Goal: Answer question/provide support: Share knowledge or assist other users

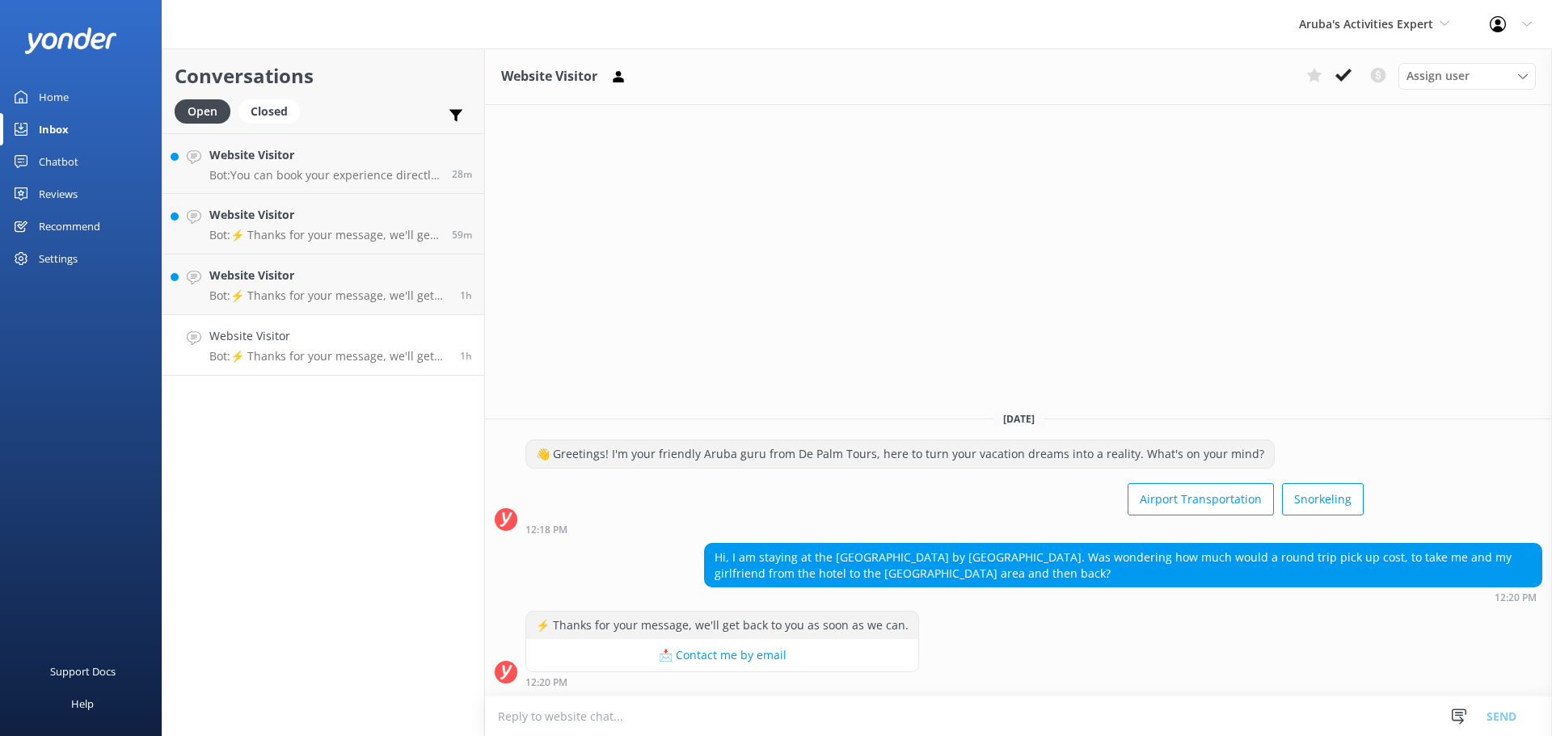
click at [607, 723] on textarea at bounding box center [1018, 717] width 1067 height 40
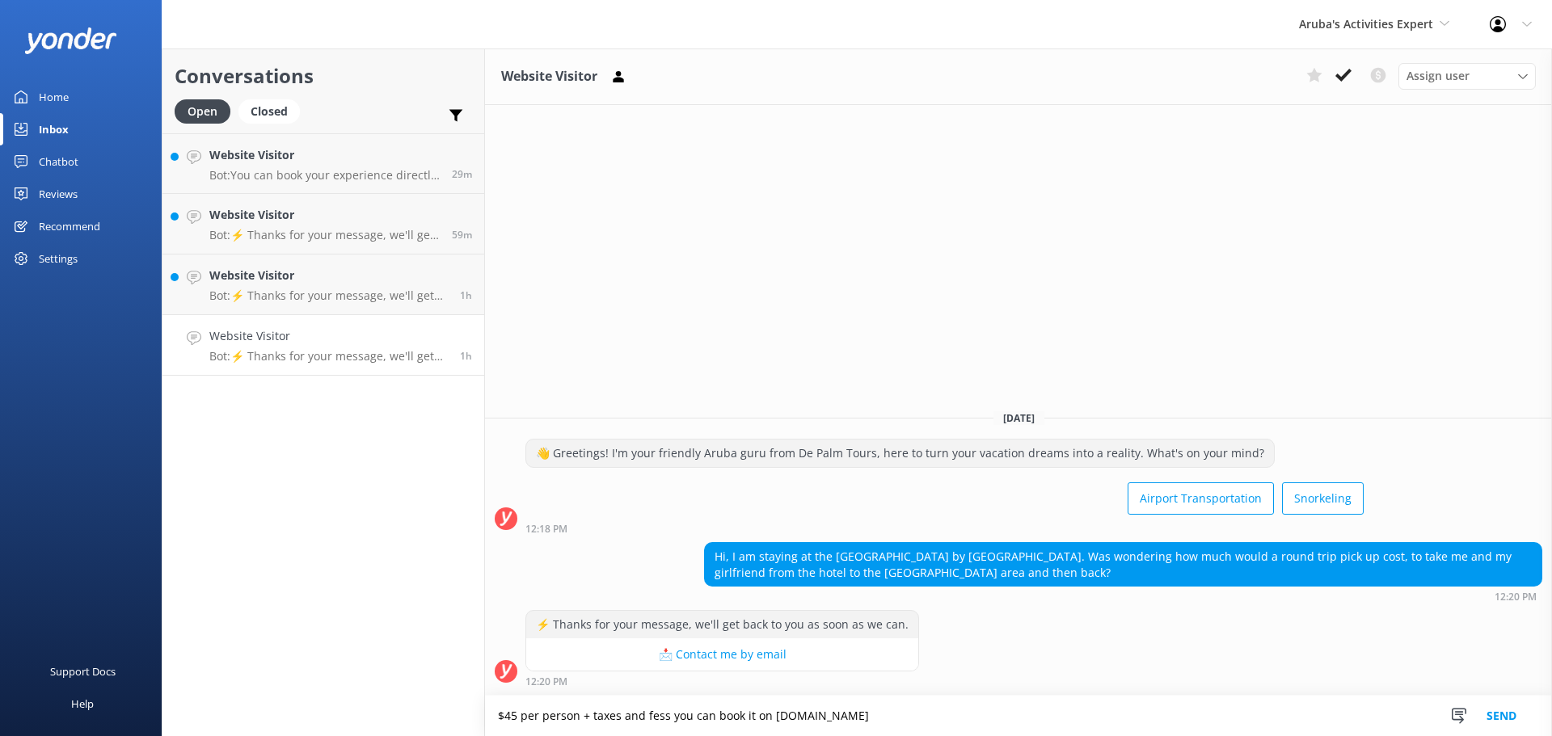
click at [659, 720] on textarea "$45 per person + taxes and fess you can book it on www.depalmtours.com" at bounding box center [1018, 716] width 1067 height 40
type textarea "$45 per person + taxes and fees you can book it on www.depalmtours.com"
click at [1513, 710] on button "Send" at bounding box center [1501, 716] width 61 height 40
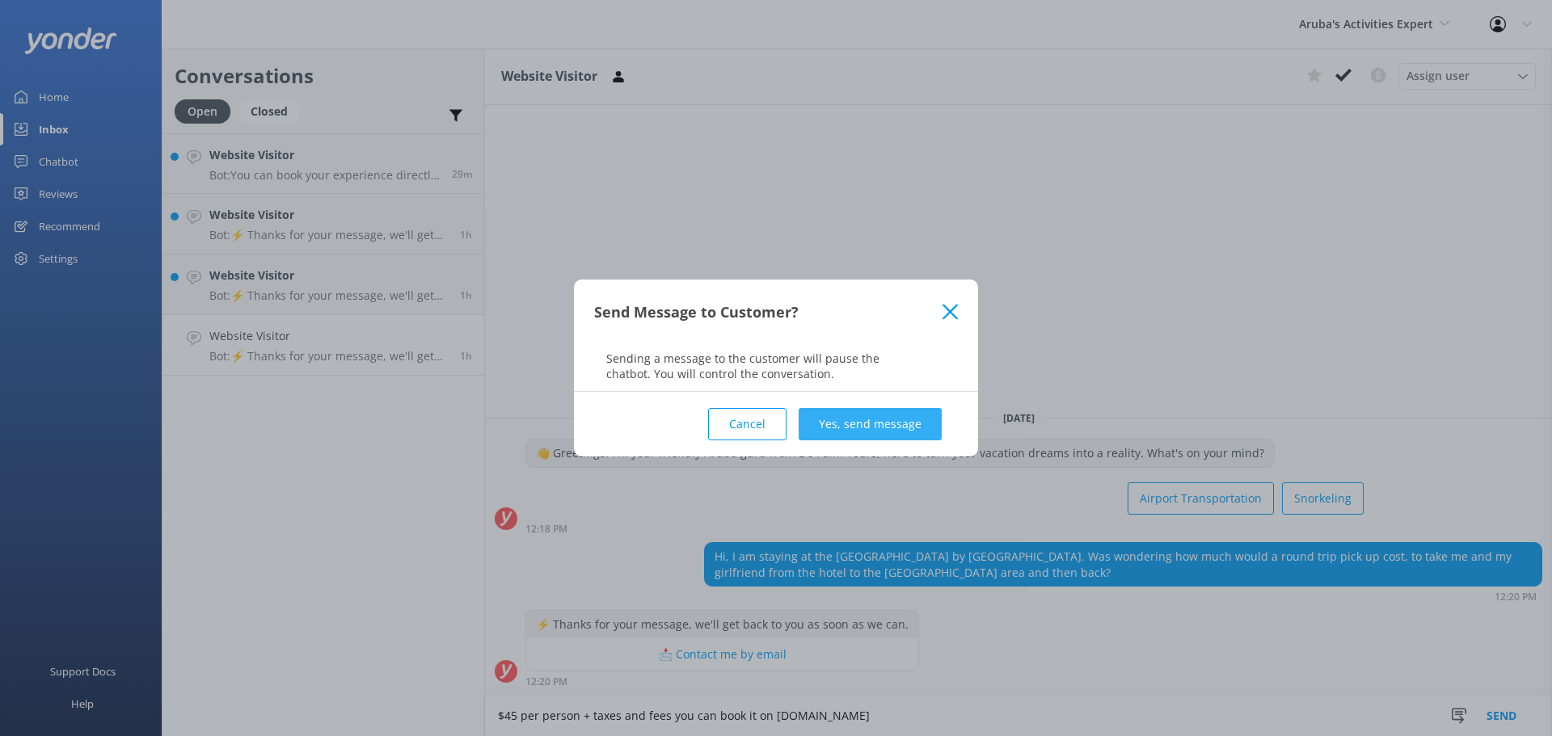
click at [833, 422] on button "Yes, send message" at bounding box center [870, 424] width 143 height 32
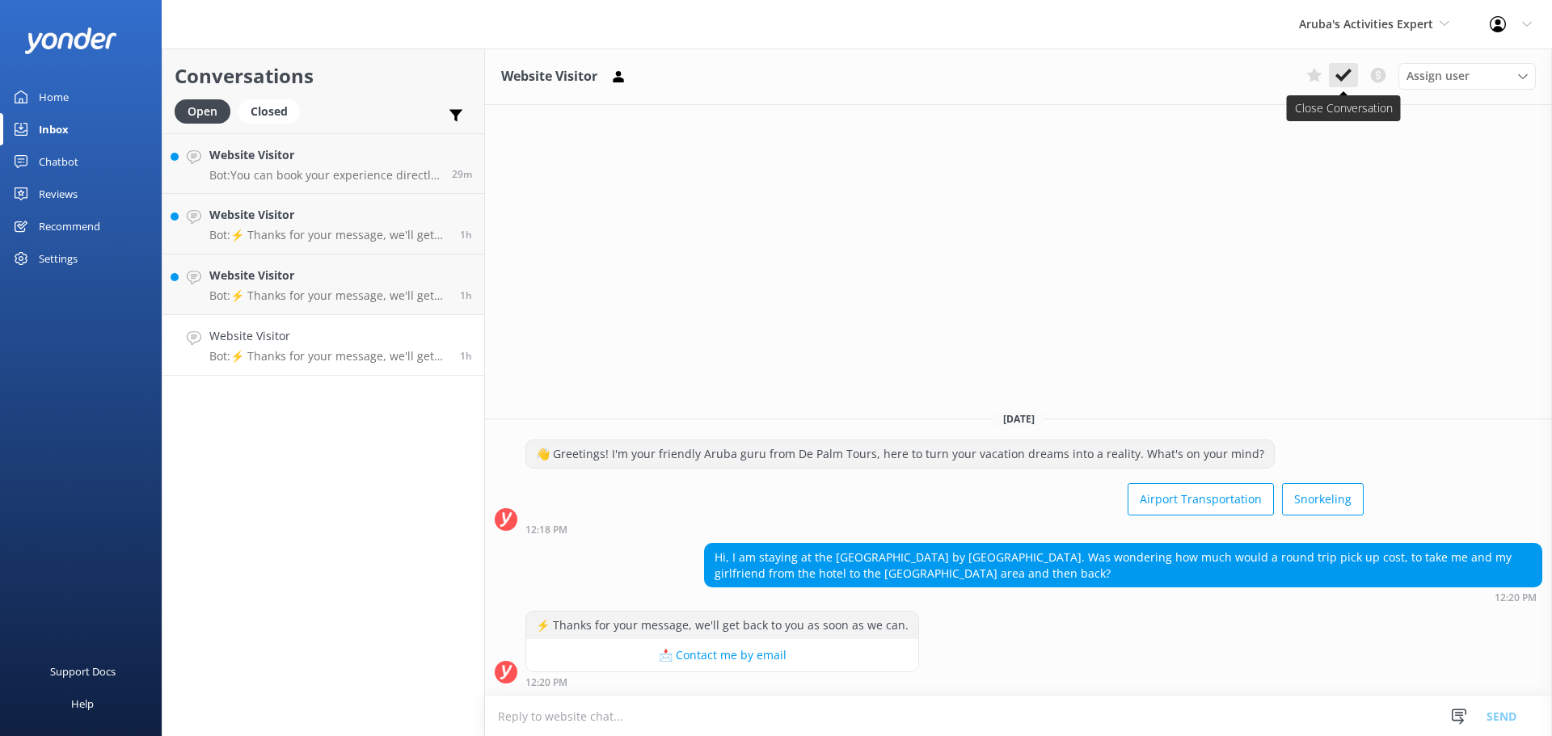
click at [1351, 69] on icon at bounding box center [1344, 75] width 16 height 16
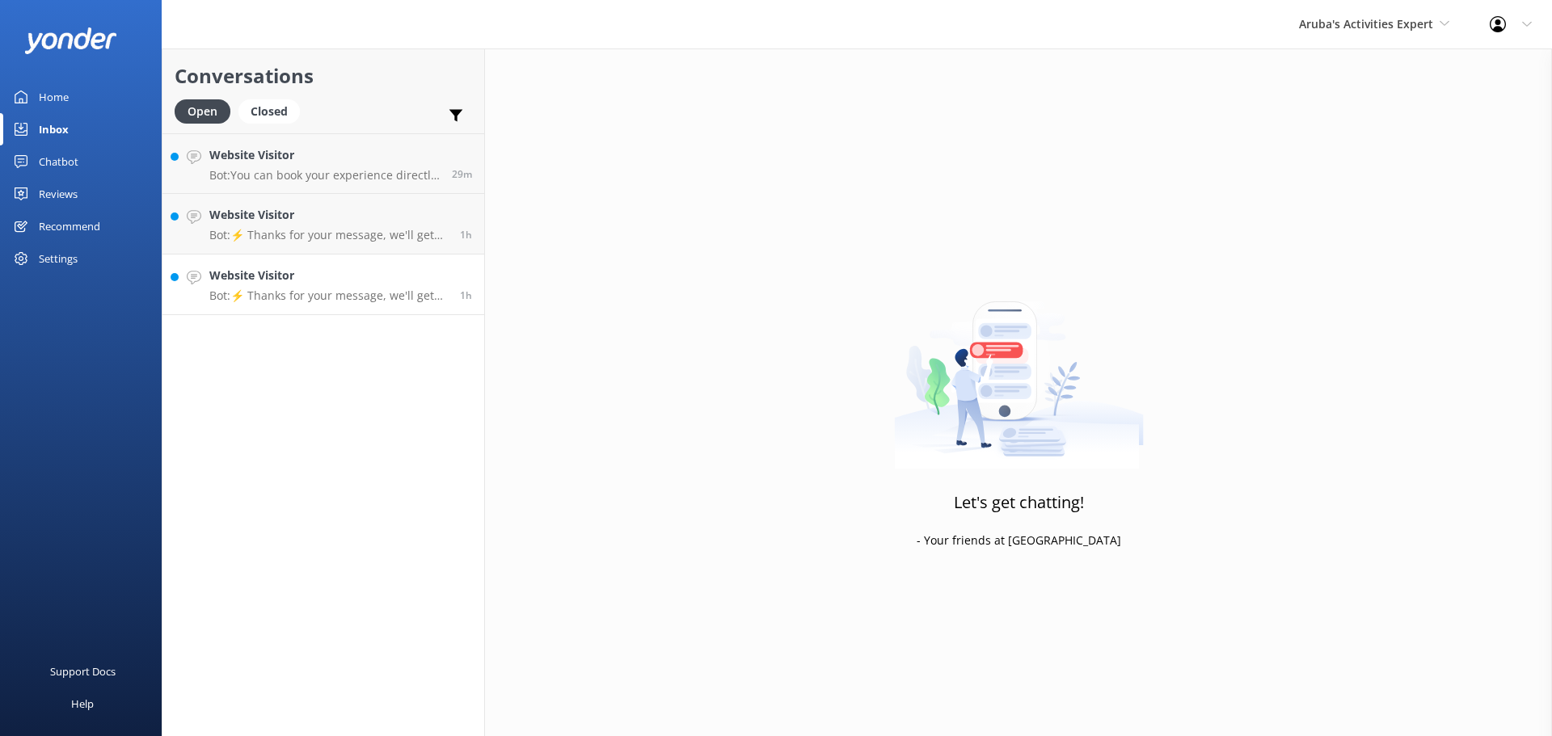
click at [313, 294] on p "Bot: ⚡ Thanks for your message, we'll get back to you as soon as we can." at bounding box center [328, 296] width 238 height 15
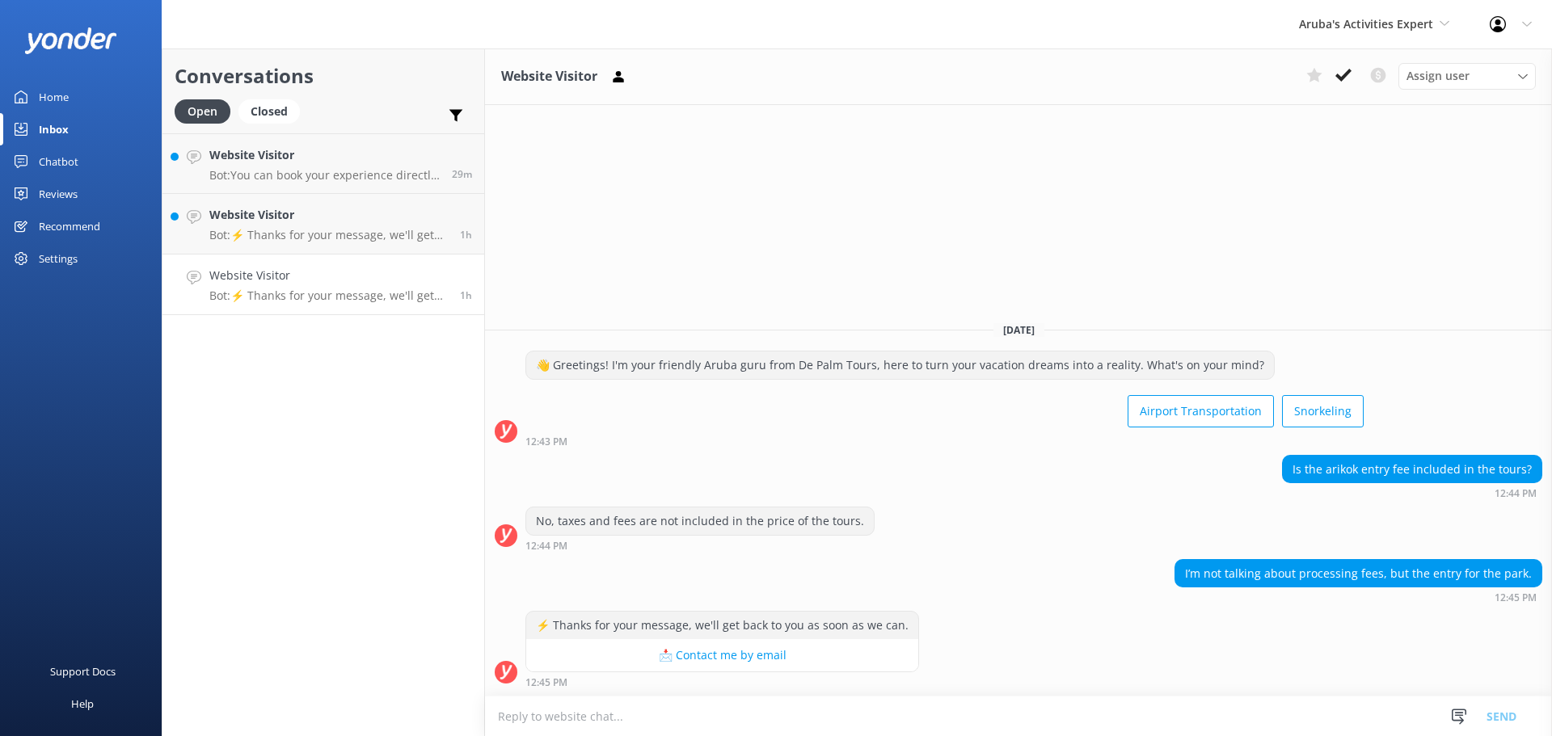
click at [615, 710] on textarea at bounding box center [1018, 717] width 1067 height 40
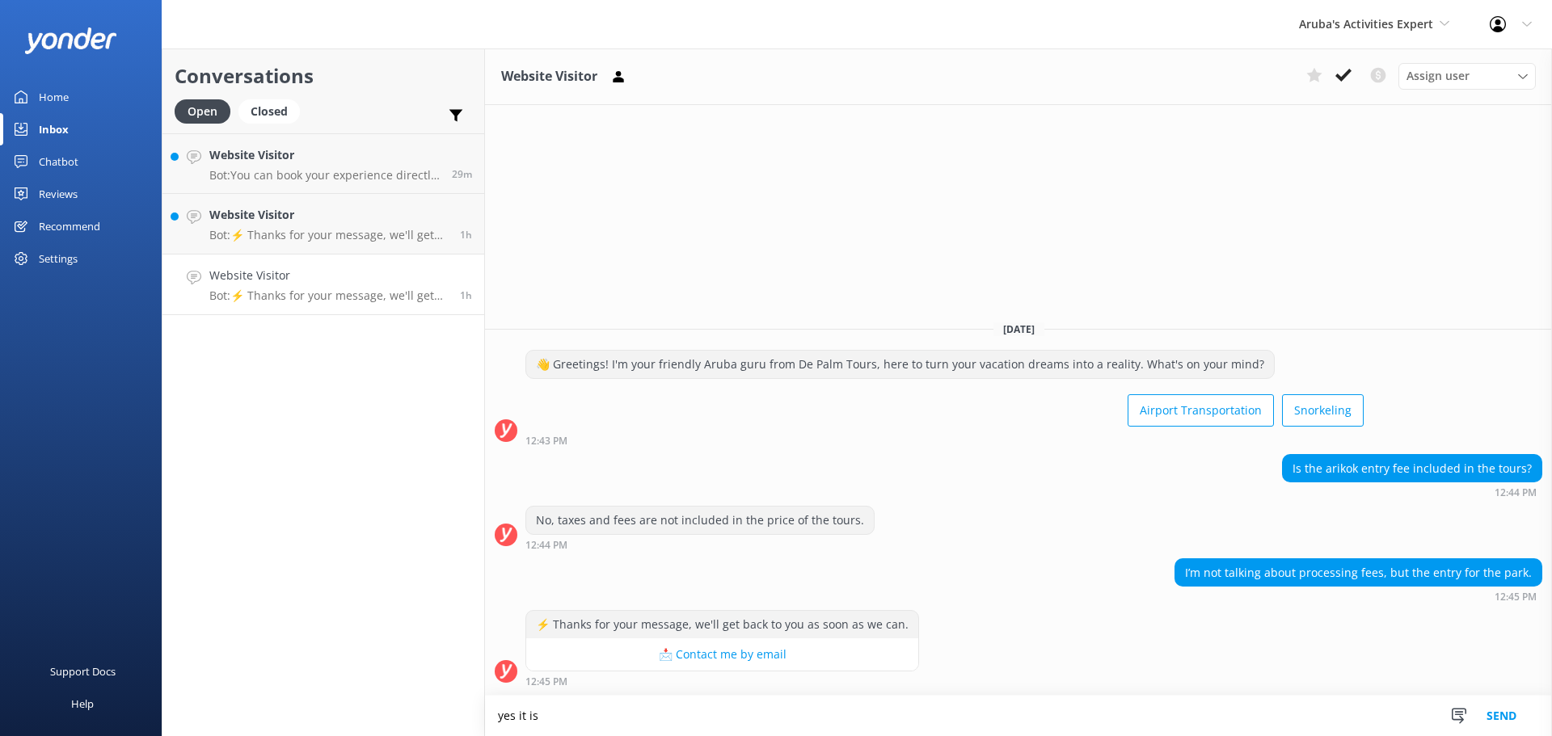
type textarea "yes it is"
click at [1508, 720] on button "Send" at bounding box center [1501, 716] width 61 height 40
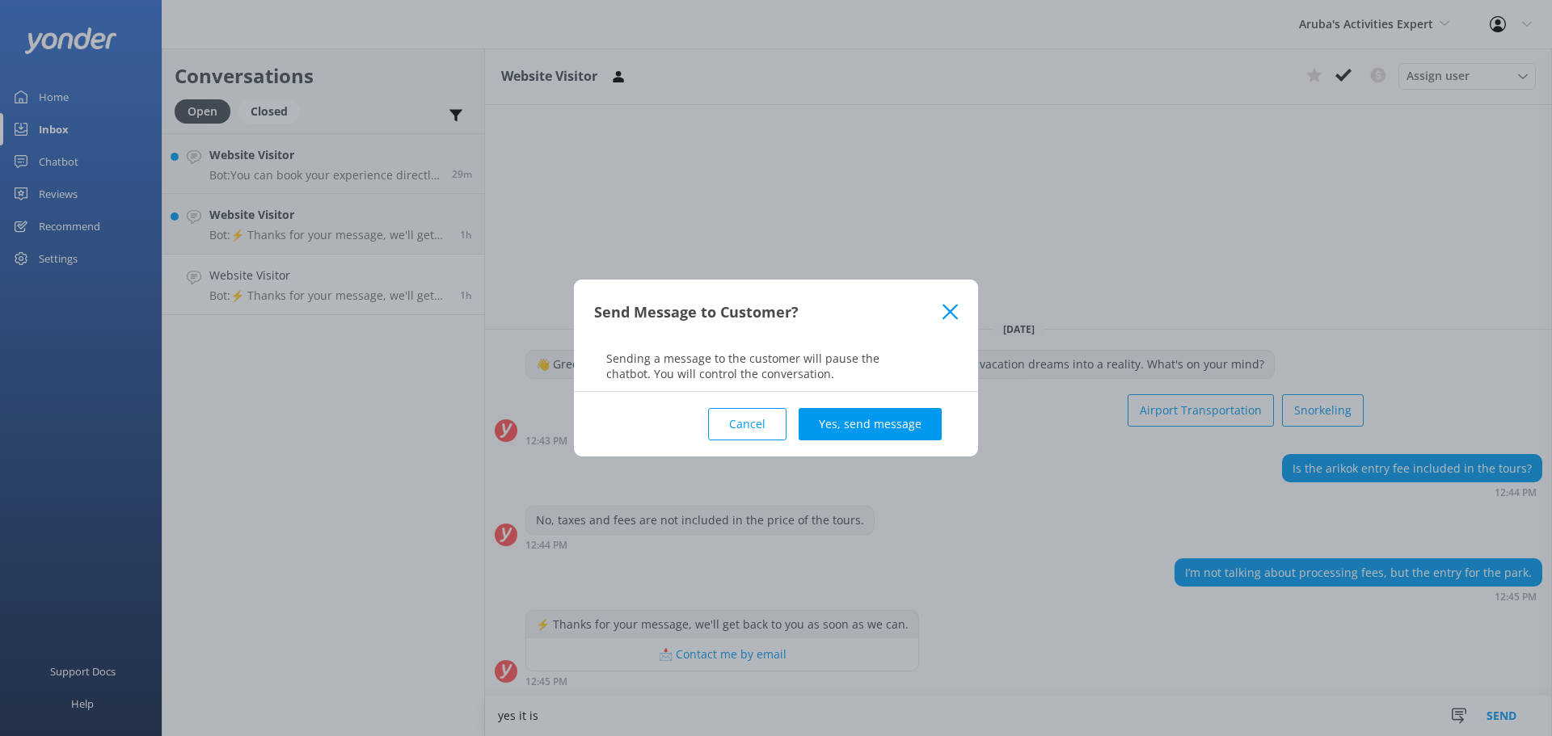
click at [950, 429] on div "Cancel Yes, send message" at bounding box center [776, 424] width 364 height 65
click at [867, 429] on button "Yes, send message" at bounding box center [870, 424] width 143 height 32
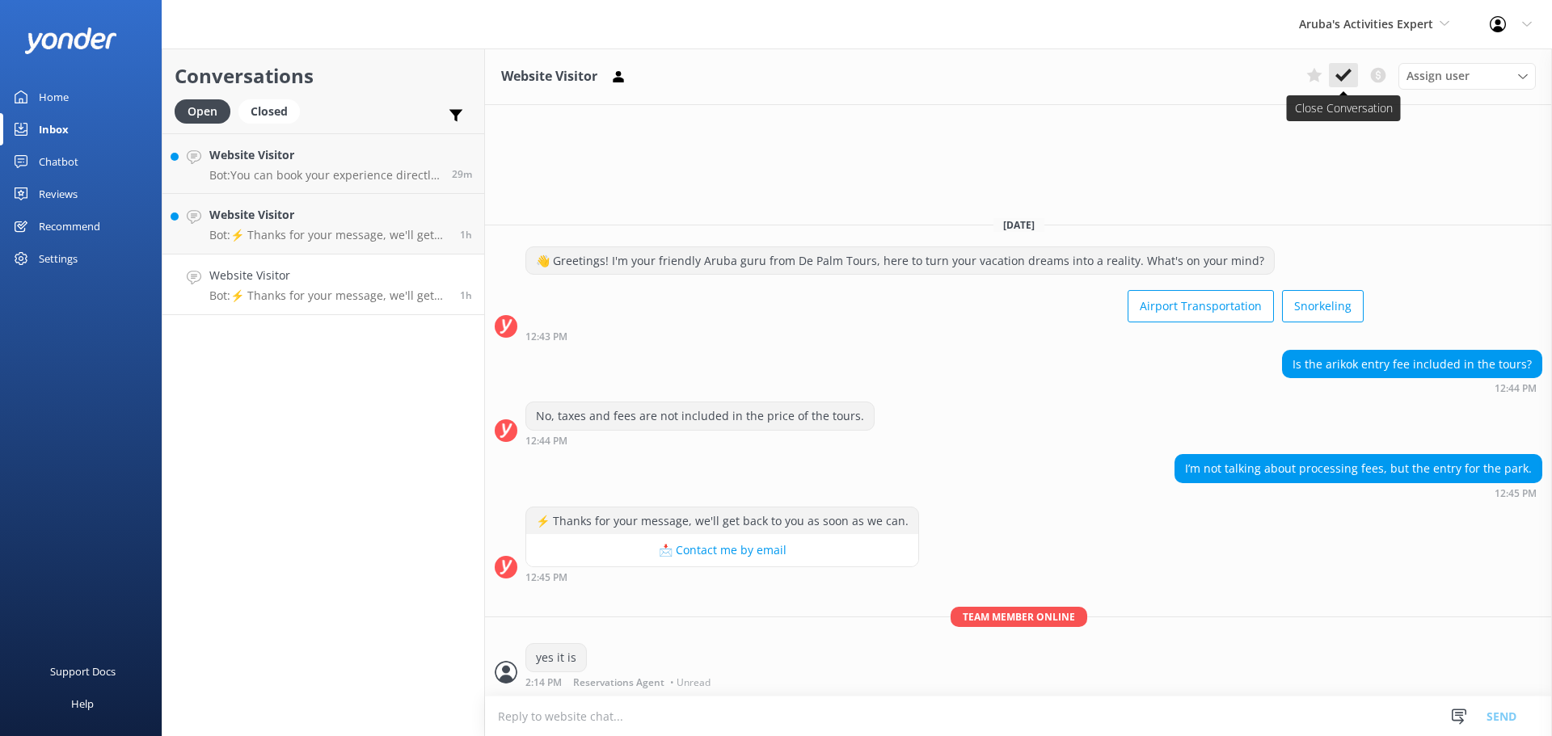
click at [1341, 73] on icon at bounding box center [1344, 75] width 16 height 16
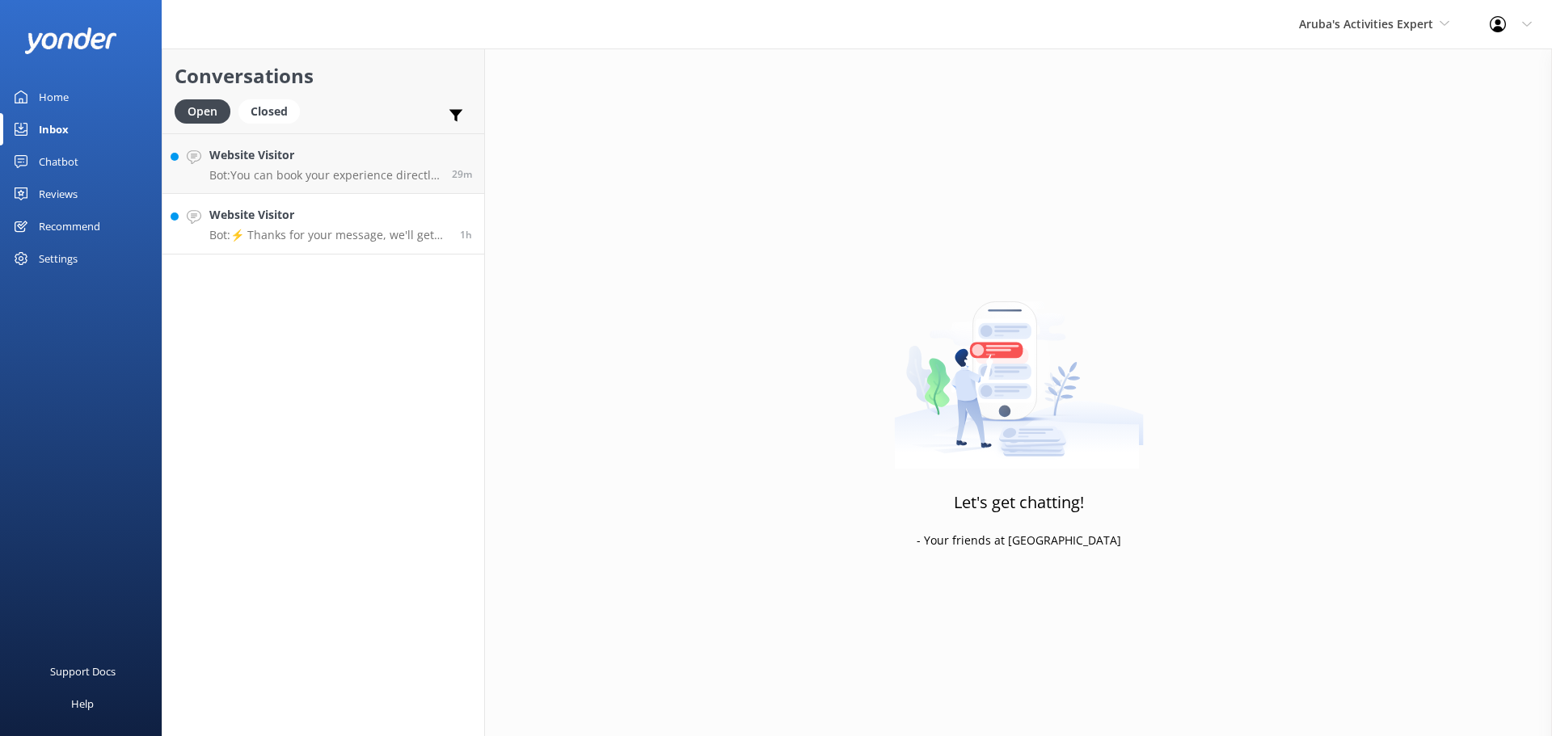
click at [319, 220] on h4 "Website Visitor" at bounding box center [328, 215] width 238 height 18
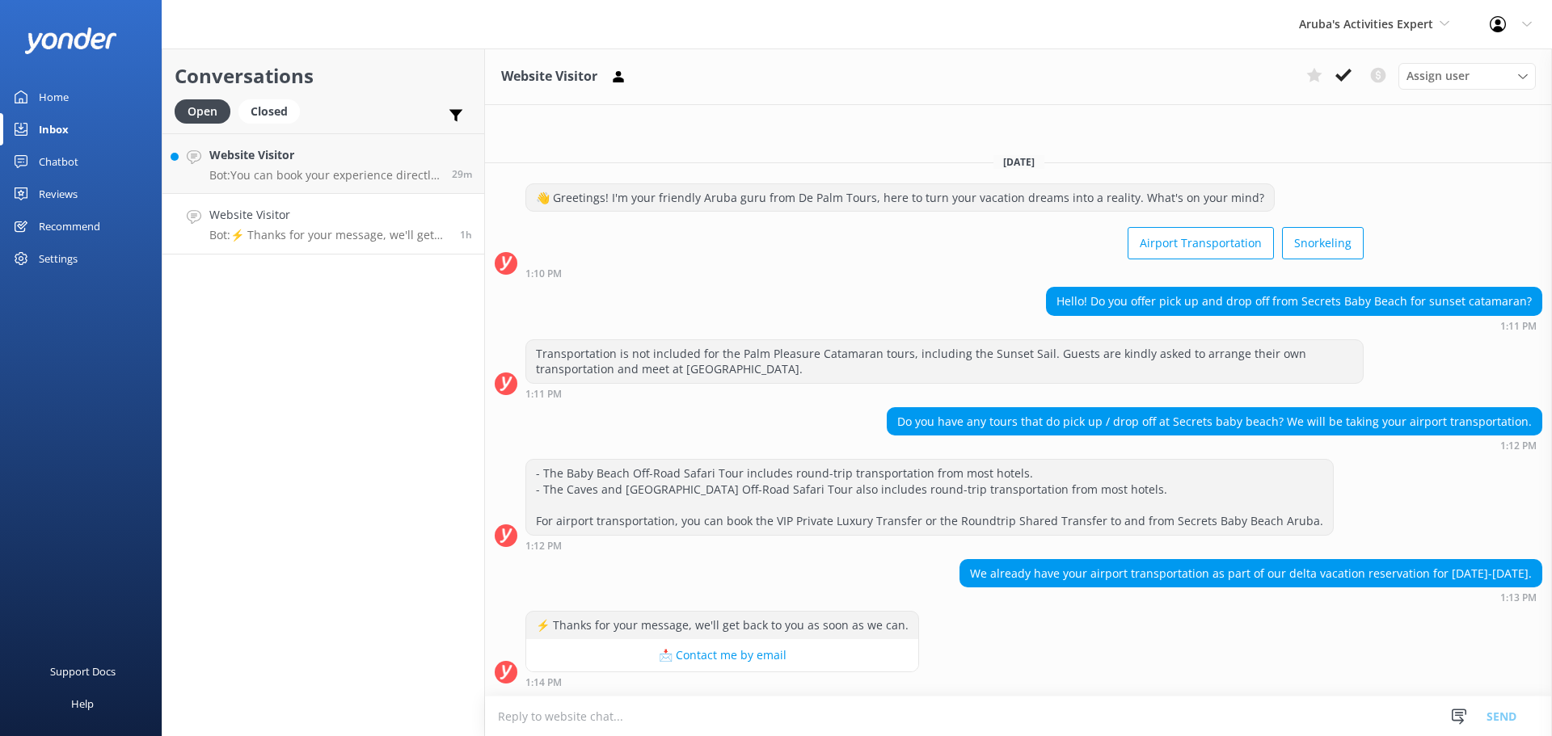
click at [571, 718] on textarea at bounding box center [1018, 717] width 1067 height 40
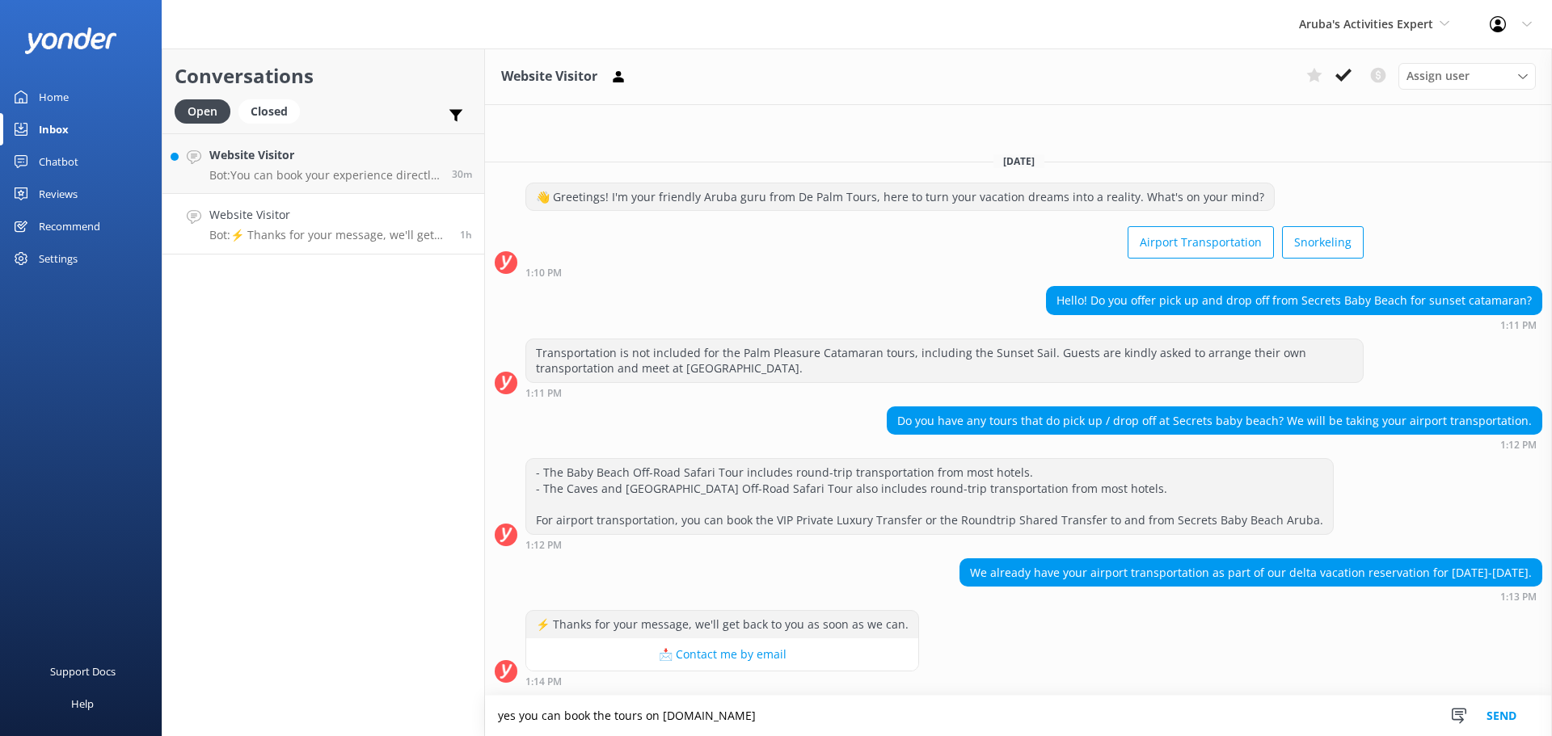
type textarea "yes you can book the tours on www.depalmtours.com"
click at [1504, 729] on button "Send" at bounding box center [1501, 716] width 61 height 40
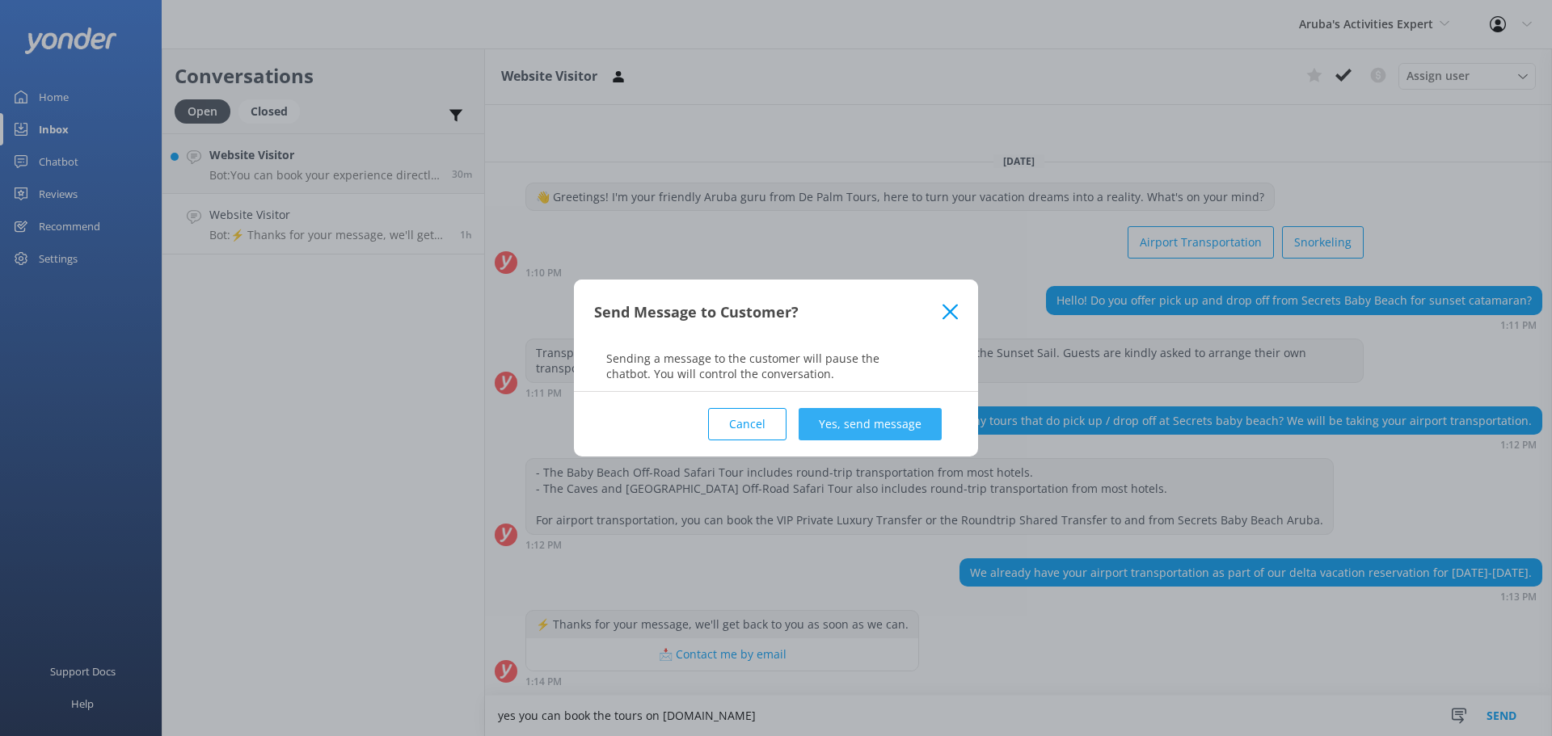
click at [913, 416] on button "Yes, send message" at bounding box center [870, 424] width 143 height 32
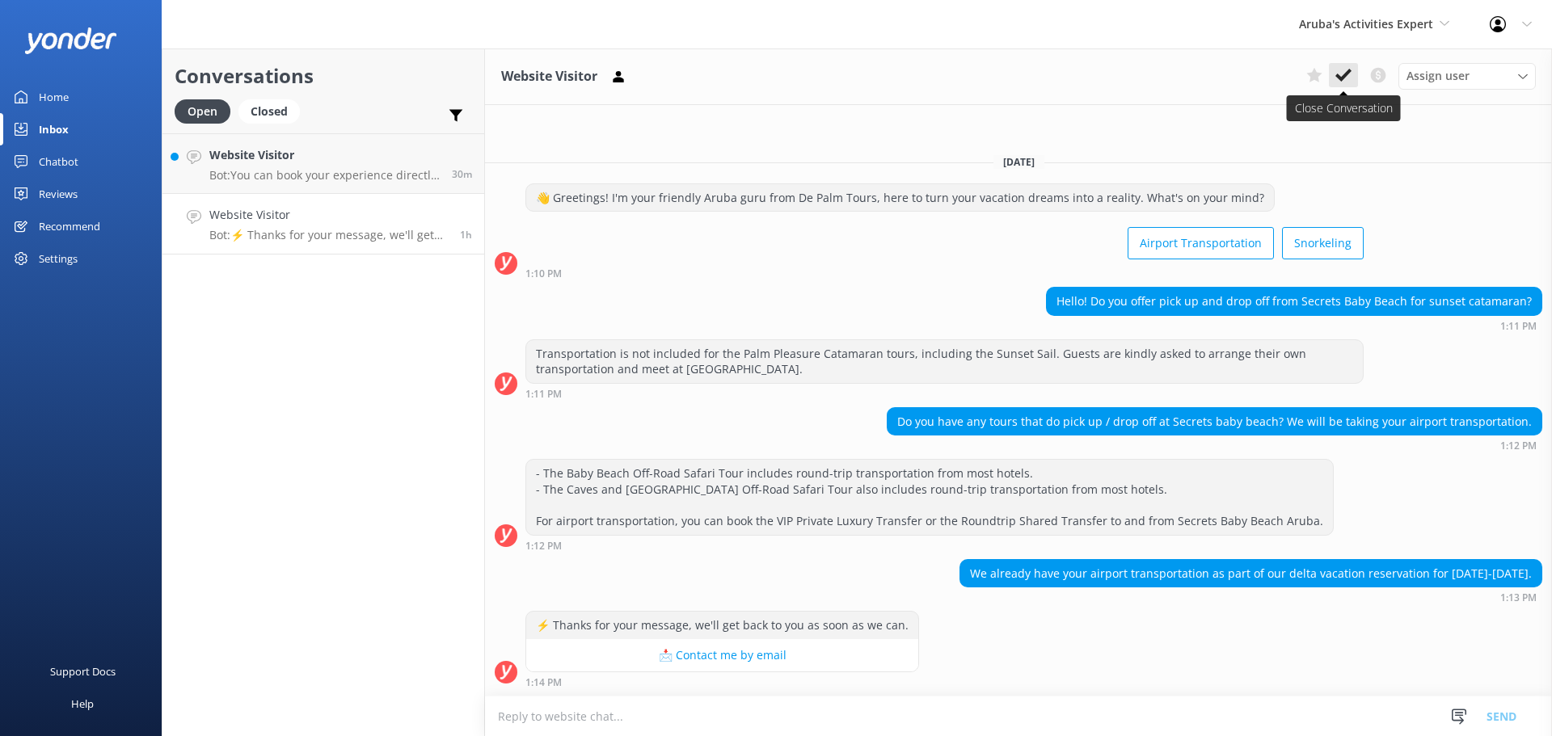
click at [1346, 73] on use at bounding box center [1344, 75] width 16 height 13
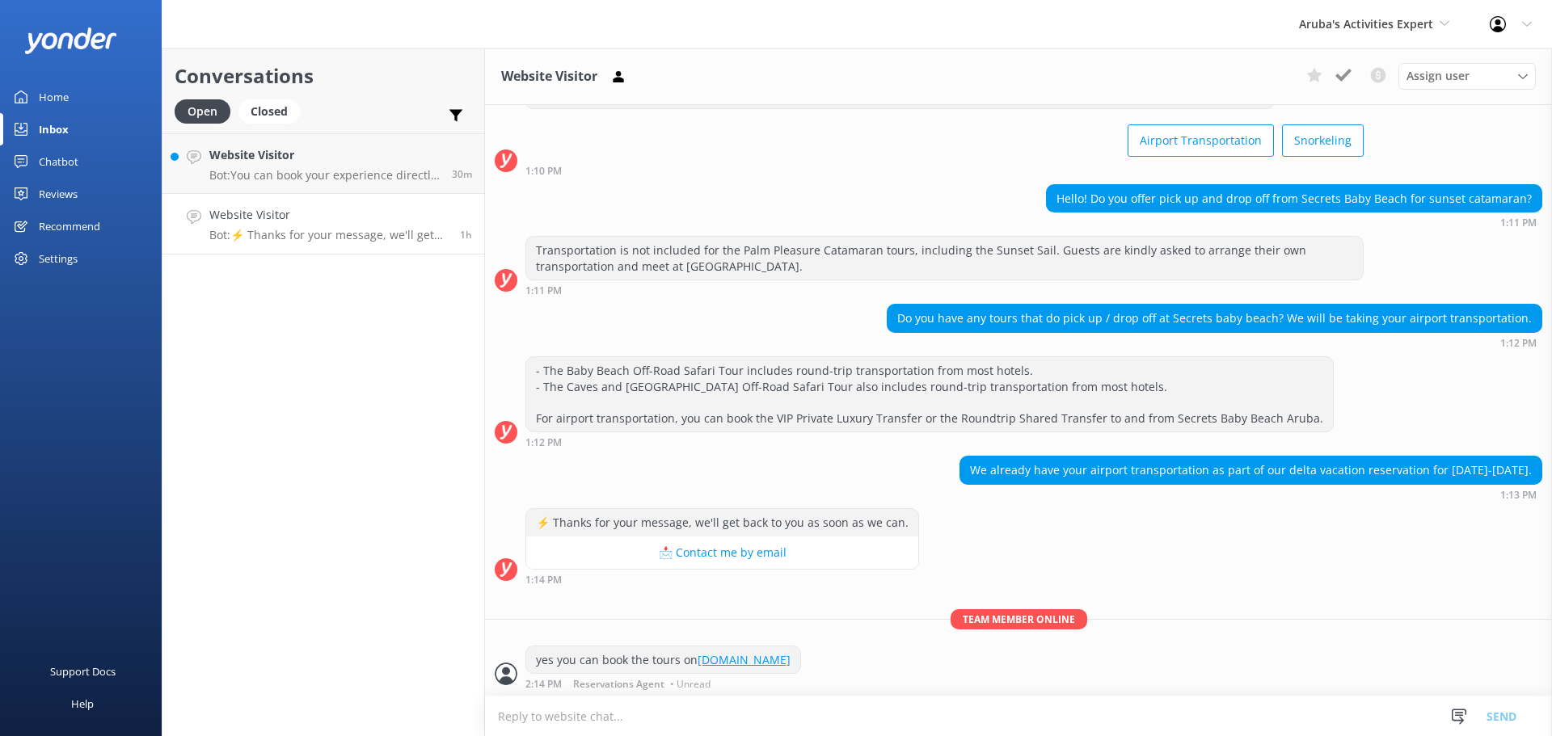
scroll to position [69, 0]
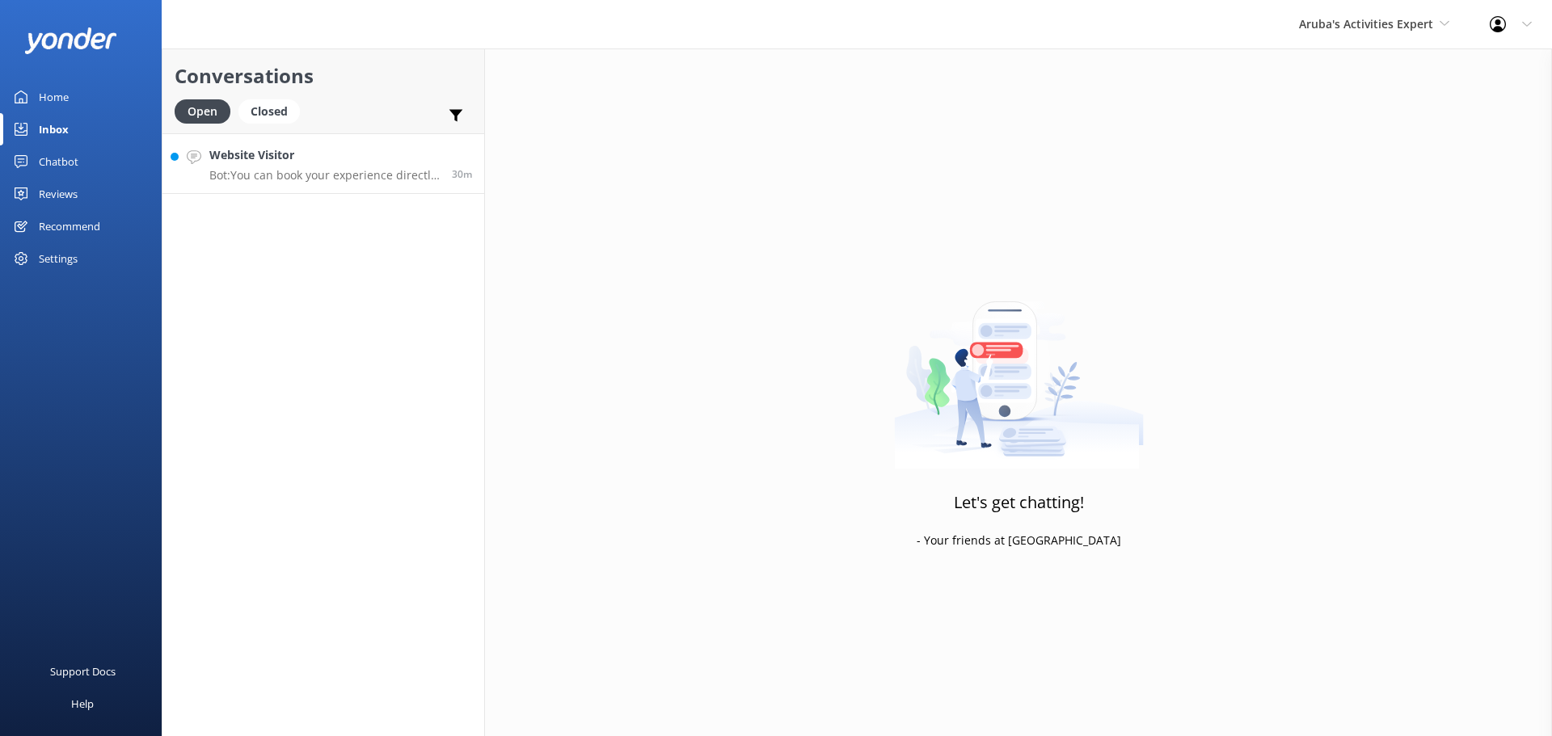
click at [335, 172] on p "Bot: You can book your experience directly through our website, by calling us a…" at bounding box center [324, 175] width 230 height 15
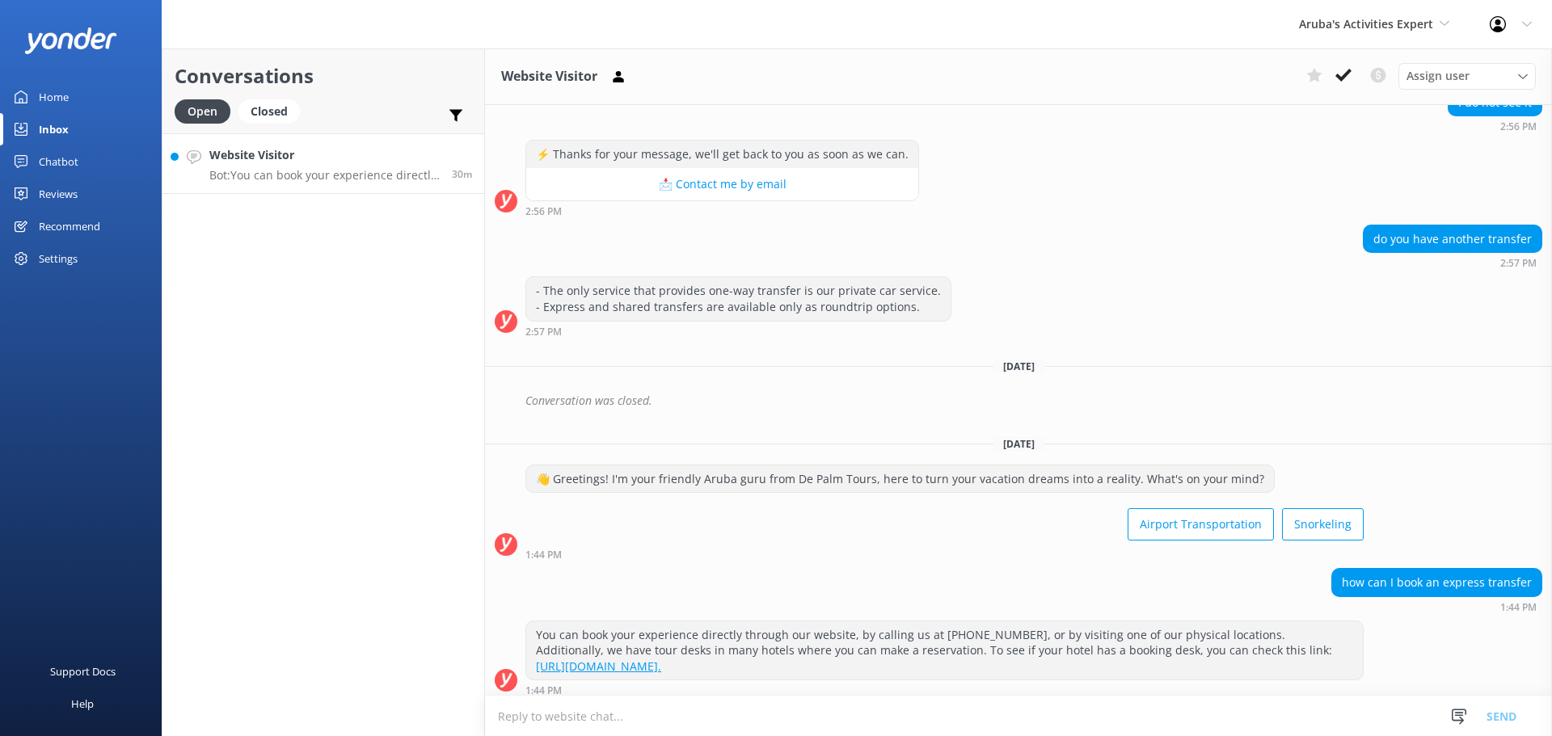
scroll to position [356, 0]
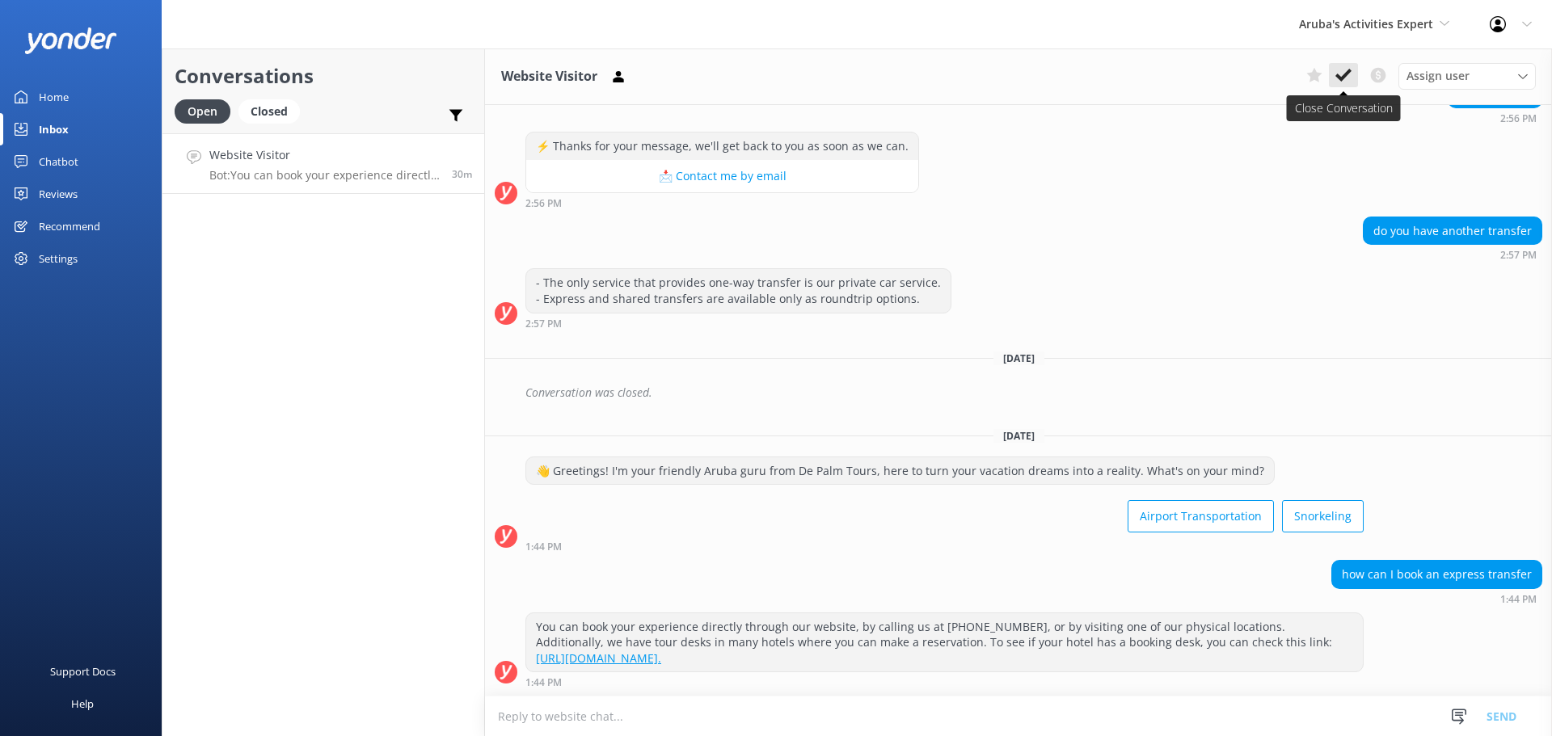
click at [1342, 80] on use at bounding box center [1344, 75] width 16 height 13
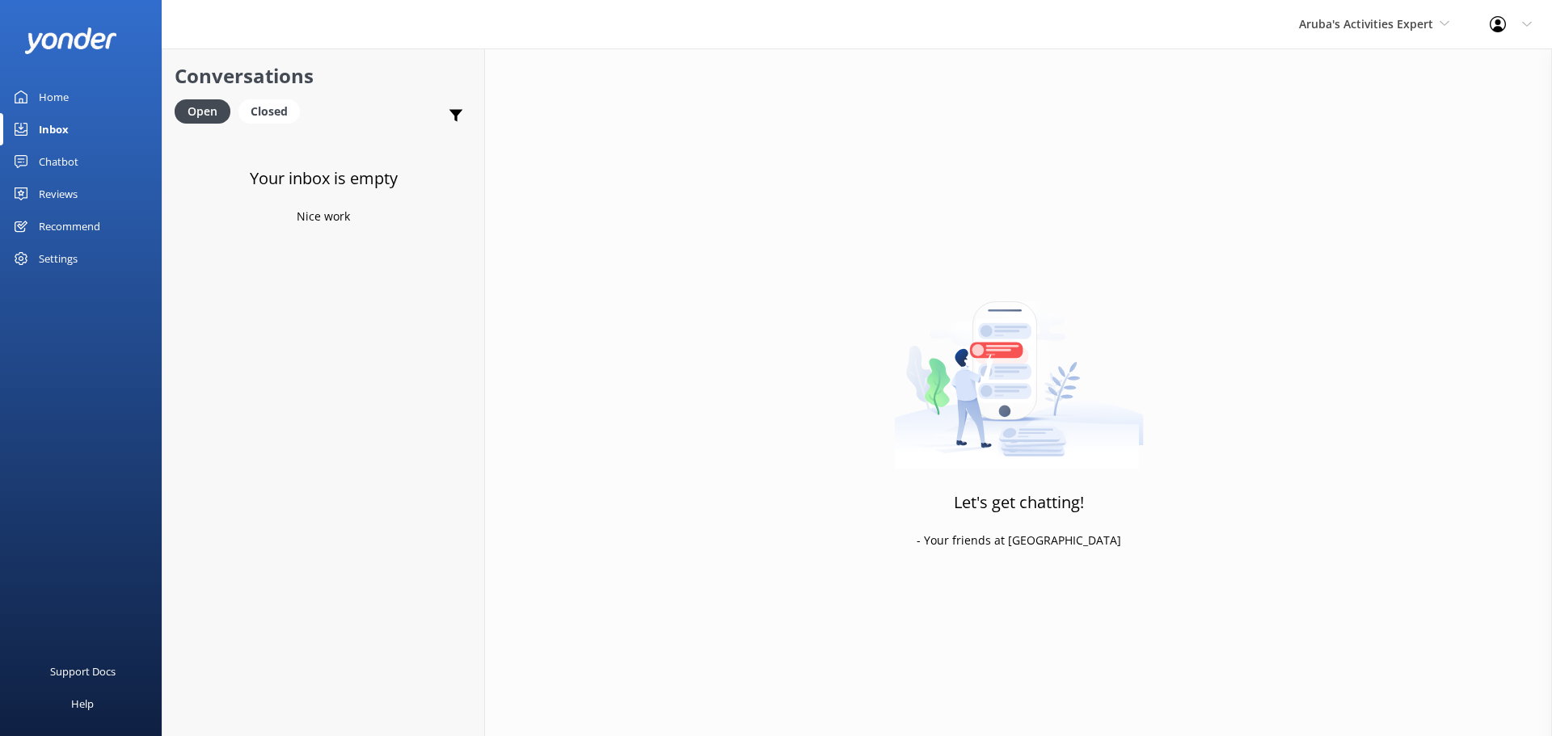
click at [1371, 13] on div "Aruba's Activities Expert De Palm Island Aruba's Activities Expert The Captain" at bounding box center [1374, 24] width 191 height 49
click at [1352, 76] on link "De [GEOGRAPHIC_DATA]" at bounding box center [1360, 68] width 162 height 39
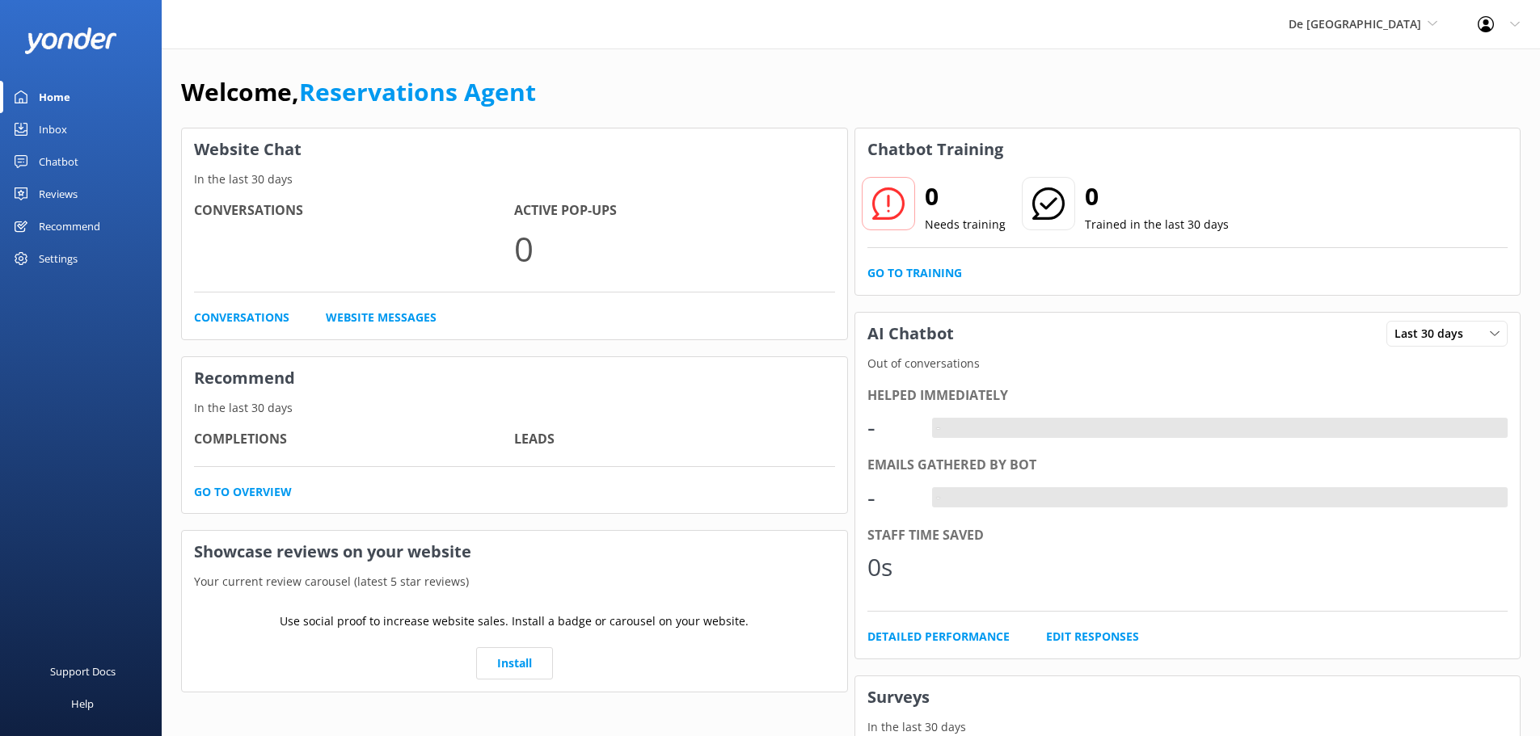
click at [57, 126] on div "Inbox" at bounding box center [53, 129] width 28 height 32
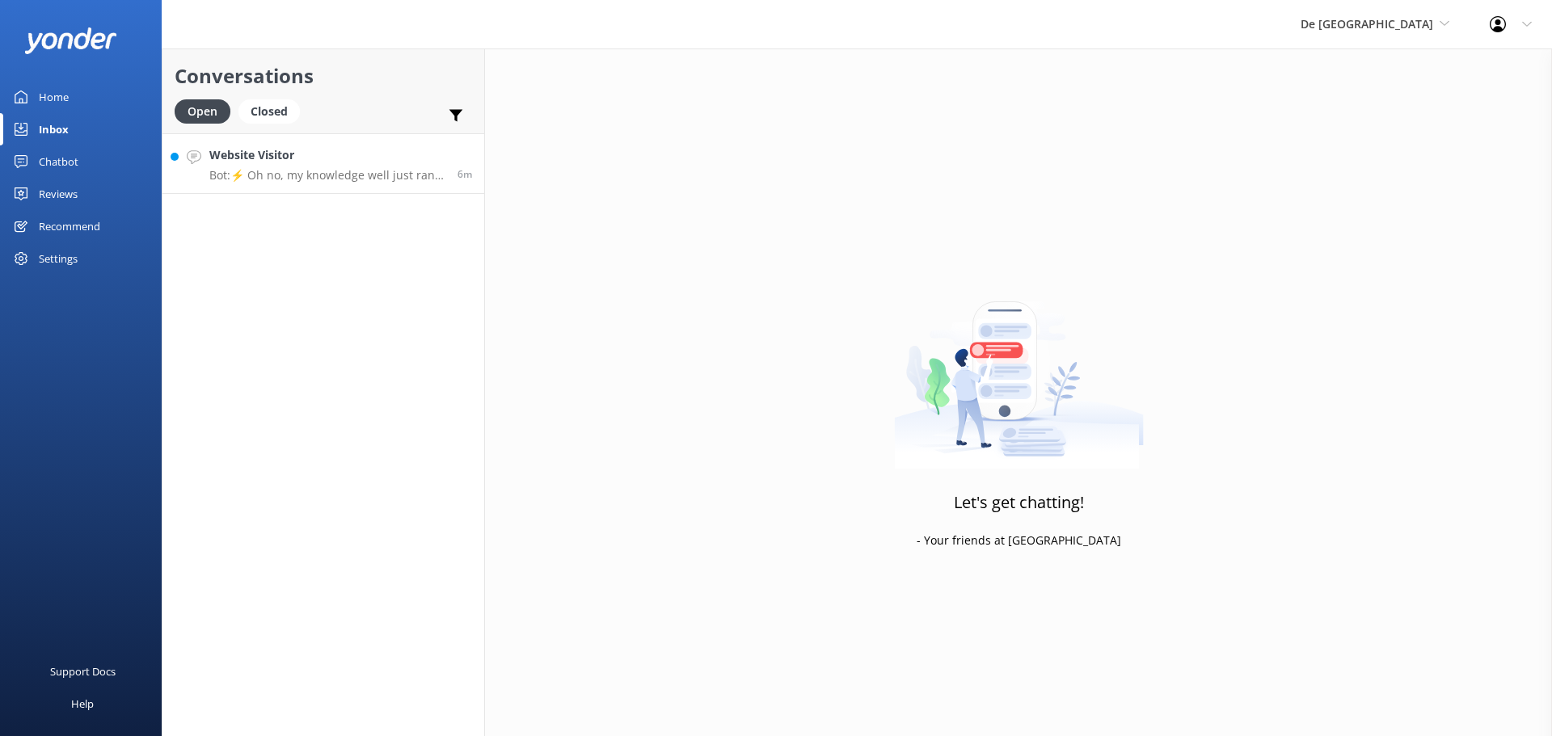
click at [322, 189] on link "Website Visitor Bot: ⚡ Oh no, my knowledge well just ran dry! Could you reshuff…" at bounding box center [323, 163] width 322 height 61
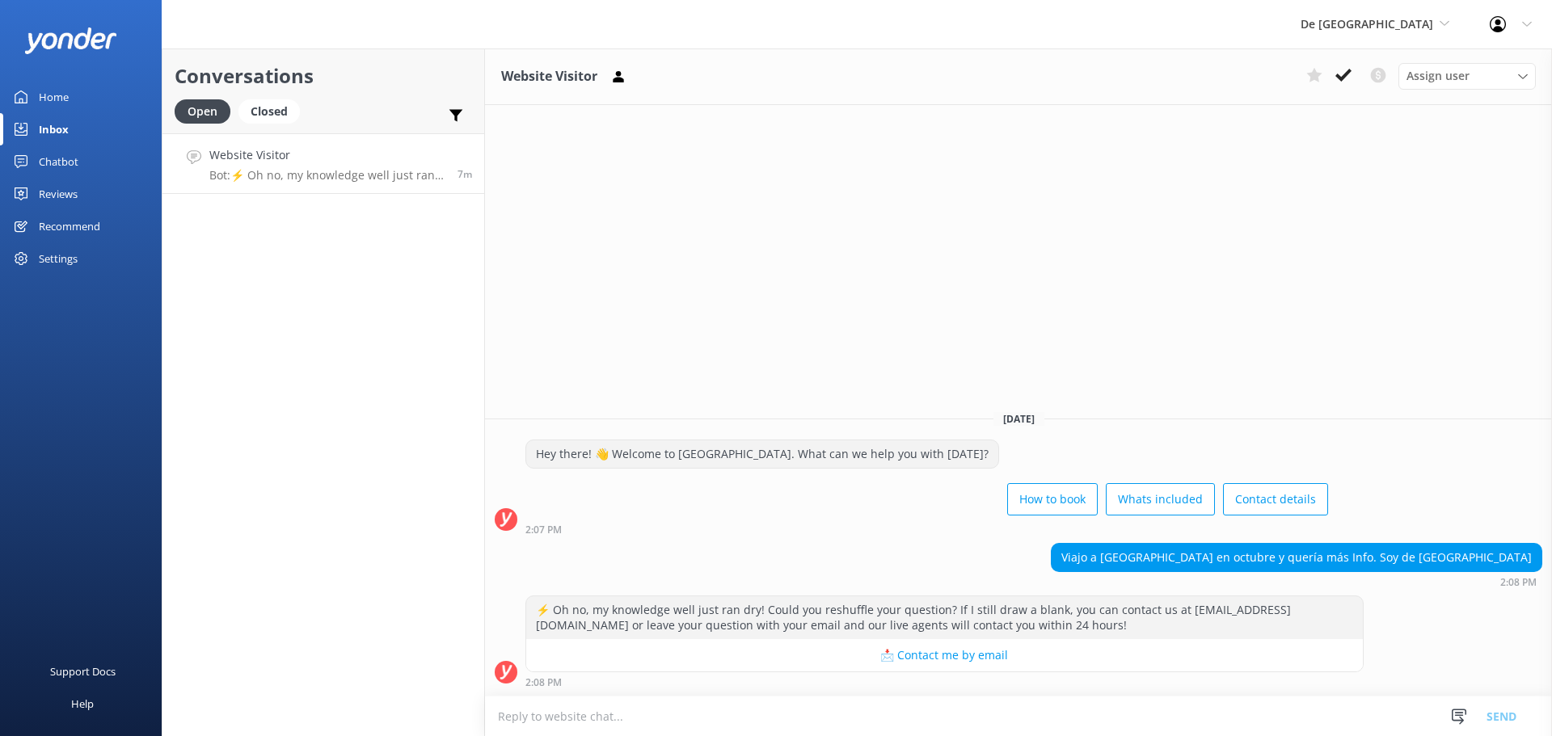
click at [534, 725] on textarea at bounding box center [1018, 717] width 1067 height 40
type textarea "informacion para tours visita al citio web www.depalmtours.com"
click at [1495, 710] on button "Send" at bounding box center [1501, 716] width 61 height 40
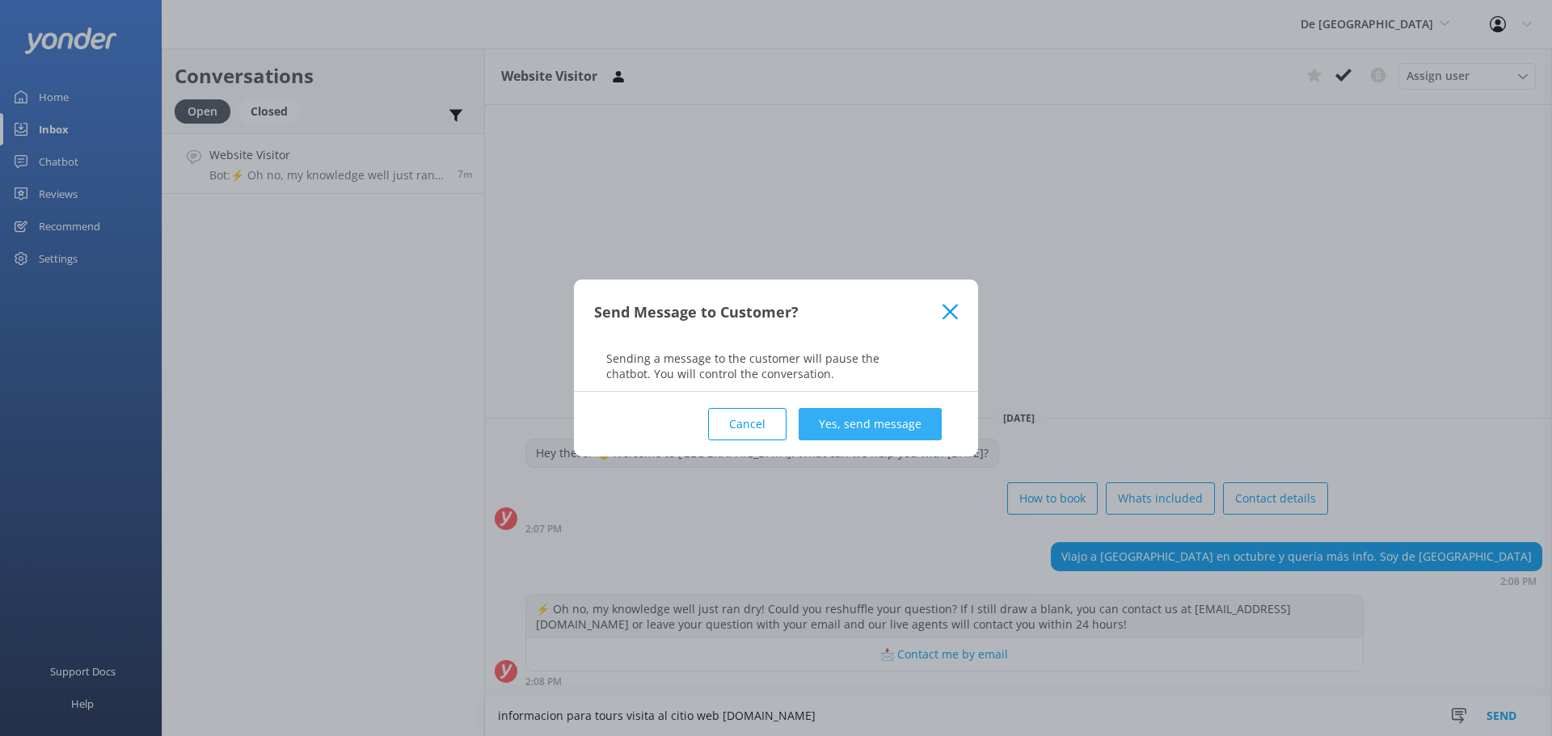
click at [827, 420] on button "Yes, send message" at bounding box center [870, 424] width 143 height 32
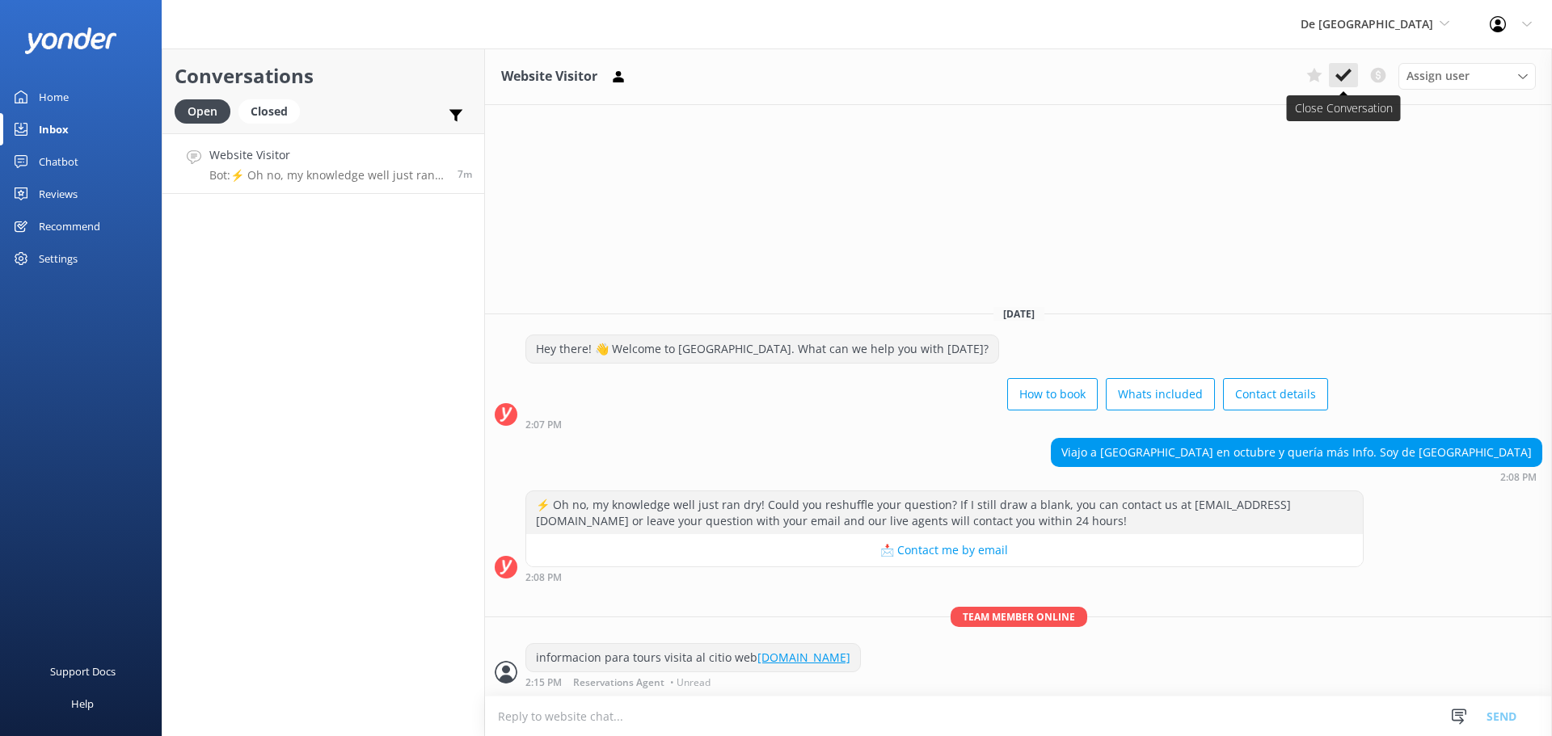
click at [1348, 75] on use at bounding box center [1344, 75] width 16 height 13
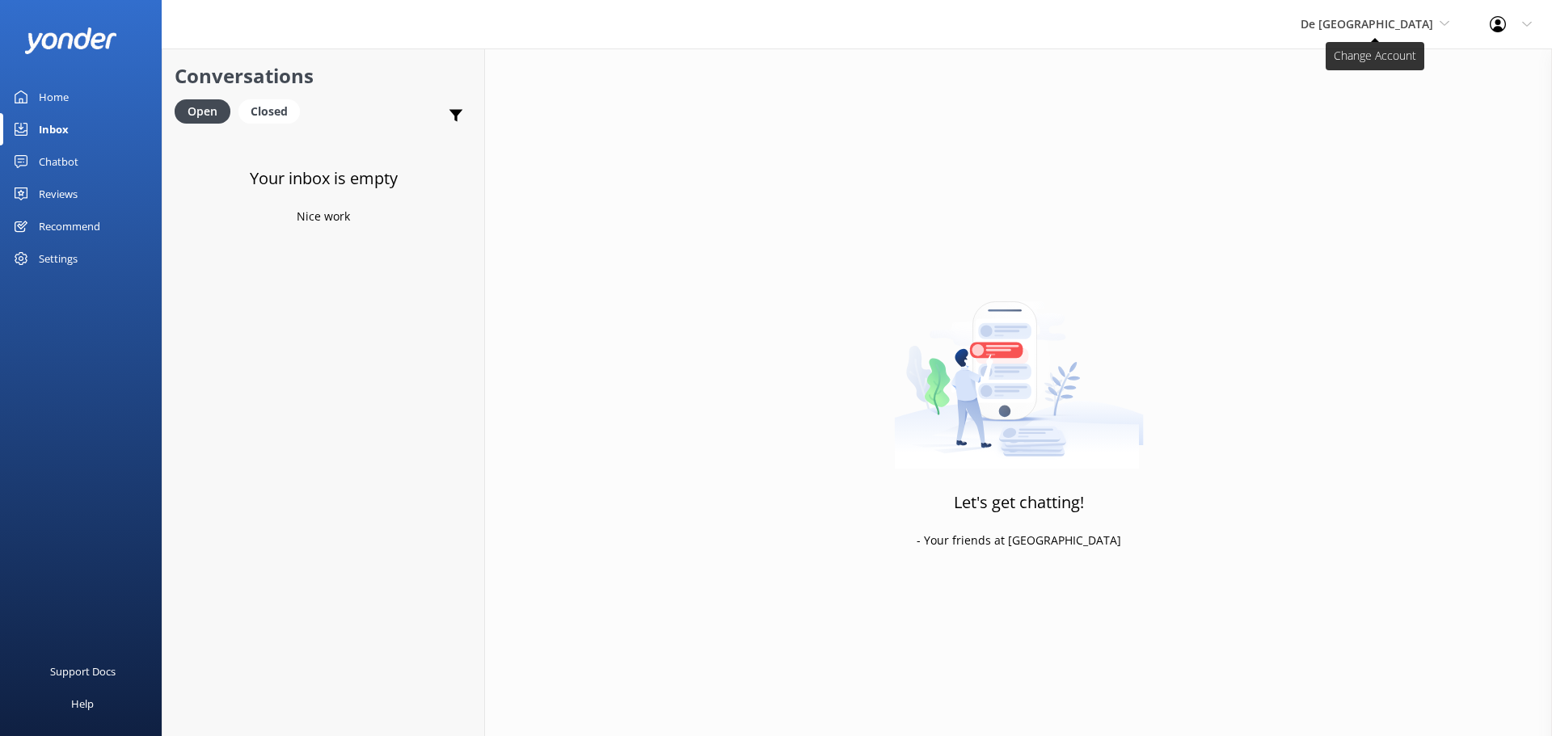
click at [1367, 33] on span "De [GEOGRAPHIC_DATA]" at bounding box center [1375, 24] width 149 height 18
click at [1368, 134] on link "The Captain" at bounding box center [1362, 145] width 162 height 39
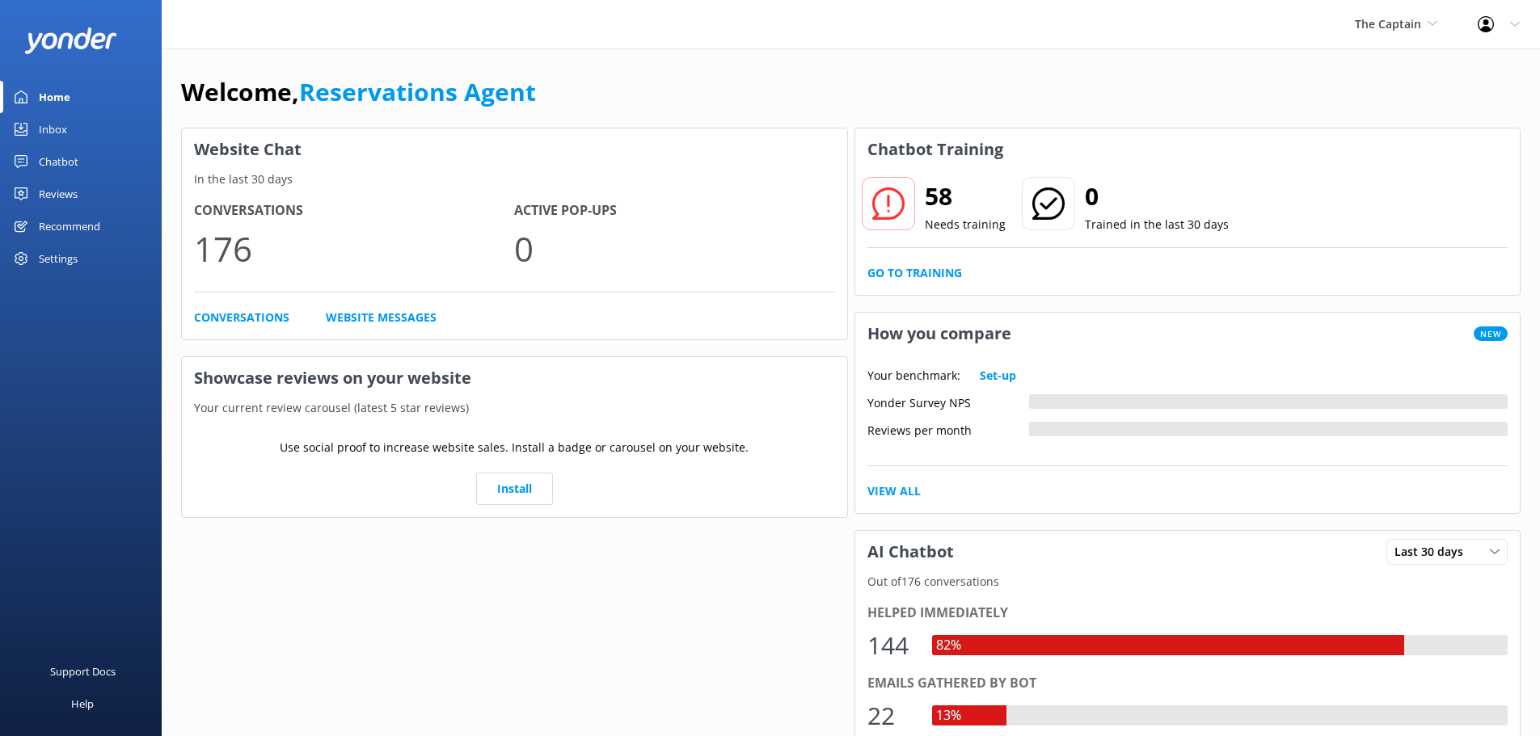
click at [61, 135] on div "Inbox" at bounding box center [53, 129] width 28 height 32
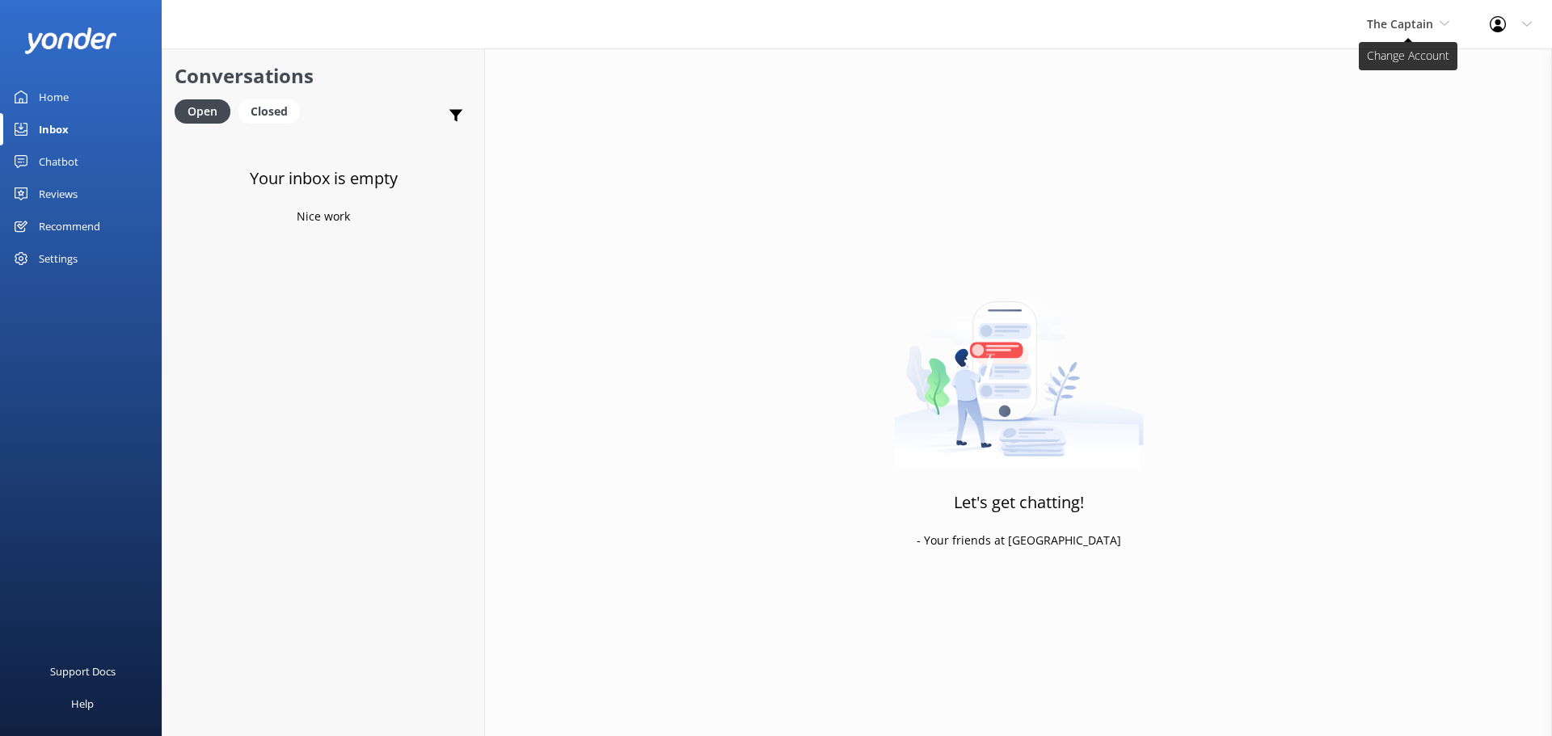
click at [1424, 22] on span "The Captain" at bounding box center [1400, 23] width 66 height 15
click at [1404, 65] on link "De [GEOGRAPHIC_DATA]" at bounding box center [1428, 68] width 162 height 39
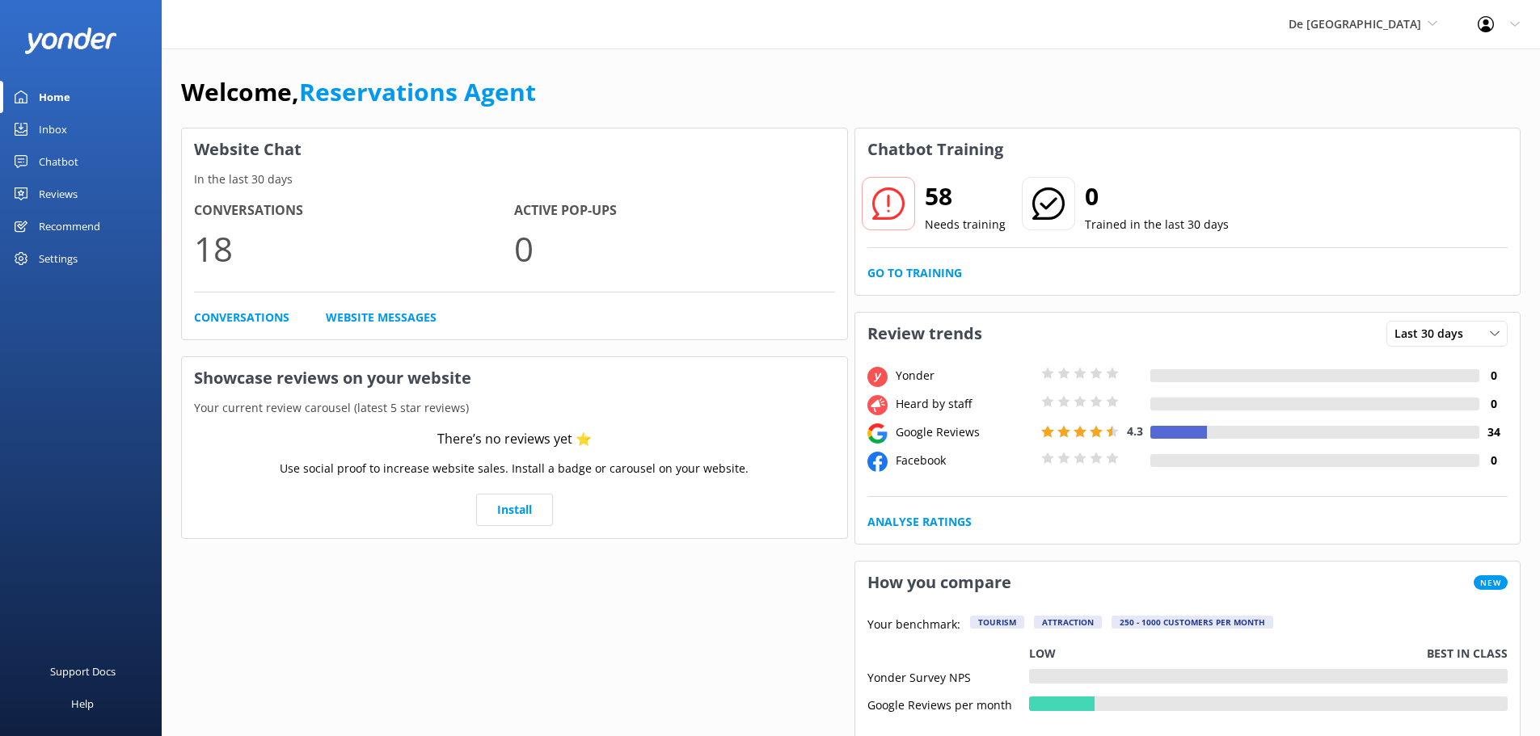
click at [72, 129] on link "Inbox" at bounding box center [81, 129] width 162 height 32
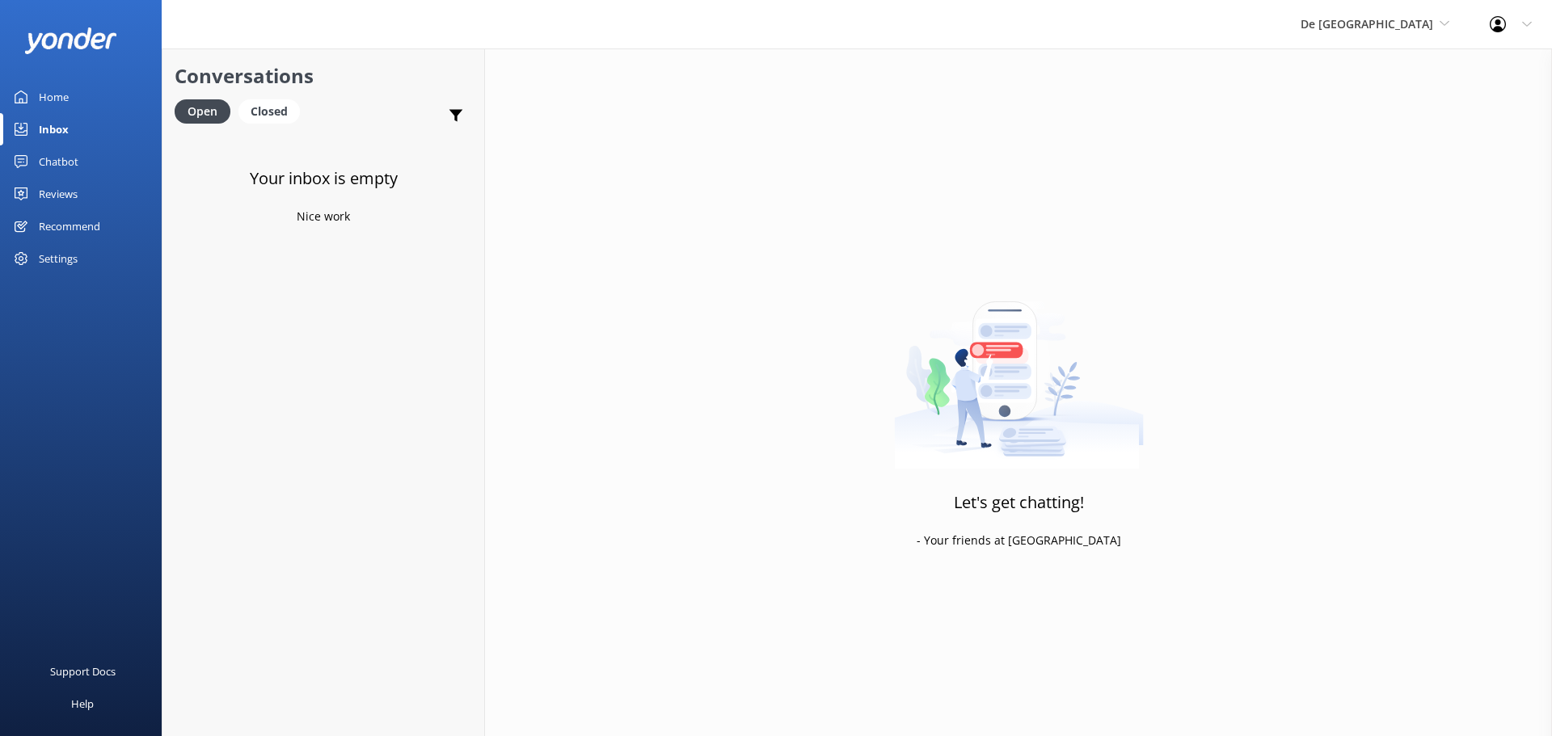
click at [1408, 39] on div "De Palm Island De Palm Island Aruba's Activities Expert The Captain" at bounding box center [1375, 24] width 189 height 49
click at [1407, 101] on link "Aruba's Activities Expert" at bounding box center [1362, 106] width 162 height 39
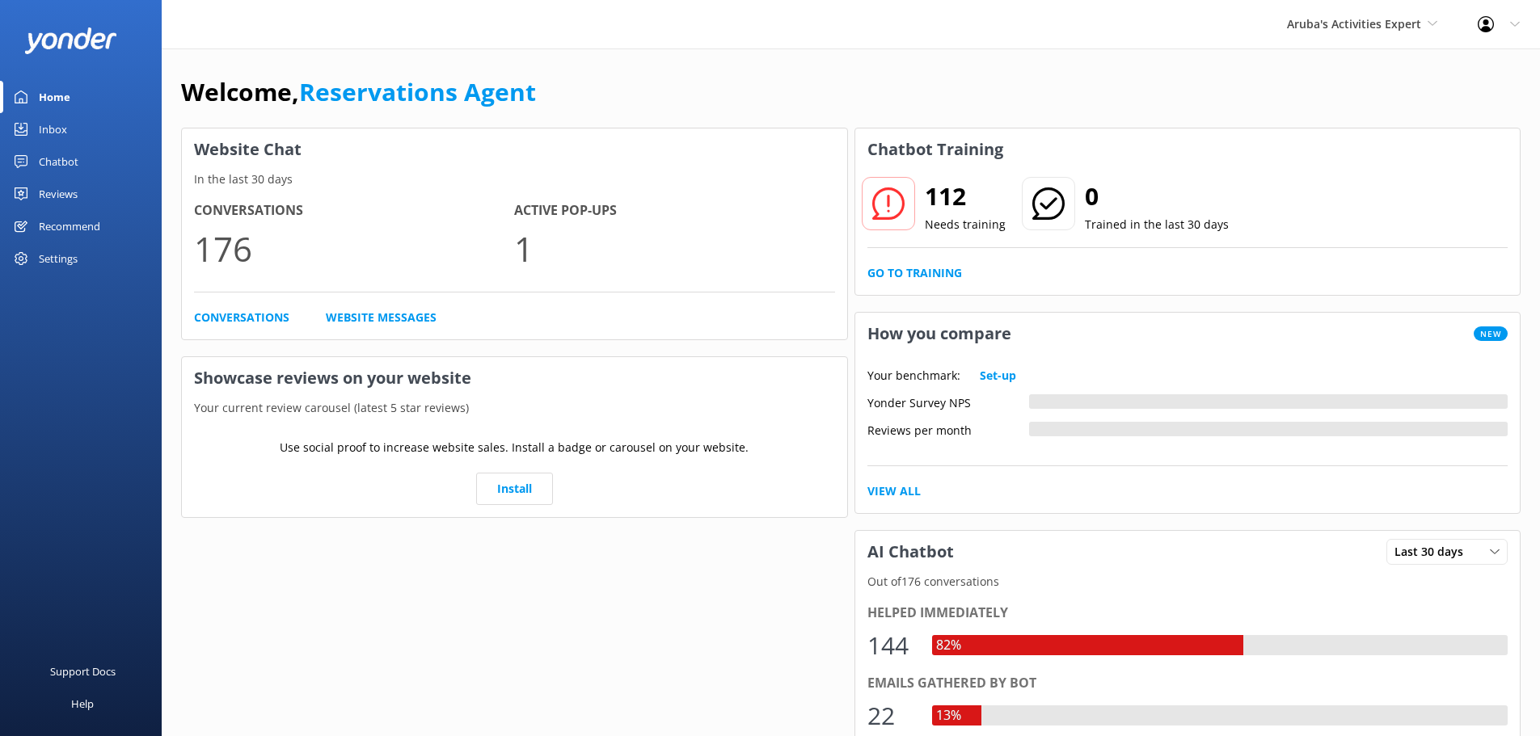
drag, startPoint x: 44, startPoint y: 120, endPoint x: 62, endPoint y: 116, distance: 18.4
click at [45, 120] on div "Inbox" at bounding box center [53, 129] width 28 height 32
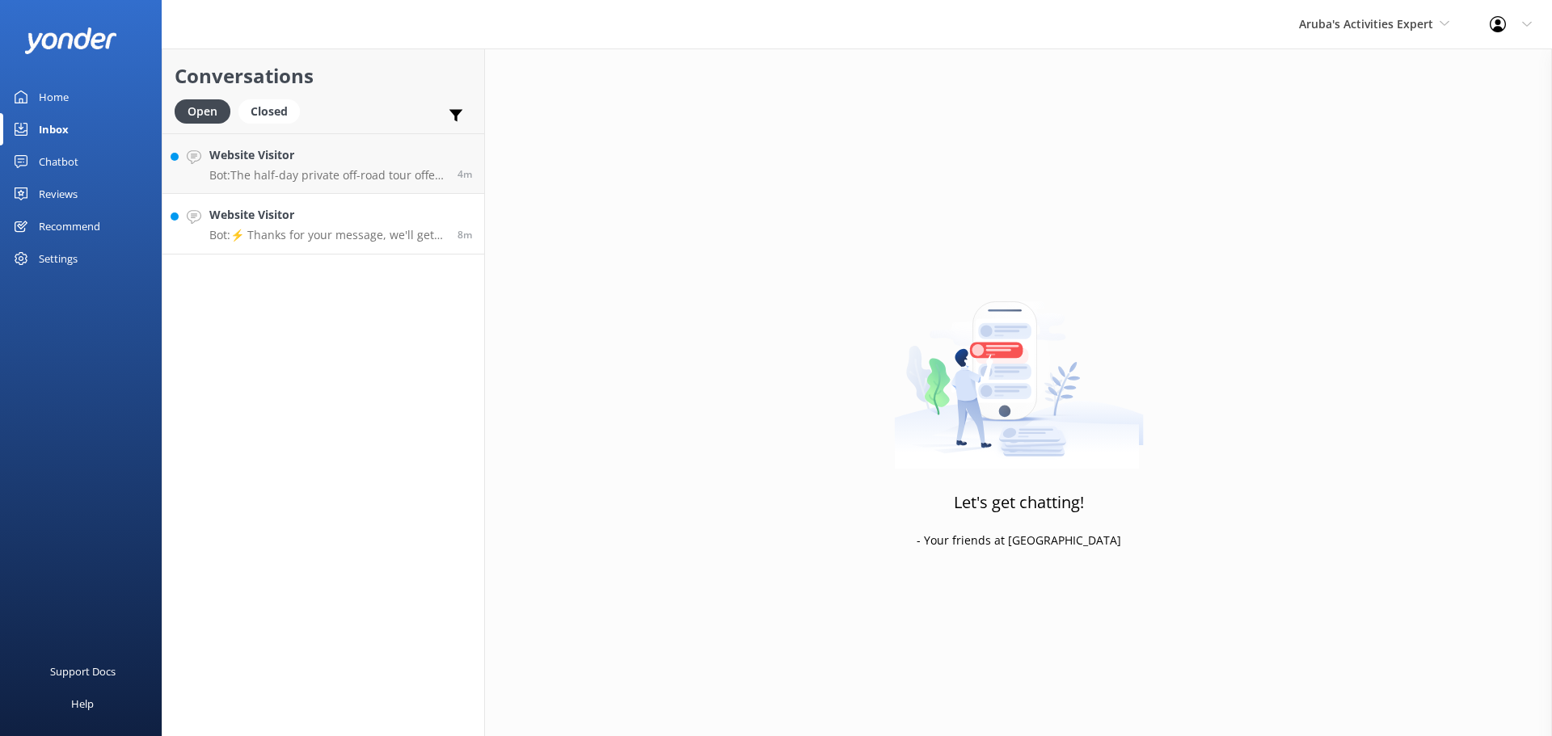
click at [404, 230] on p "Bot: ⚡ Thanks for your message, we'll get back to you as soon as we can." at bounding box center [327, 235] width 236 height 15
click at [371, 225] on div "Website Visitor Bot: ⚡ Thanks for your message, we'll get back to you as soon a…" at bounding box center [327, 224] width 236 height 36
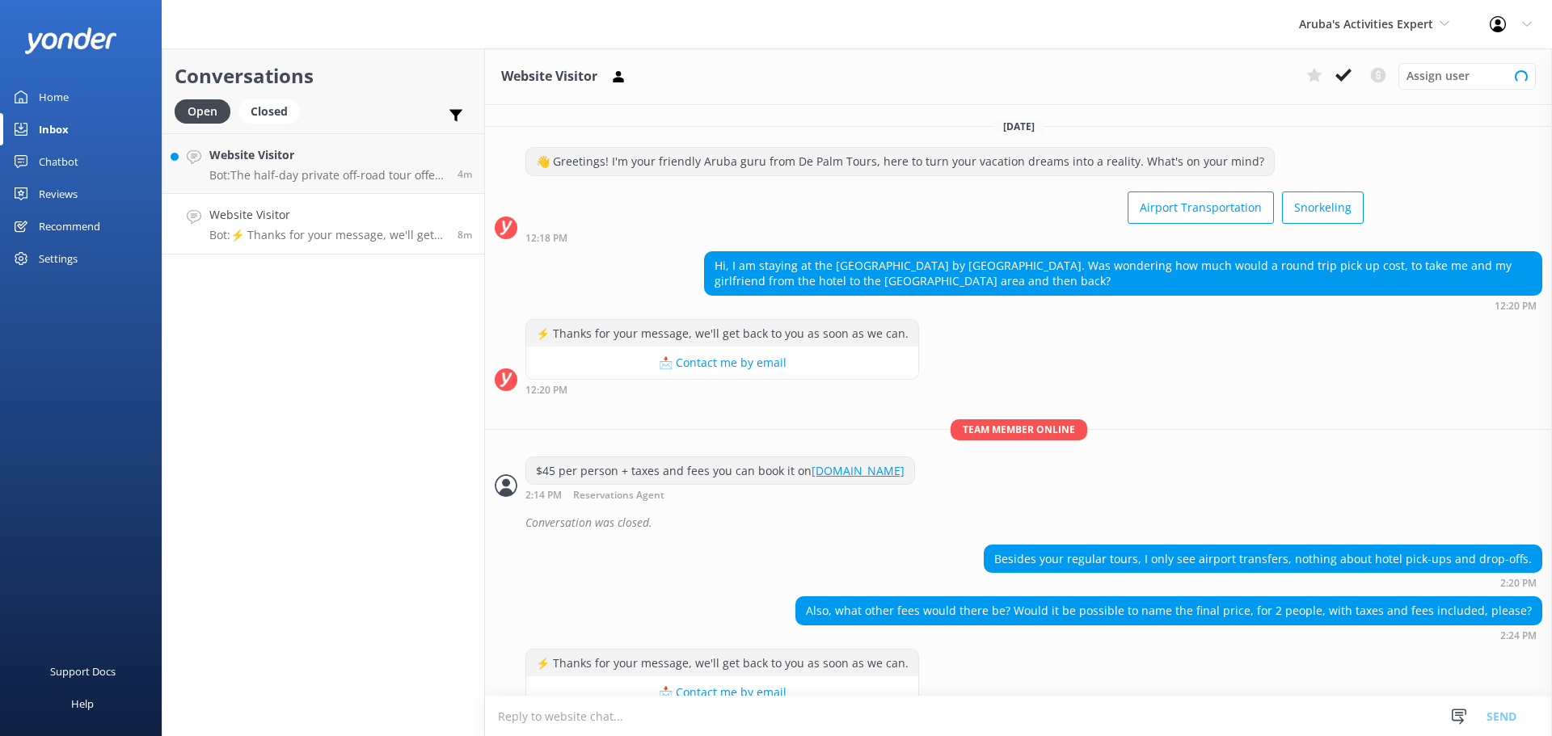
scroll to position [37, 0]
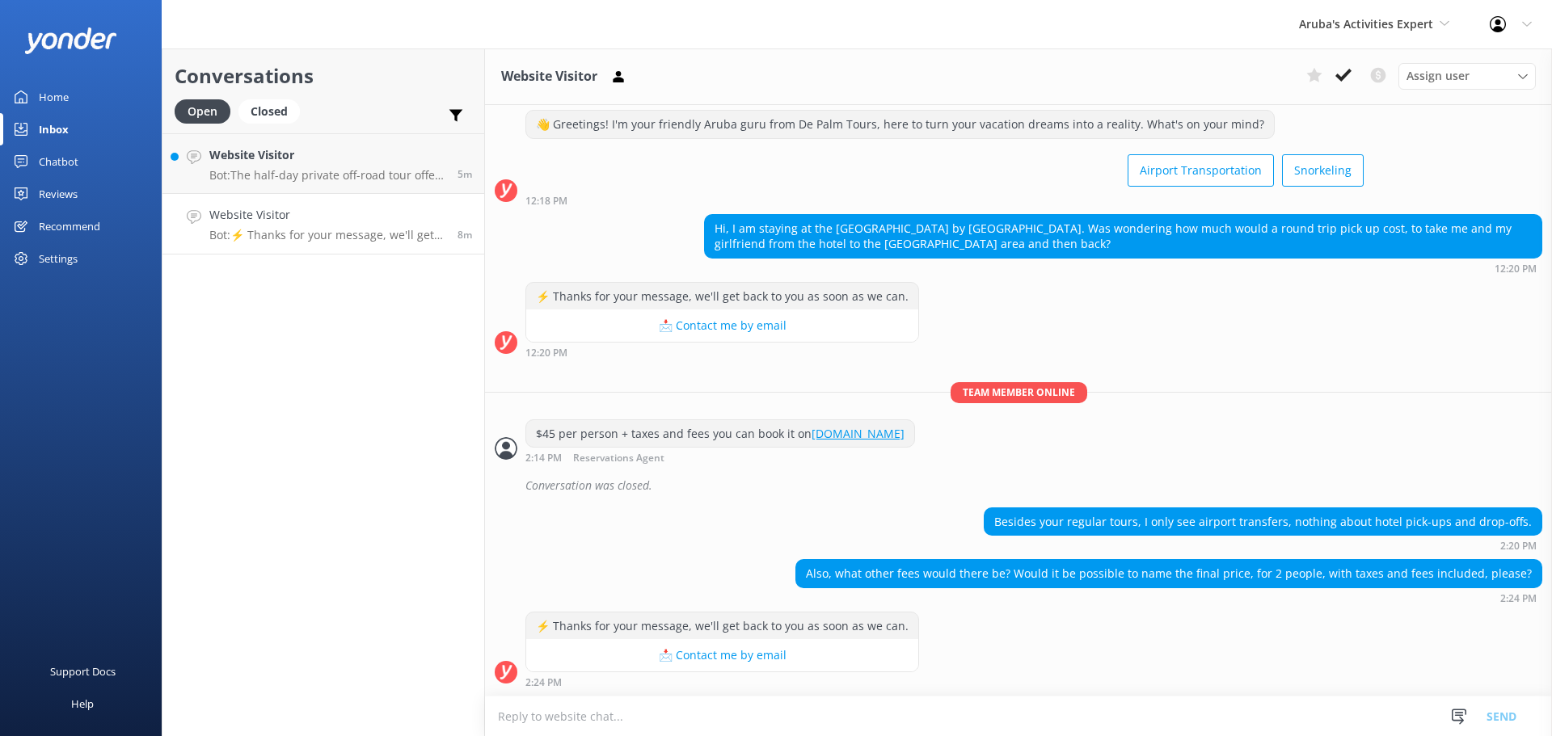
click at [535, 719] on textarea at bounding box center [1018, 717] width 1067 height 40
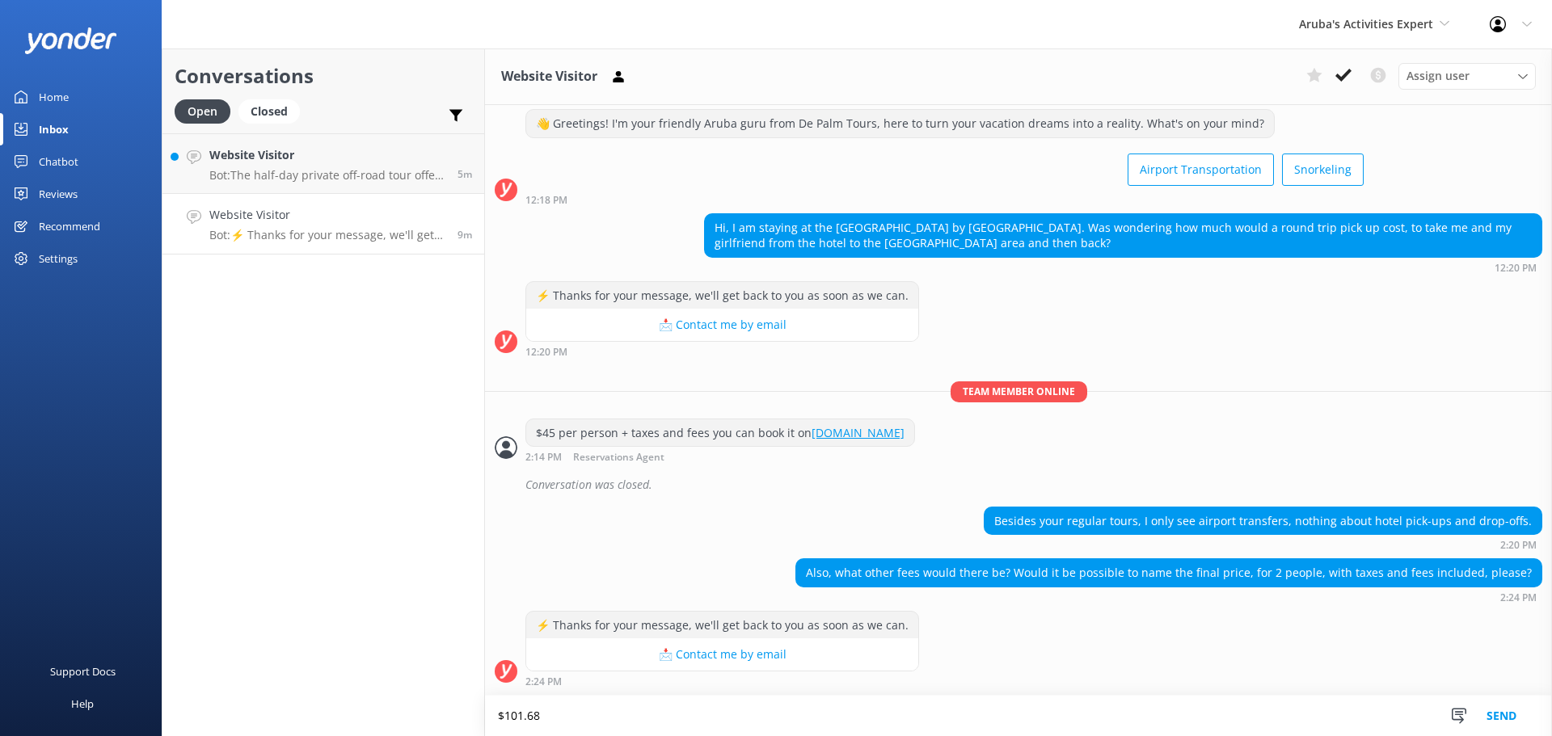
type textarea "$101.68"
click at [1512, 720] on button "Send" at bounding box center [1501, 716] width 61 height 40
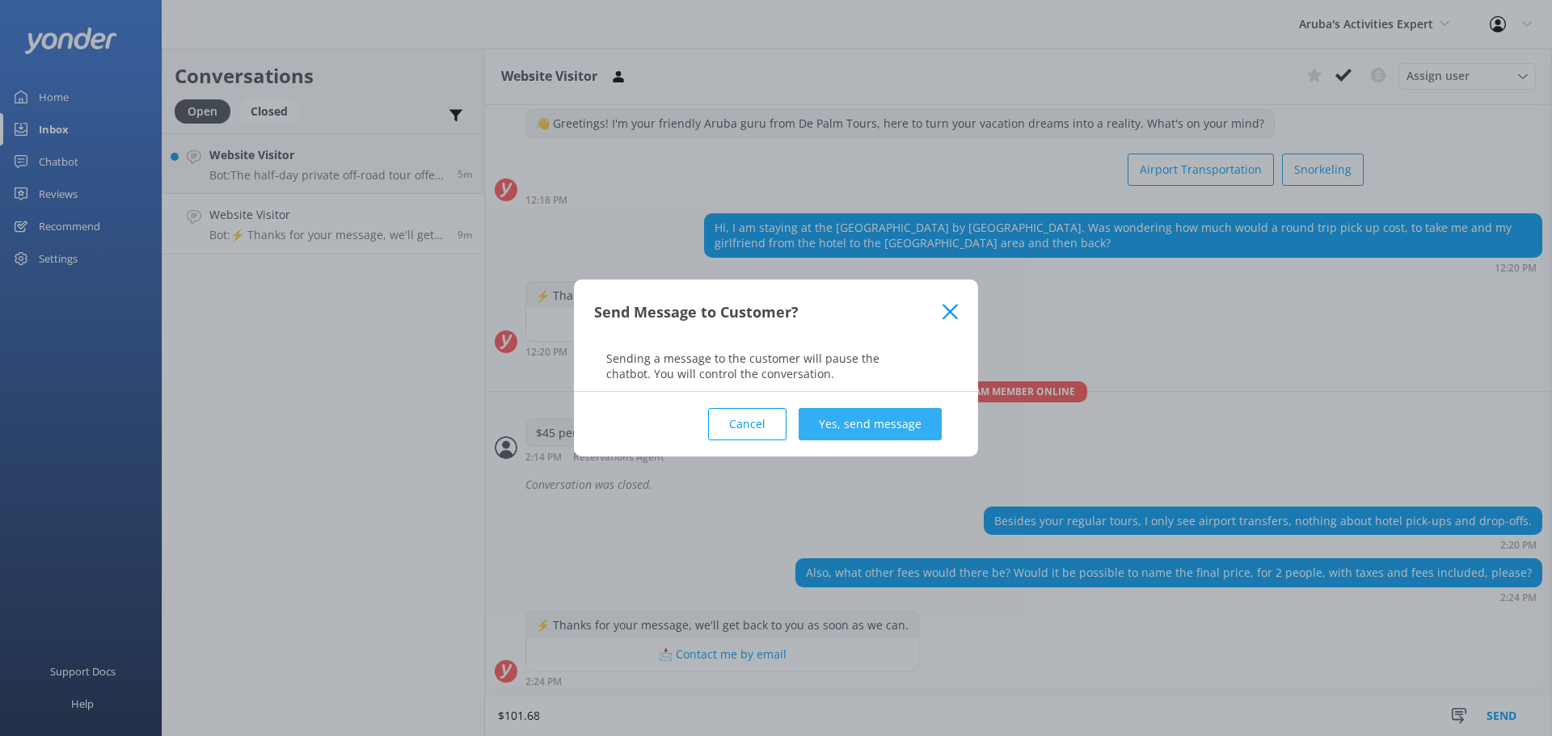
click at [846, 428] on button "Yes, send message" at bounding box center [870, 424] width 143 height 32
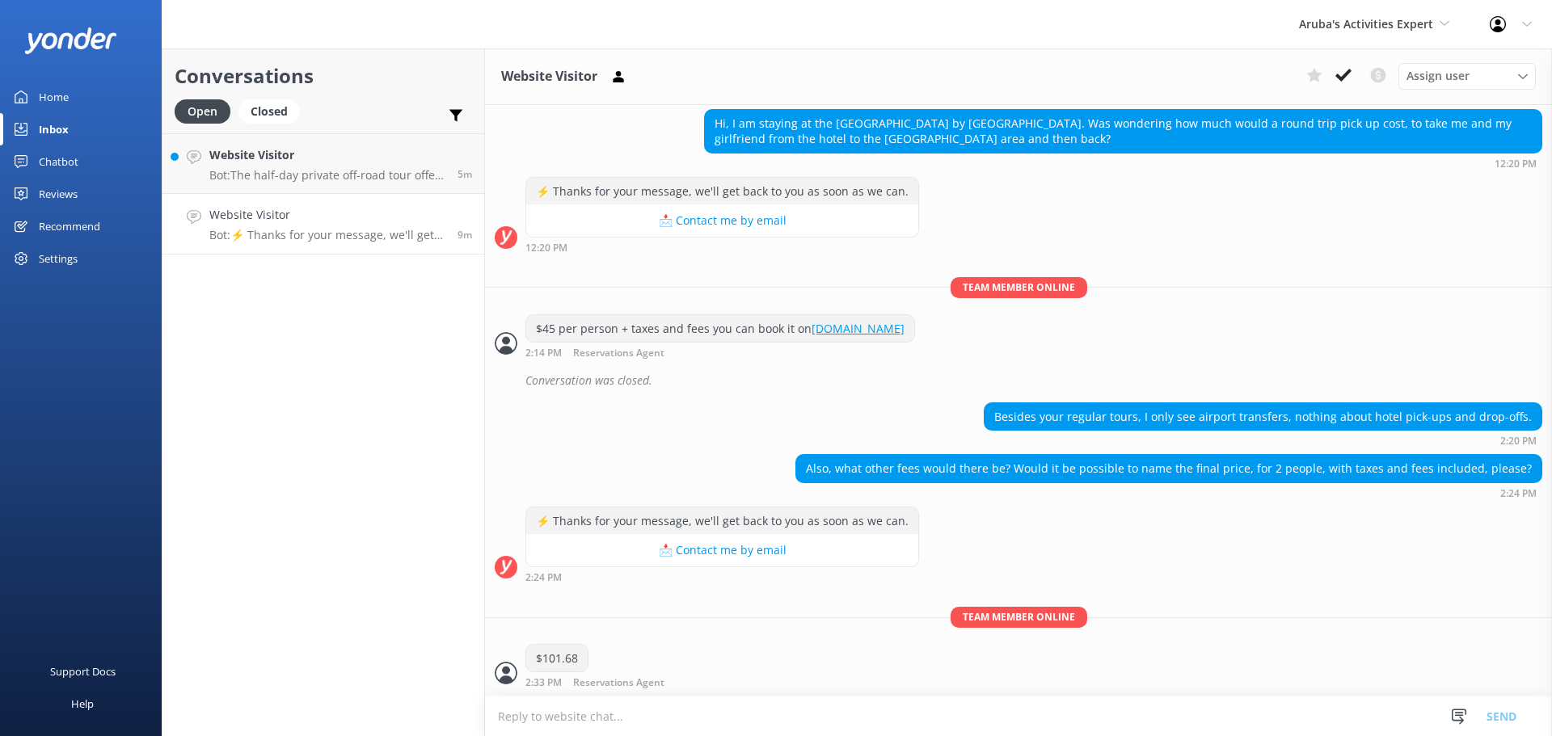
scroll to position [143, 0]
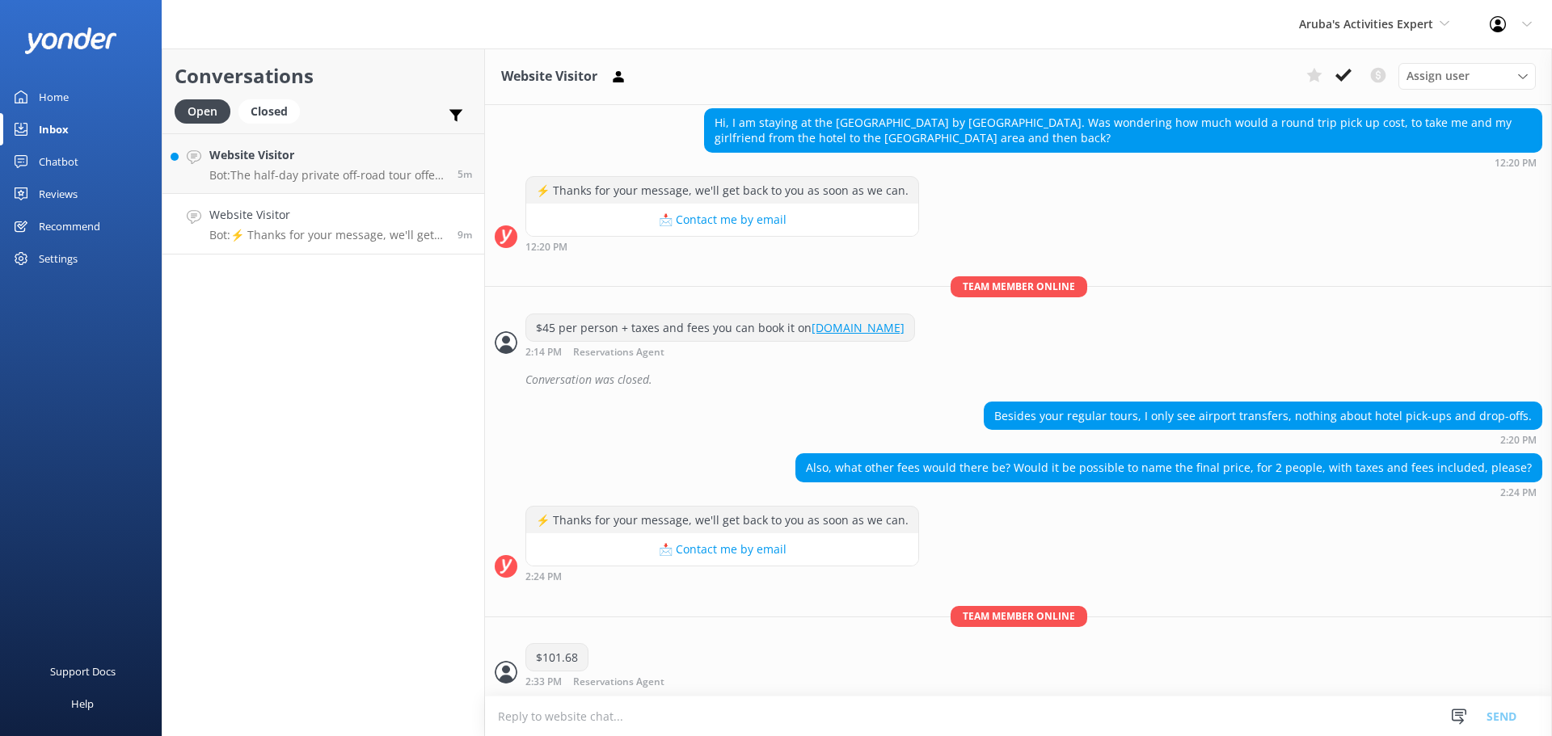
click at [1348, 73] on use at bounding box center [1344, 75] width 16 height 13
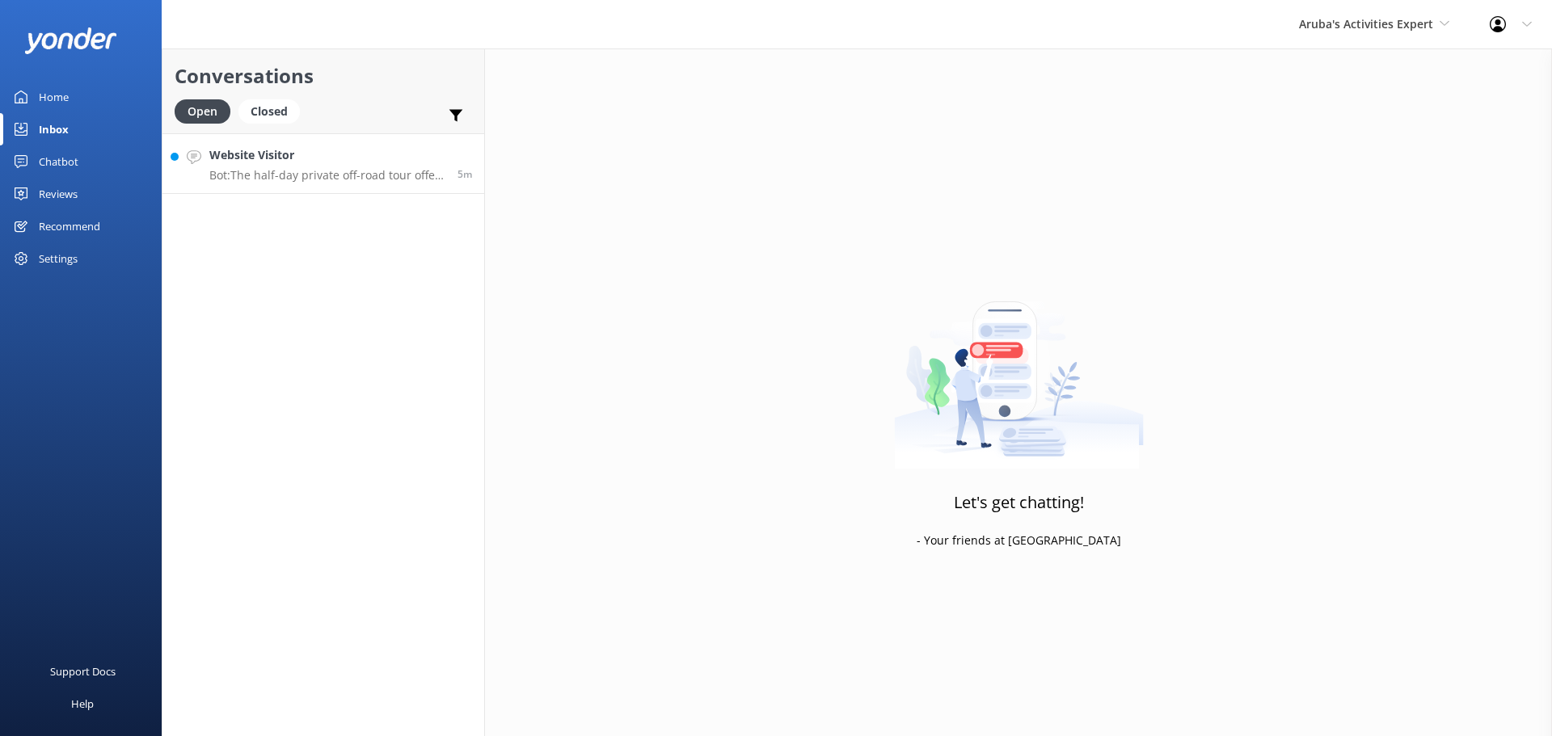
click at [338, 168] on p "Bot: The half-day private off-road tour offers four distinct itineraries, each …" at bounding box center [327, 175] width 236 height 15
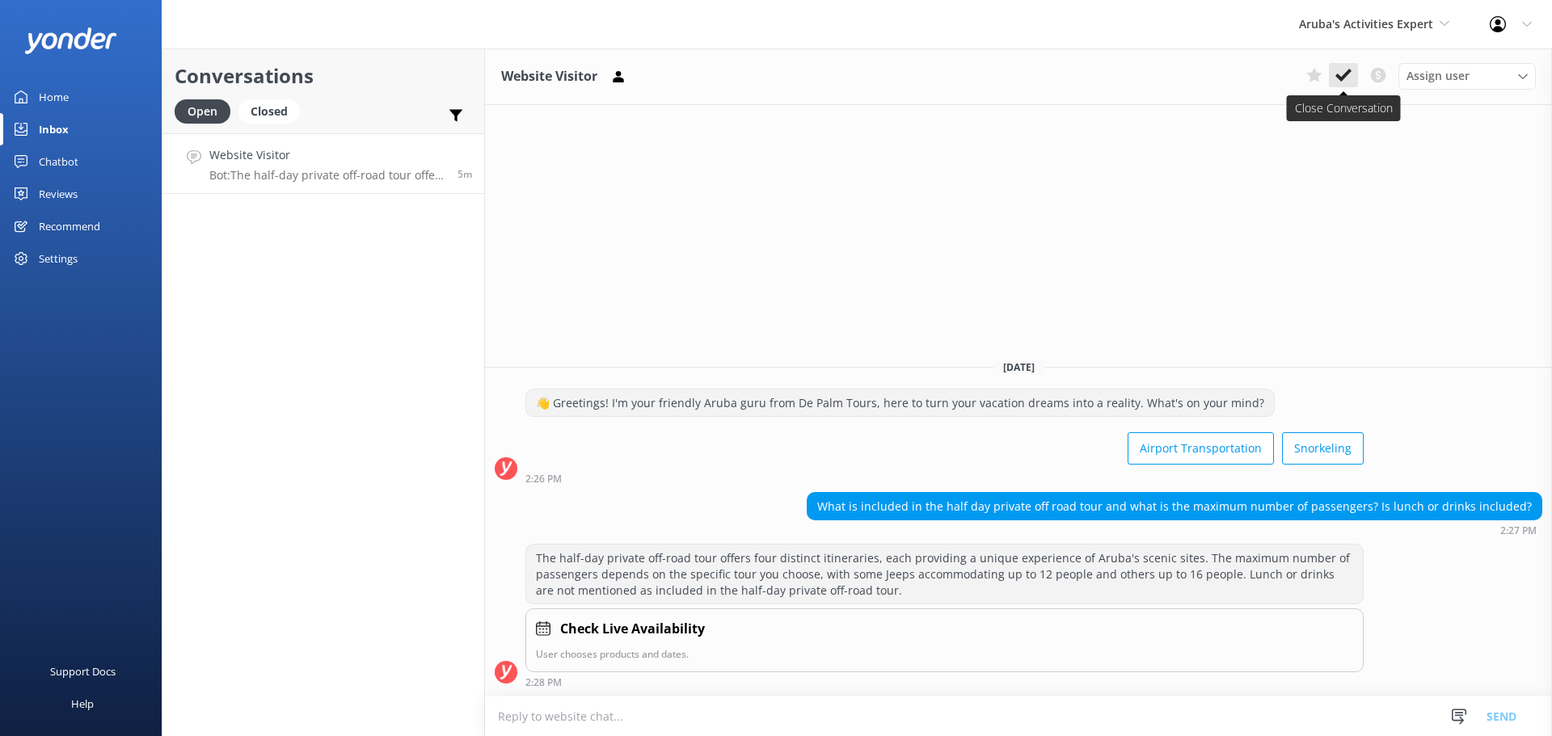
click at [1342, 70] on icon at bounding box center [1344, 75] width 16 height 16
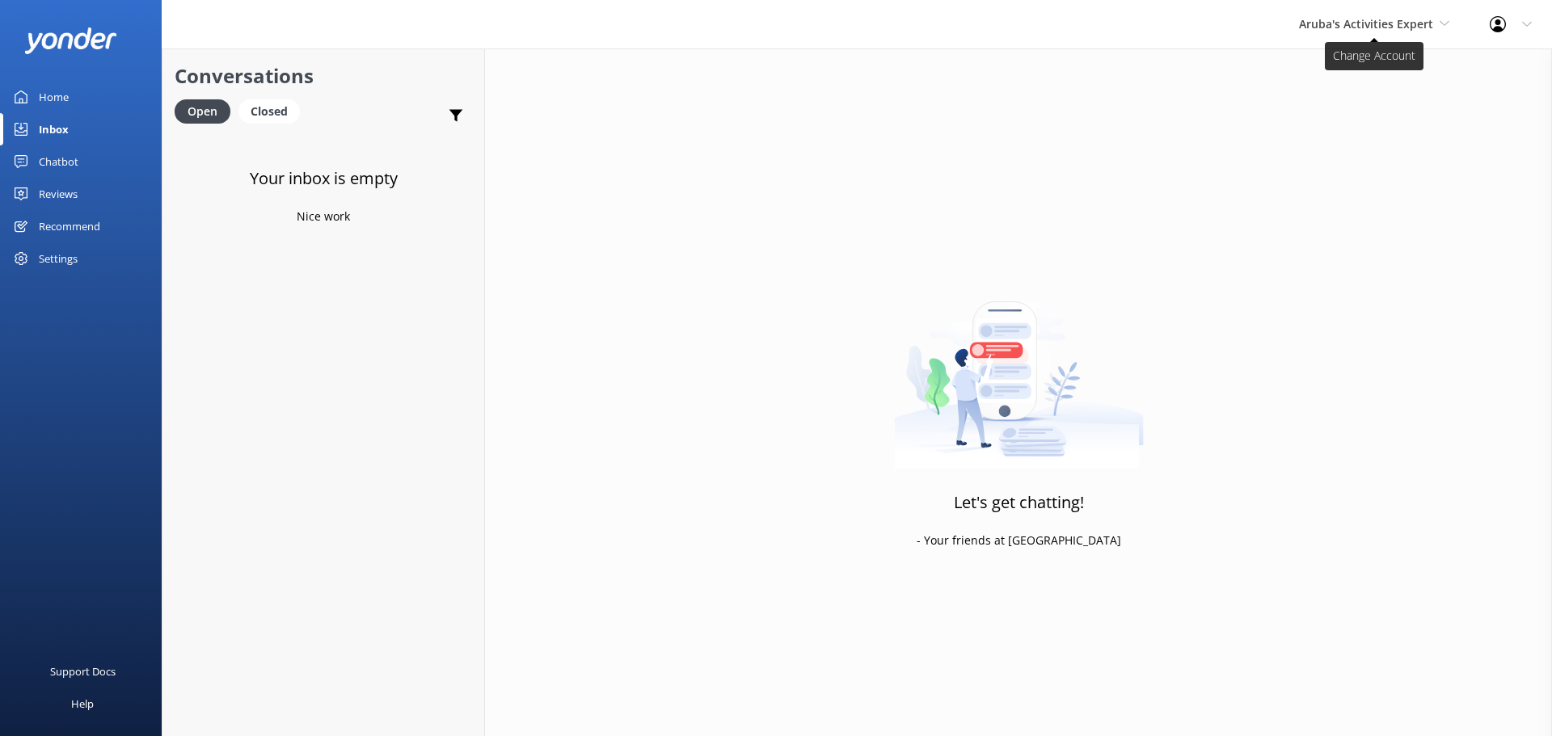
click at [1425, 25] on span "Aruba's Activities Expert" at bounding box center [1366, 23] width 134 height 15
click at [1372, 101] on link "Aruba's Activities Expert" at bounding box center [1360, 106] width 162 height 39
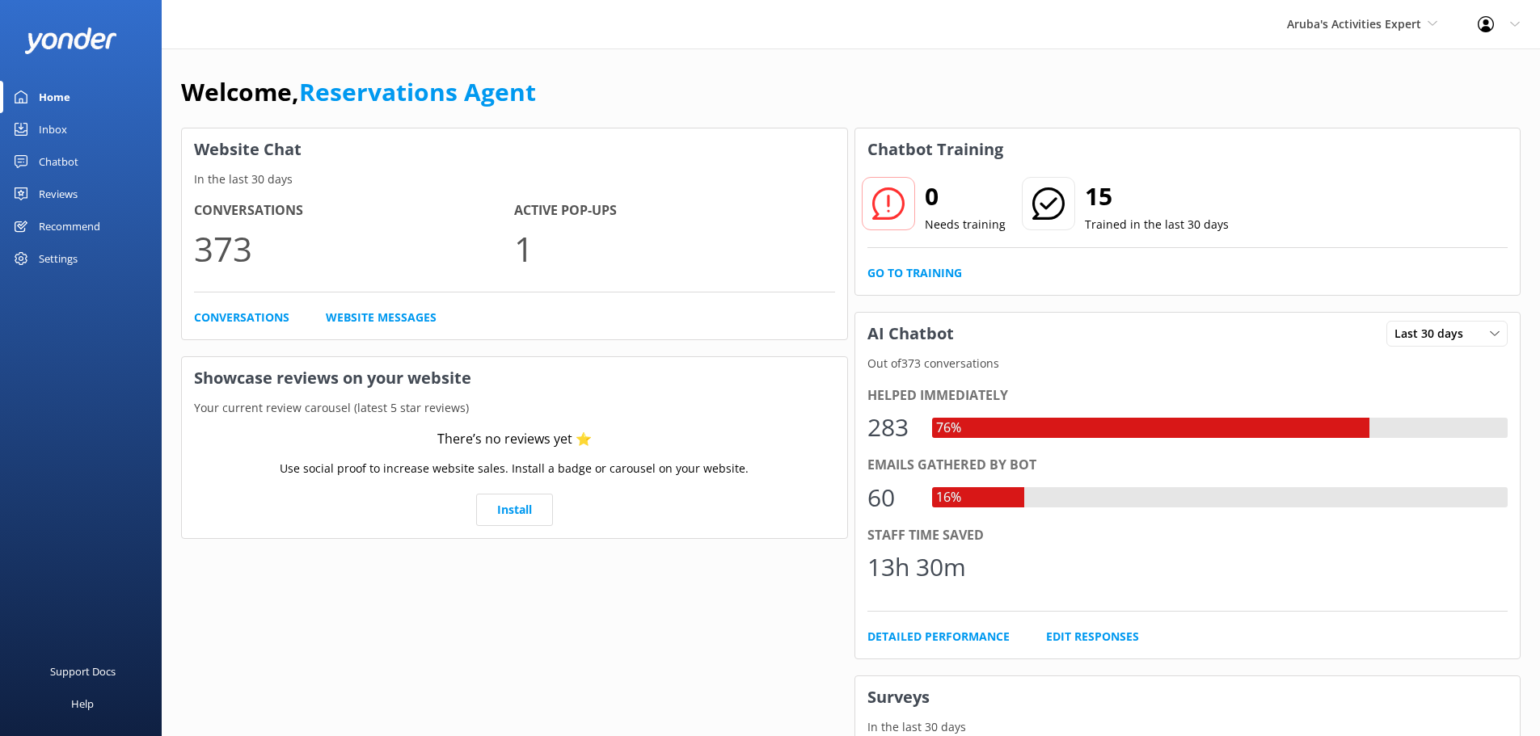
click at [88, 138] on link "Inbox" at bounding box center [81, 129] width 162 height 32
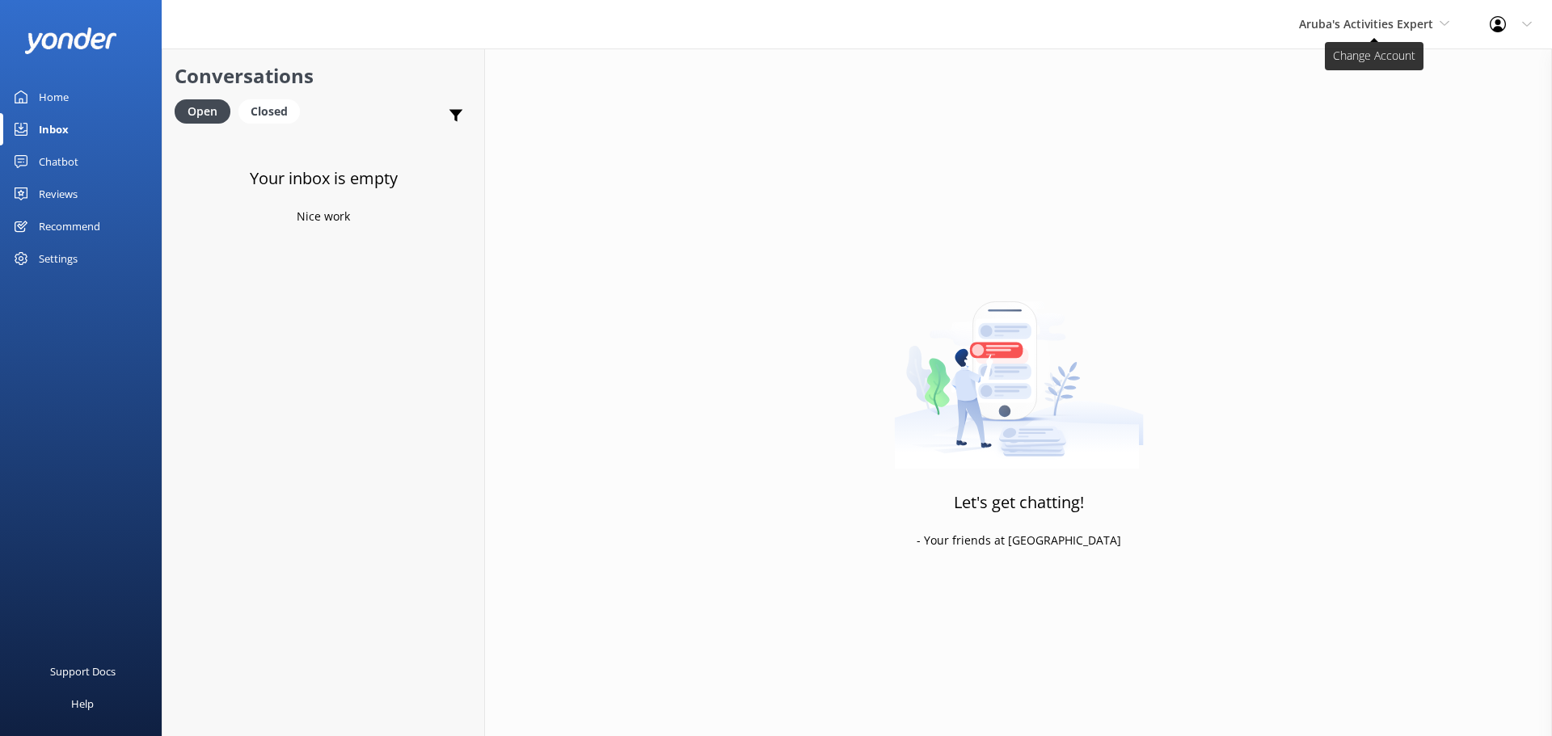
click at [1369, 25] on span "Aruba's Activities Expert" at bounding box center [1366, 23] width 134 height 15
click at [1340, 61] on link "De [GEOGRAPHIC_DATA]" at bounding box center [1360, 68] width 162 height 39
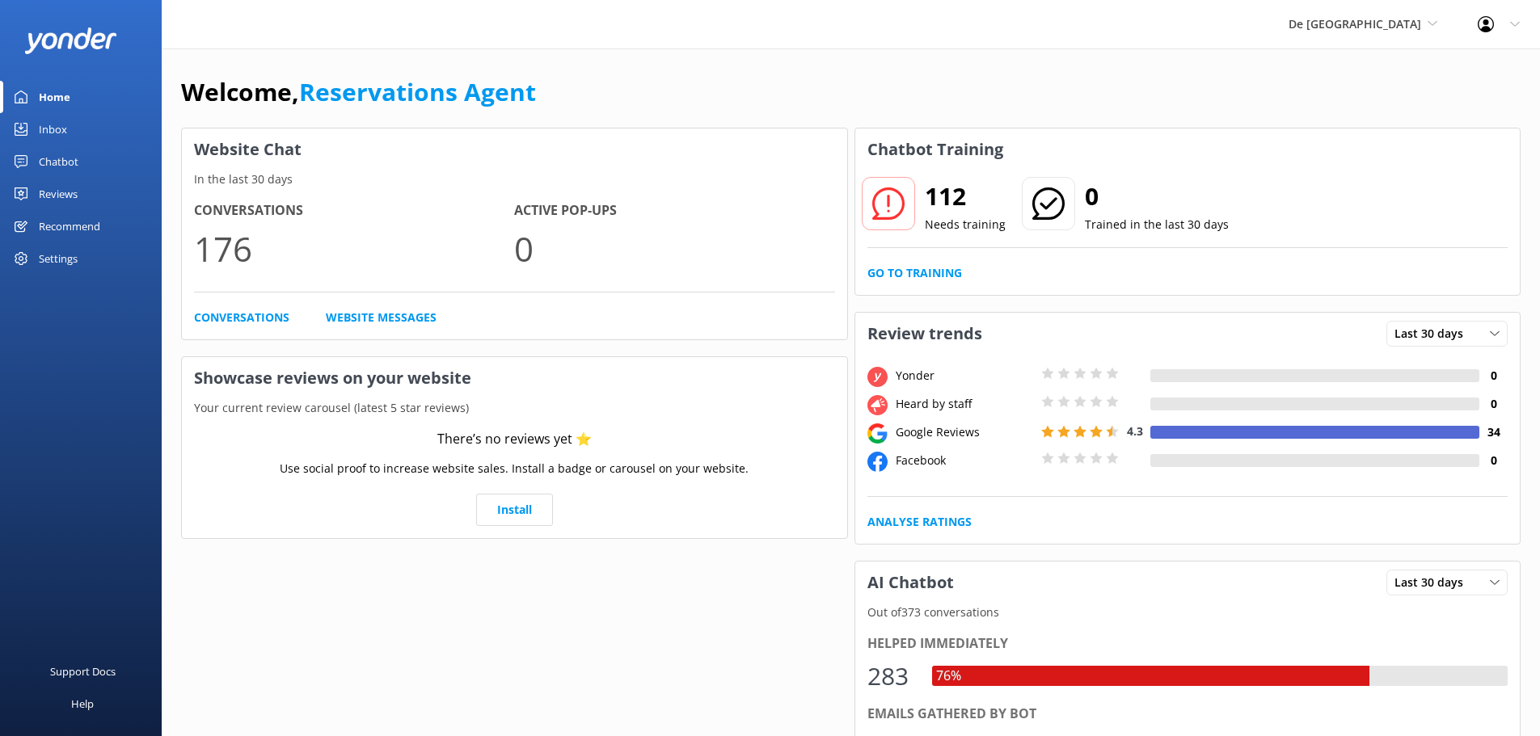
click at [82, 124] on link "Inbox" at bounding box center [81, 129] width 162 height 32
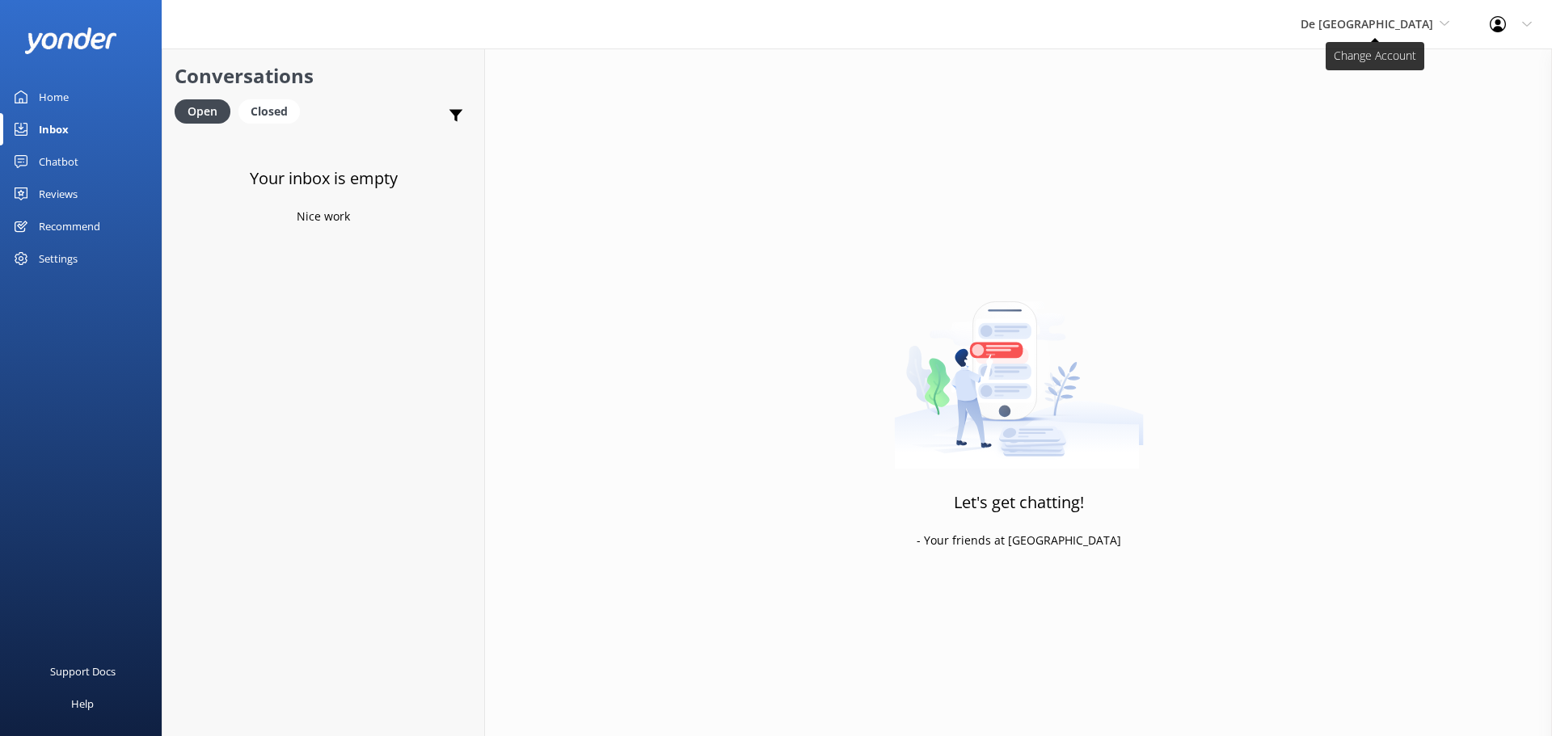
click at [1400, 20] on span "De [GEOGRAPHIC_DATA]" at bounding box center [1367, 23] width 133 height 15
click at [1369, 98] on link "Aruba's Activities Expert" at bounding box center [1362, 106] width 162 height 39
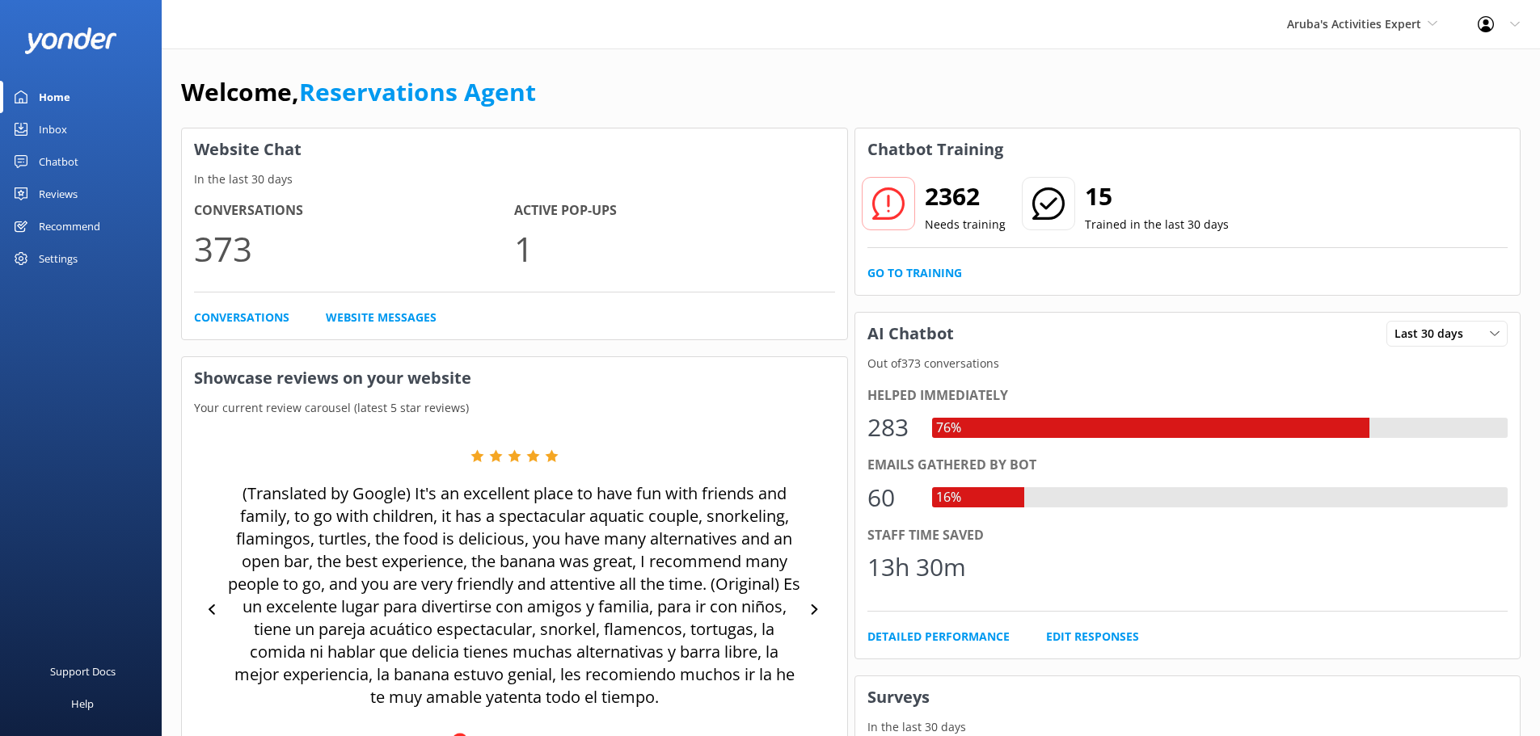
click at [63, 122] on div "Inbox" at bounding box center [53, 129] width 28 height 32
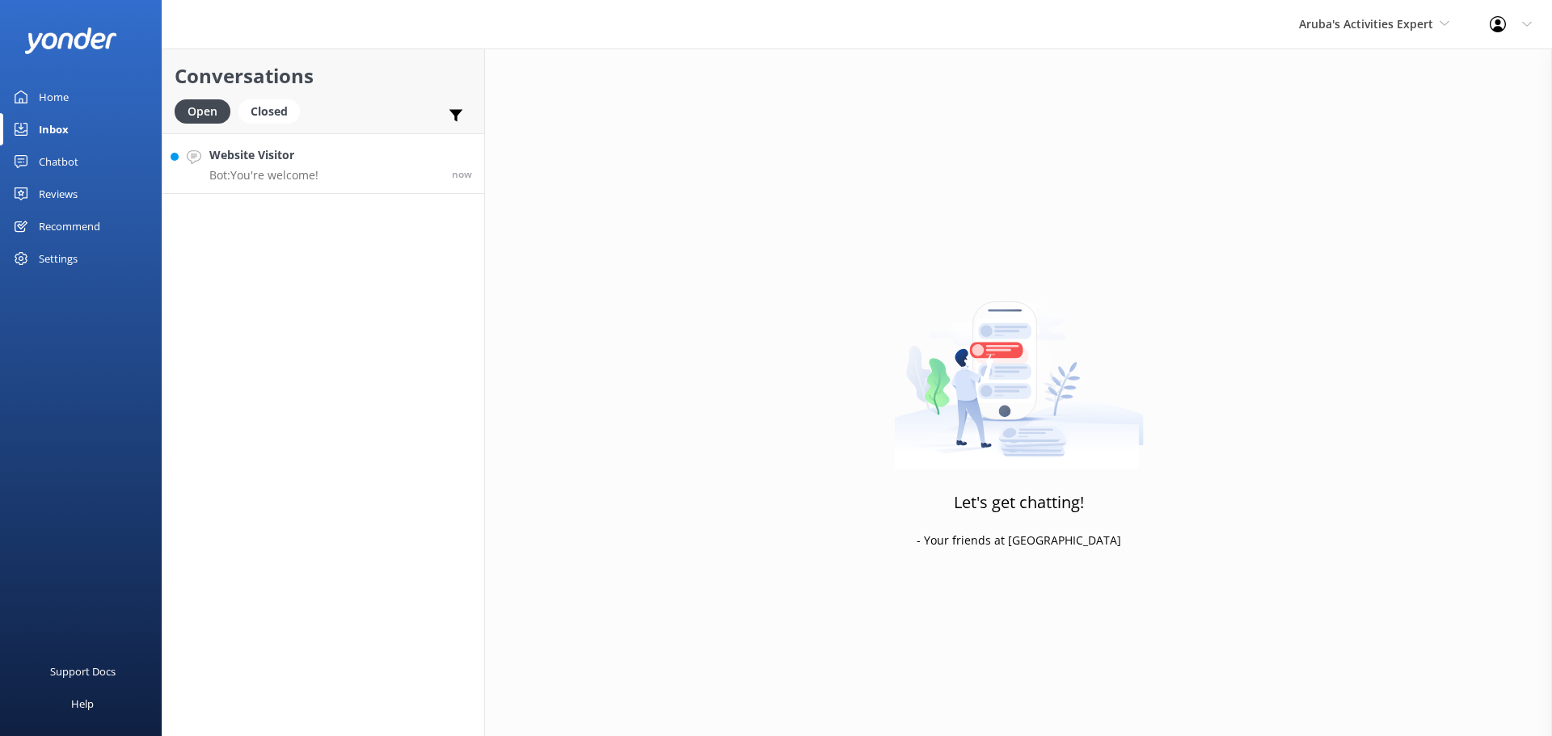
click at [369, 179] on link "Website Visitor Bot: You're welcome! now" at bounding box center [323, 163] width 322 height 61
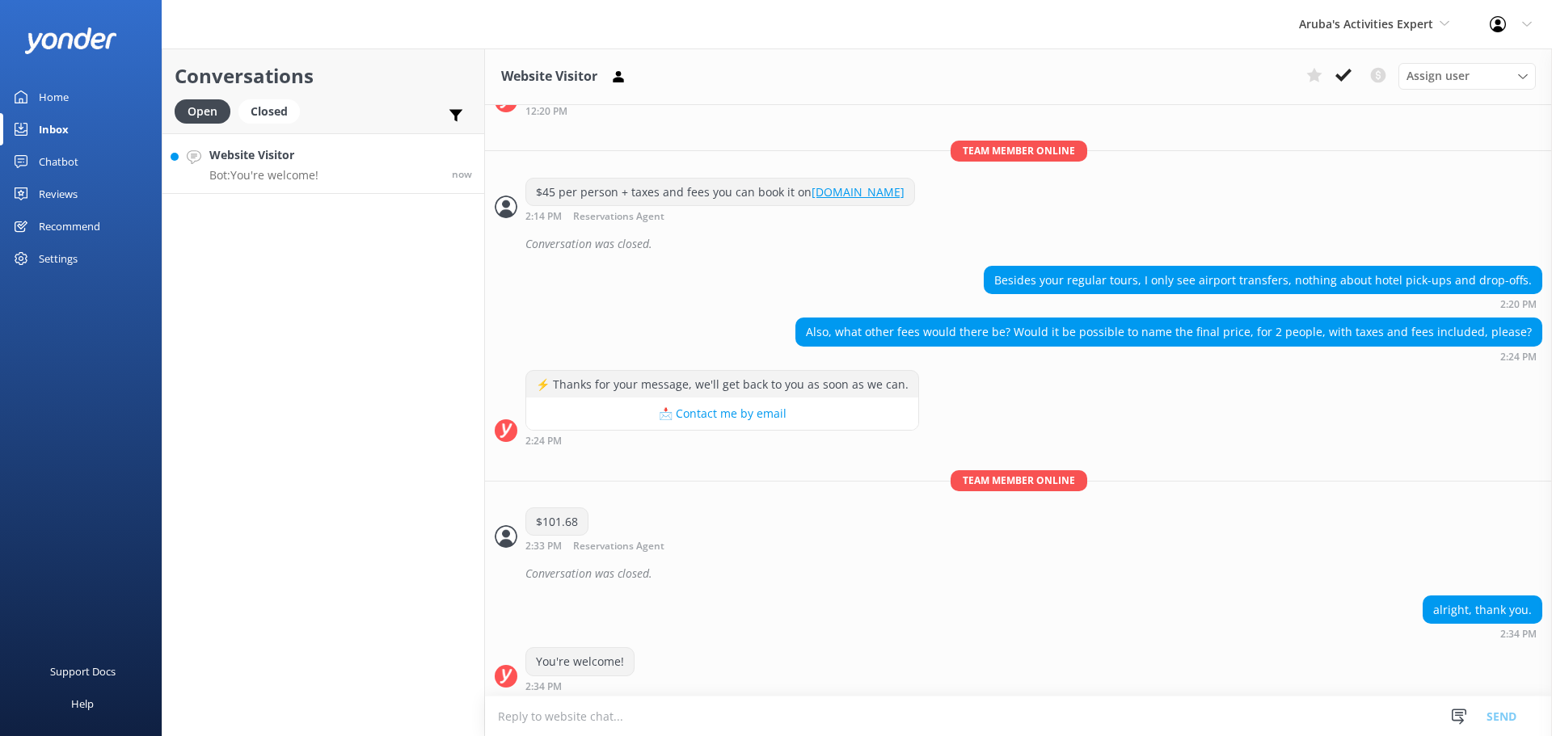
scroll to position [283, 0]
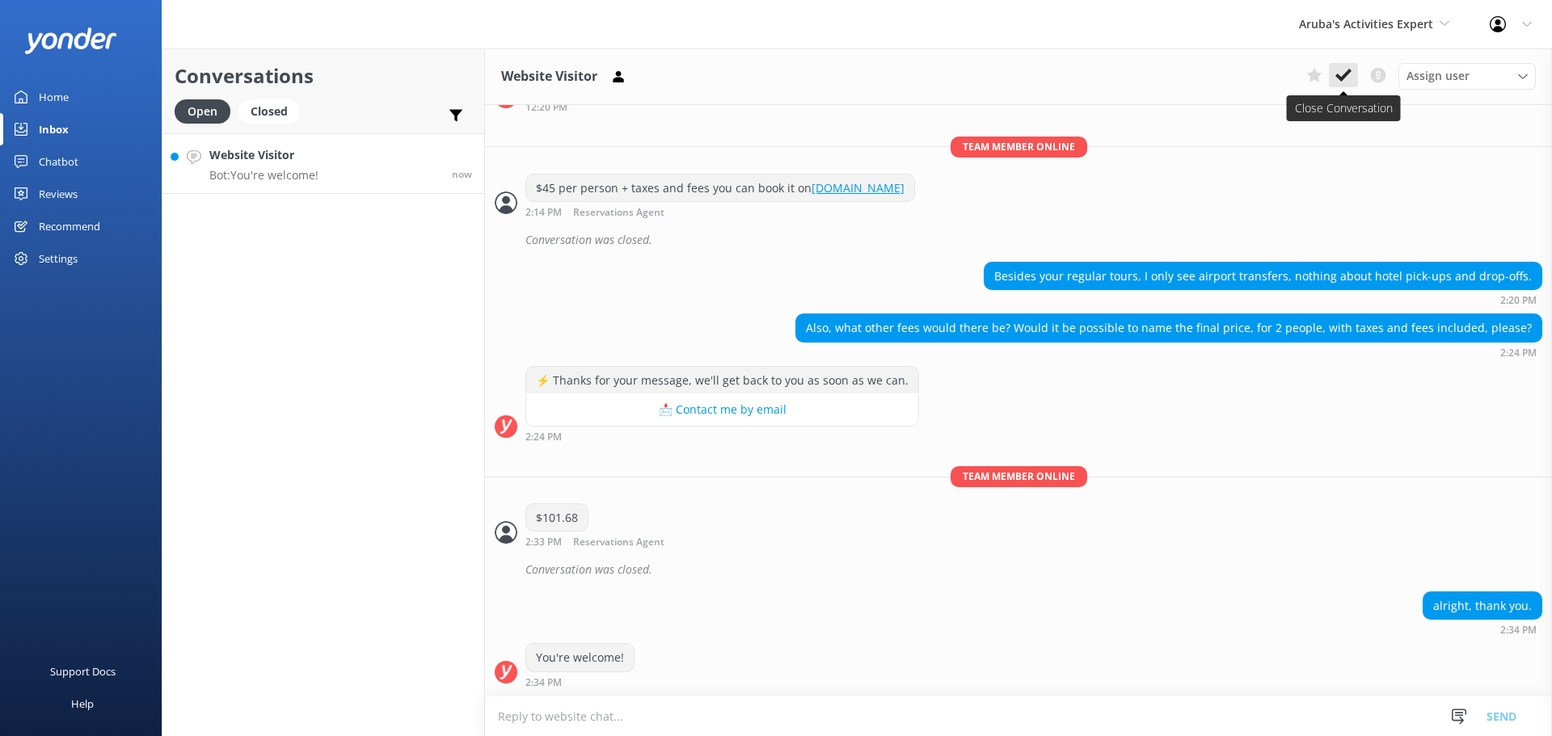
click at [1345, 71] on icon at bounding box center [1344, 75] width 16 height 16
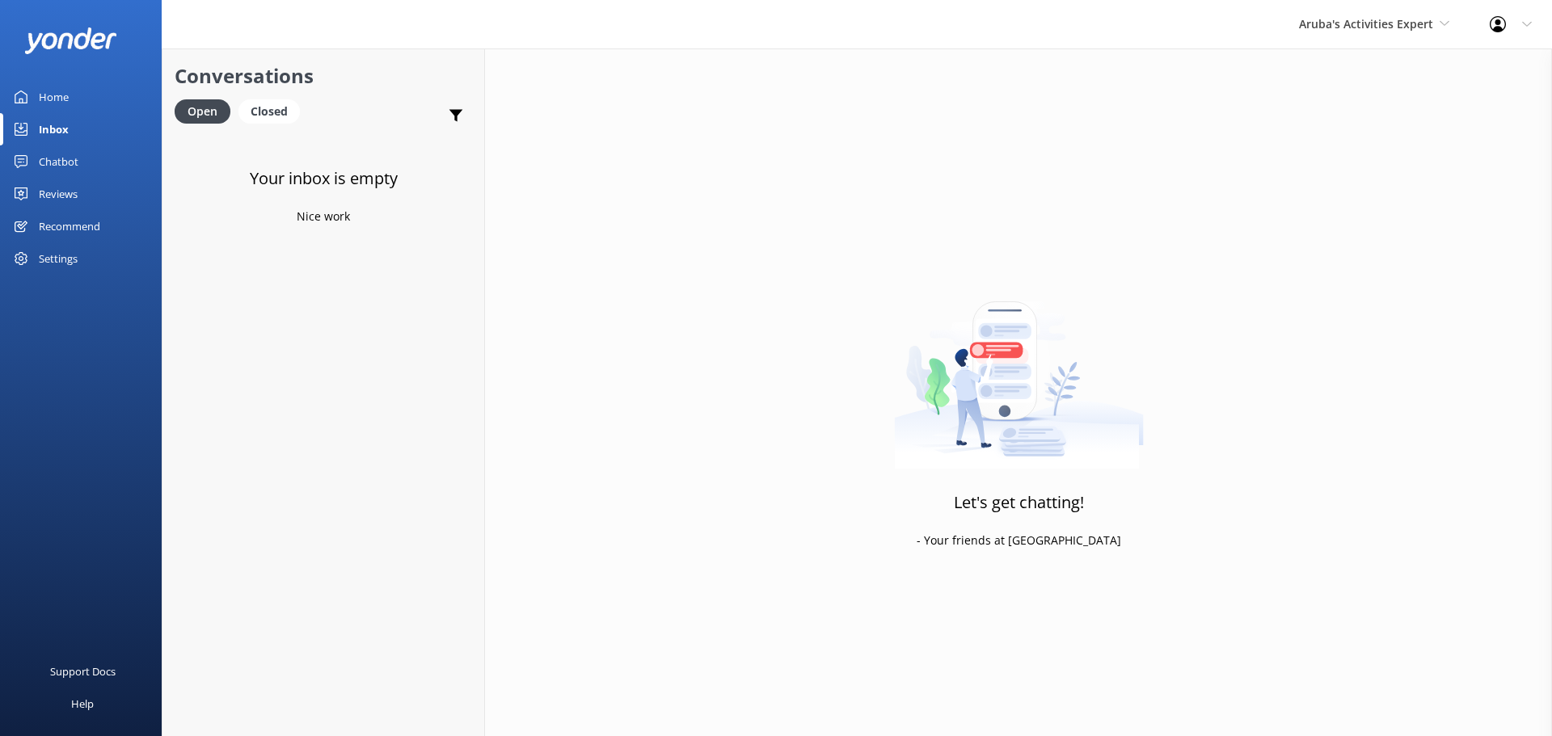
drag, startPoint x: 1382, startPoint y: 12, endPoint x: 1387, endPoint y: 53, distance: 41.6
click at [1380, 15] on div "Aruba's Activities Expert De Palm Island Aruba's Activities Expert The Captain" at bounding box center [1374, 24] width 191 height 49
click at [1372, 74] on link "De [GEOGRAPHIC_DATA]" at bounding box center [1360, 68] width 162 height 39
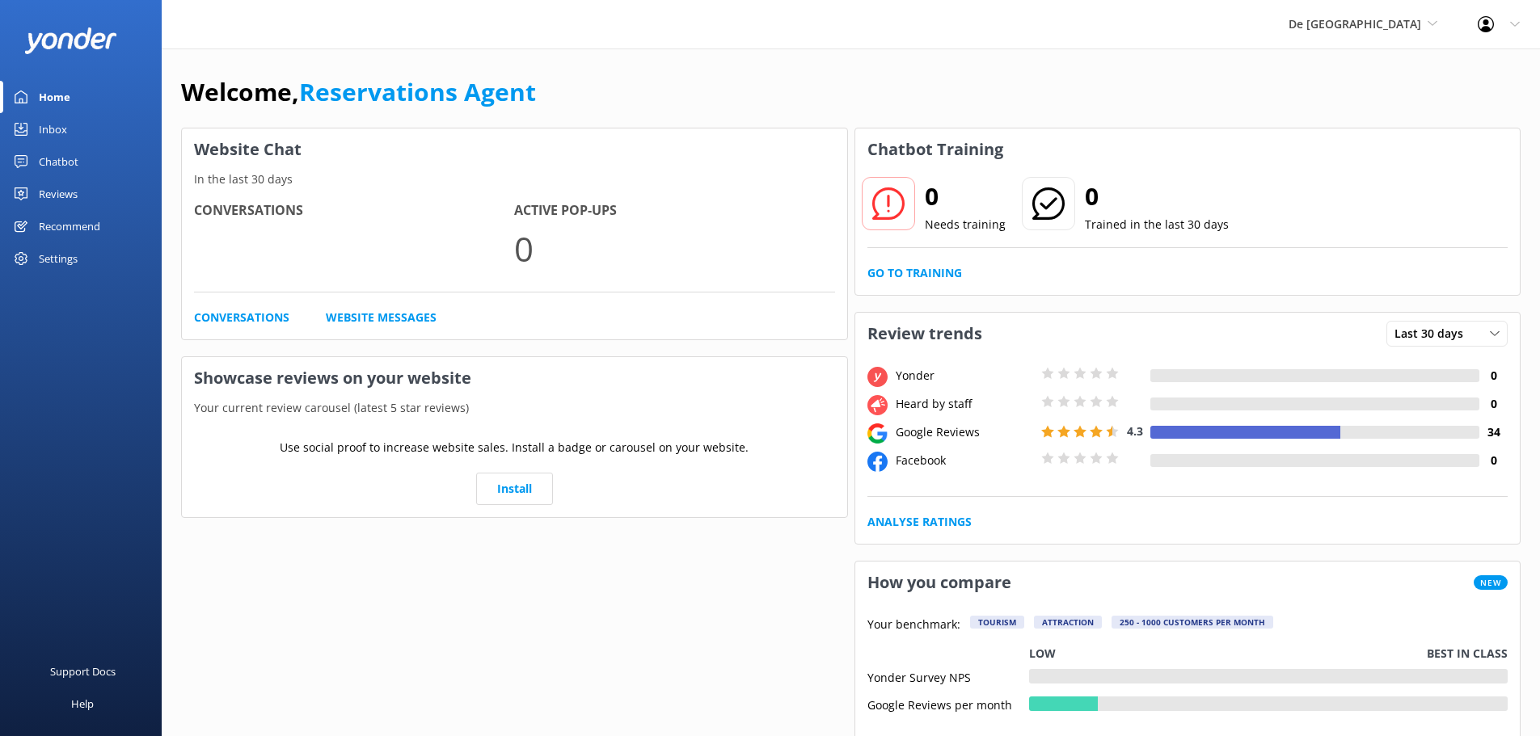
click at [68, 127] on link "Inbox" at bounding box center [81, 129] width 162 height 32
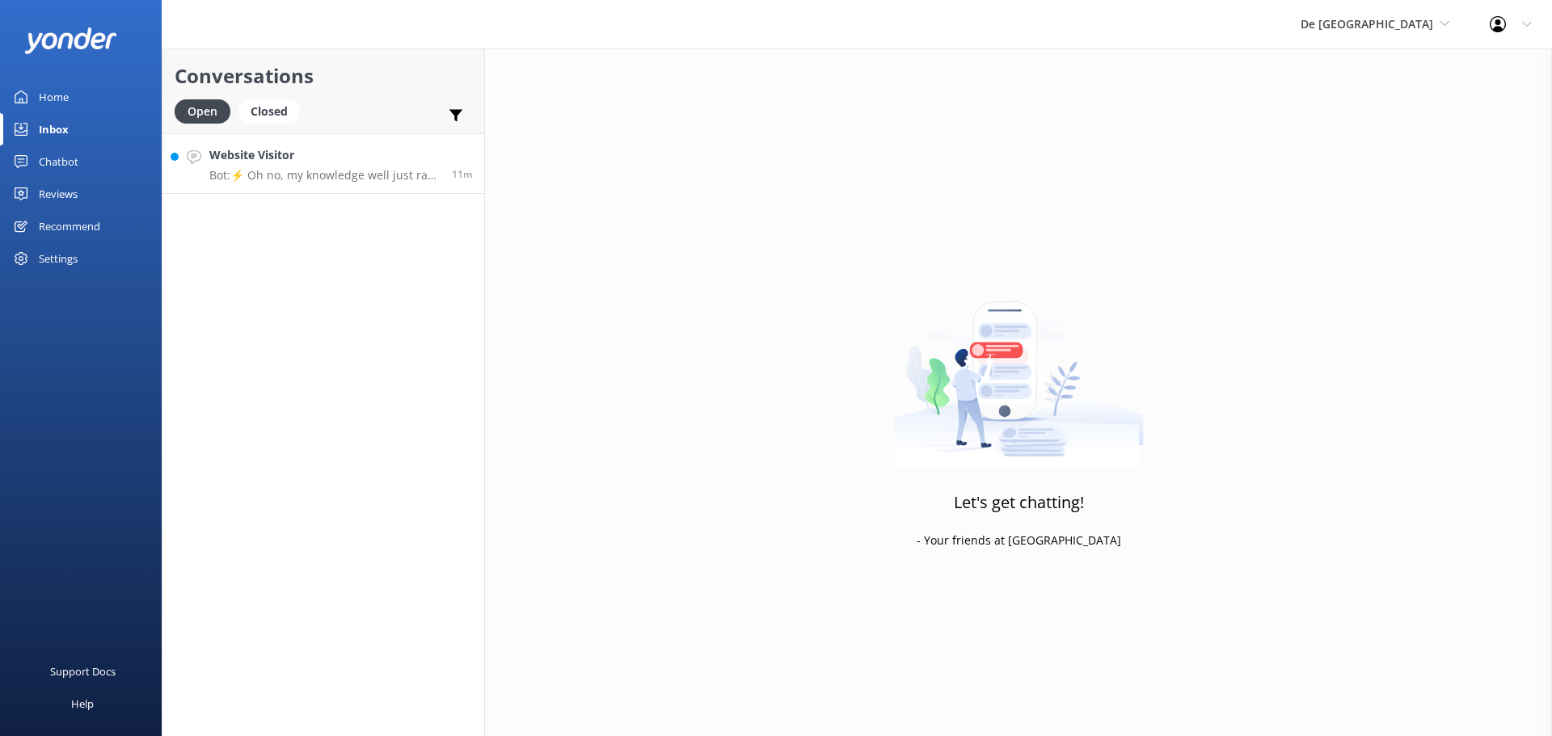
click at [325, 162] on h4 "Website Visitor" at bounding box center [324, 155] width 230 height 18
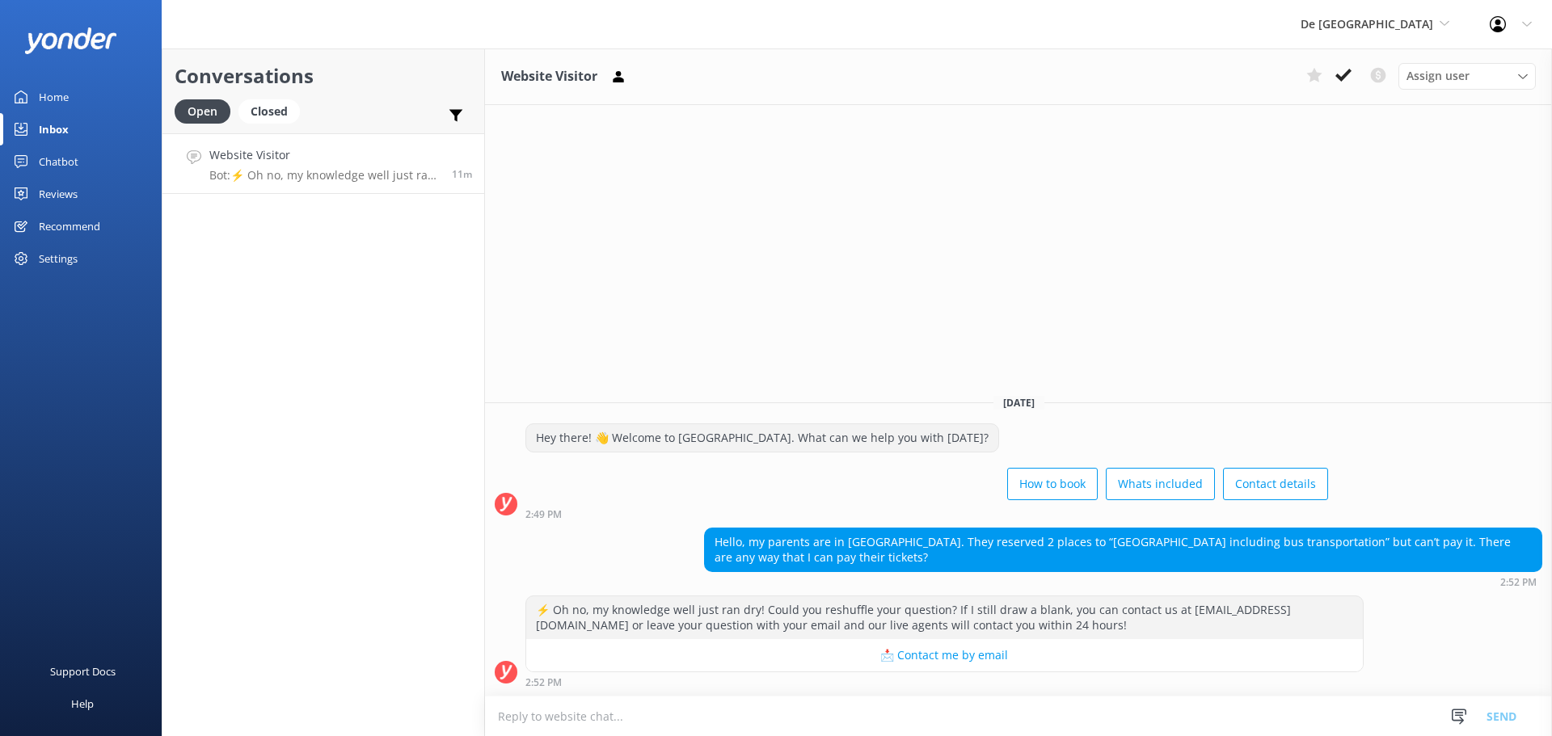
click at [593, 717] on textarea at bounding box center [1018, 717] width 1067 height 40
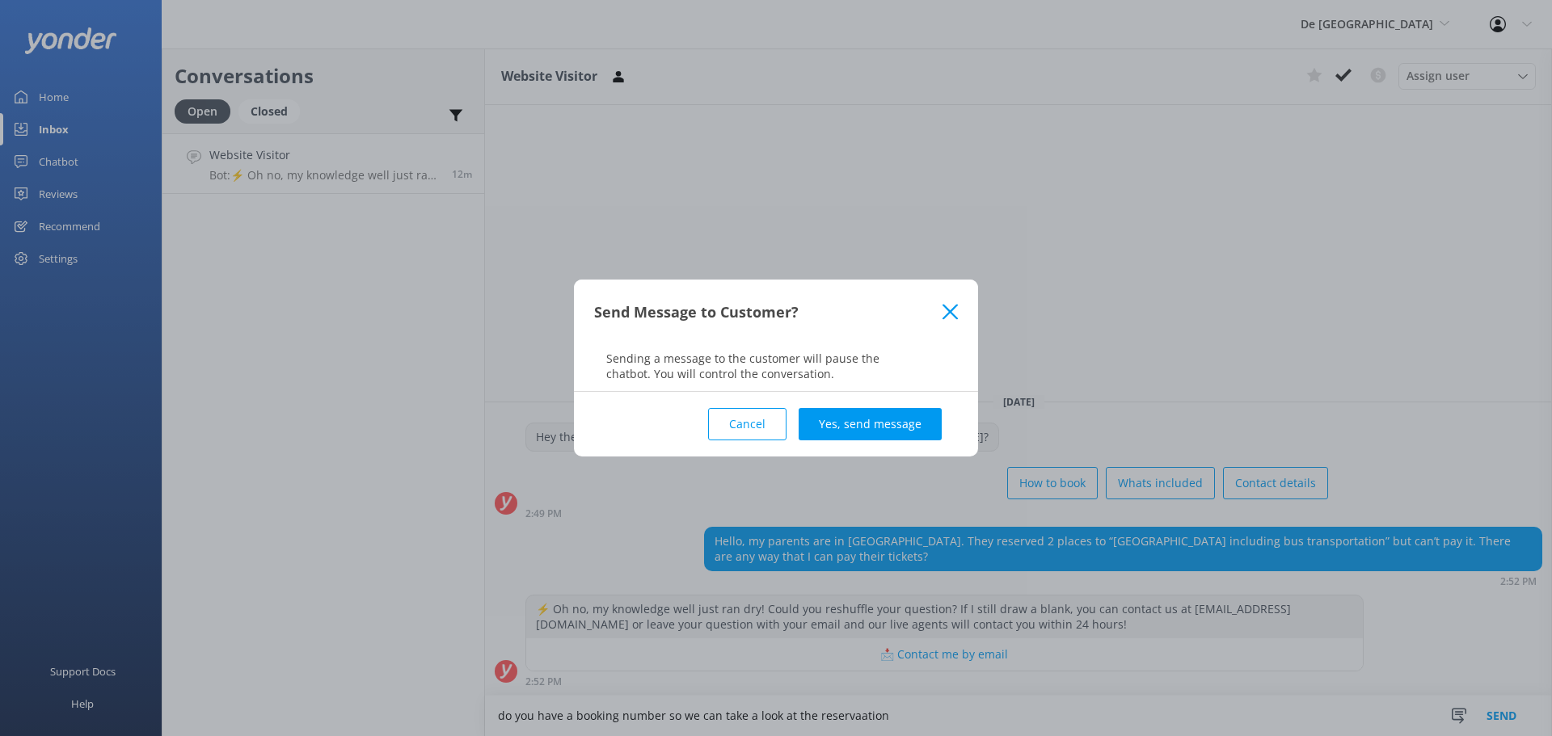
click at [731, 420] on button "Cancel" at bounding box center [747, 424] width 78 height 32
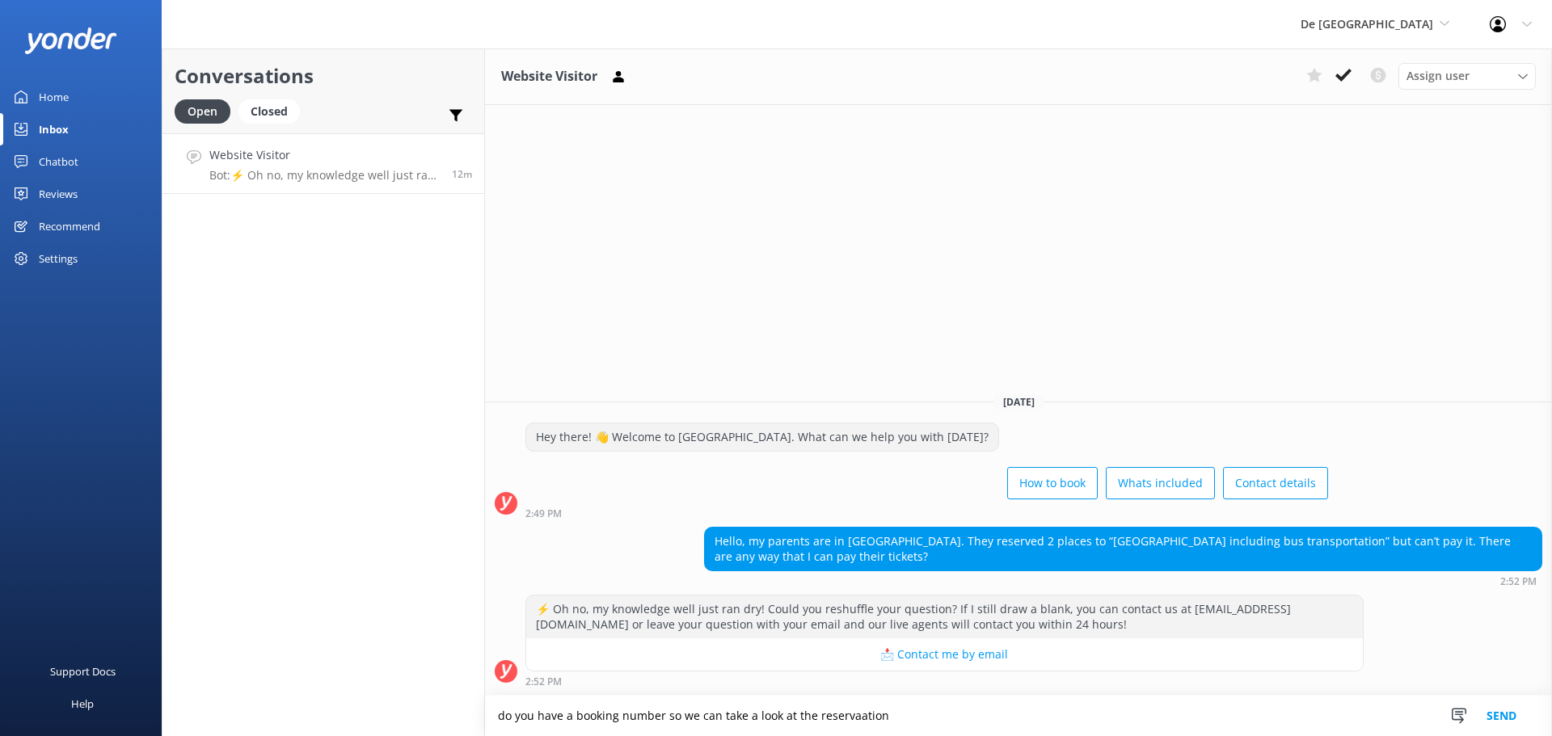
click at [857, 719] on textarea "do you have a booking number so we can take a look at the reservaation" at bounding box center [1018, 716] width 1067 height 40
click at [863, 714] on textarea "do you have a booking number so we can take a look at the reservaation" at bounding box center [1018, 716] width 1067 height 40
type textarea "do you have a booking number so we can take a look at the reservation"
click at [1490, 708] on button "Send" at bounding box center [1501, 716] width 61 height 40
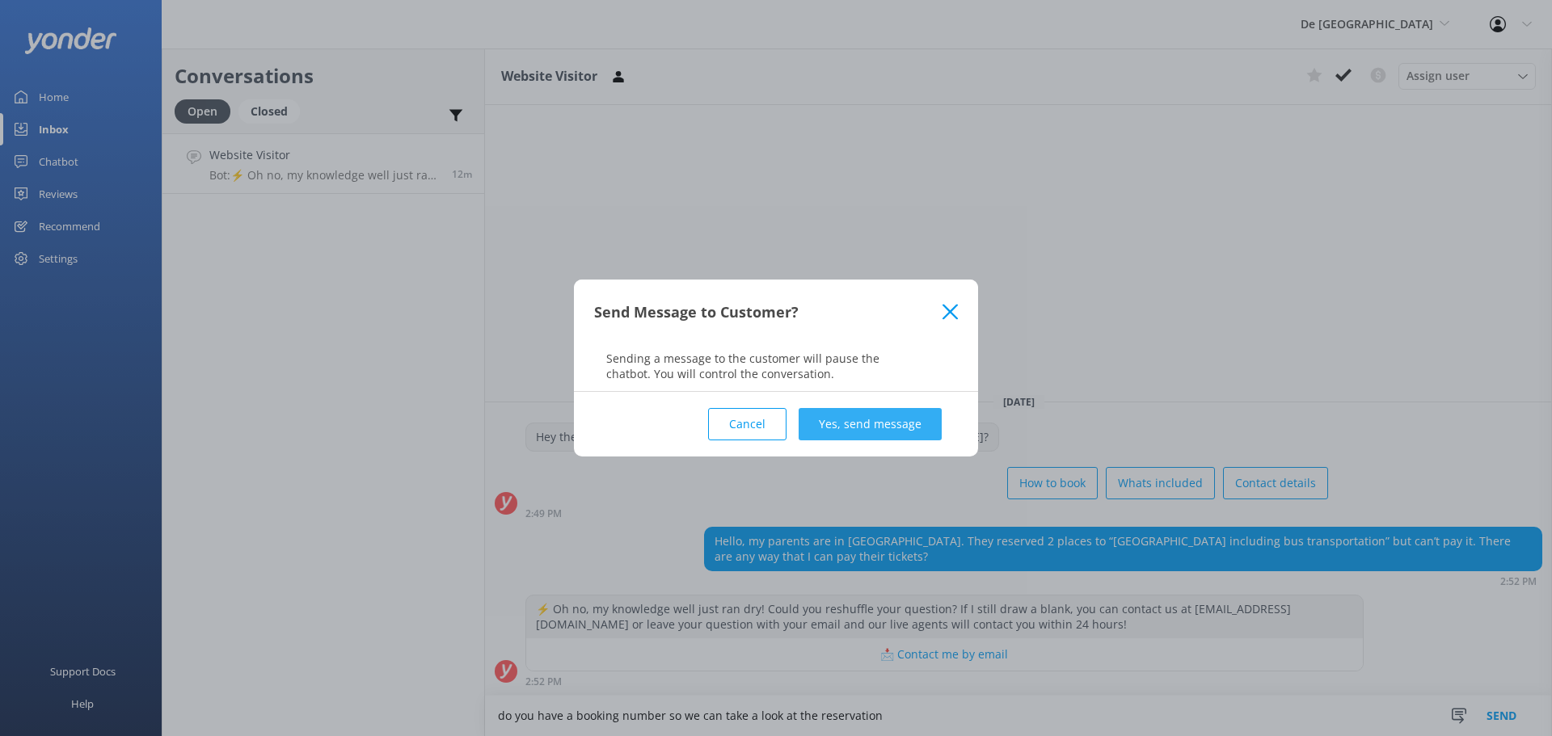
click at [858, 420] on button "Yes, send message" at bounding box center [870, 424] width 143 height 32
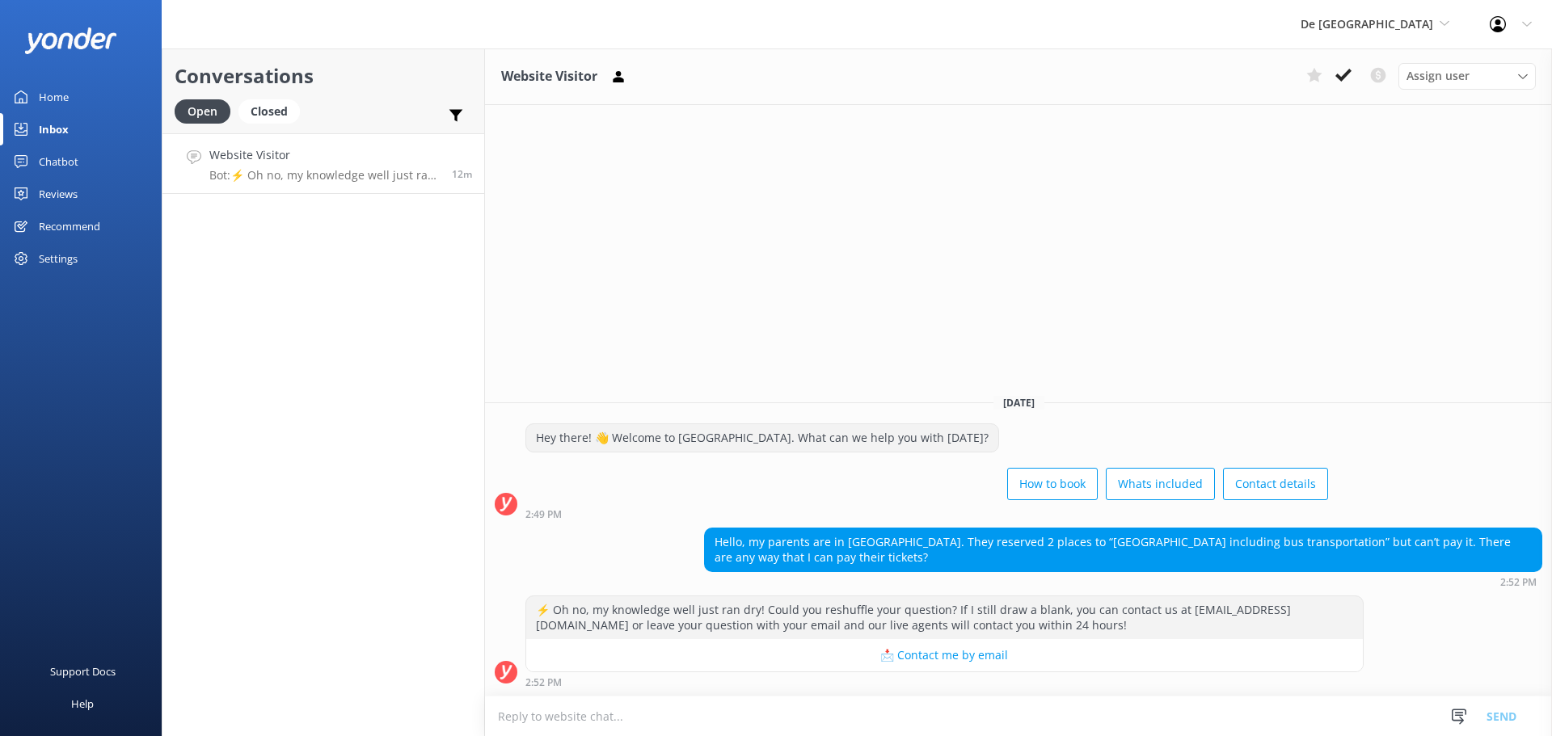
click at [1349, 71] on use at bounding box center [1344, 75] width 16 height 13
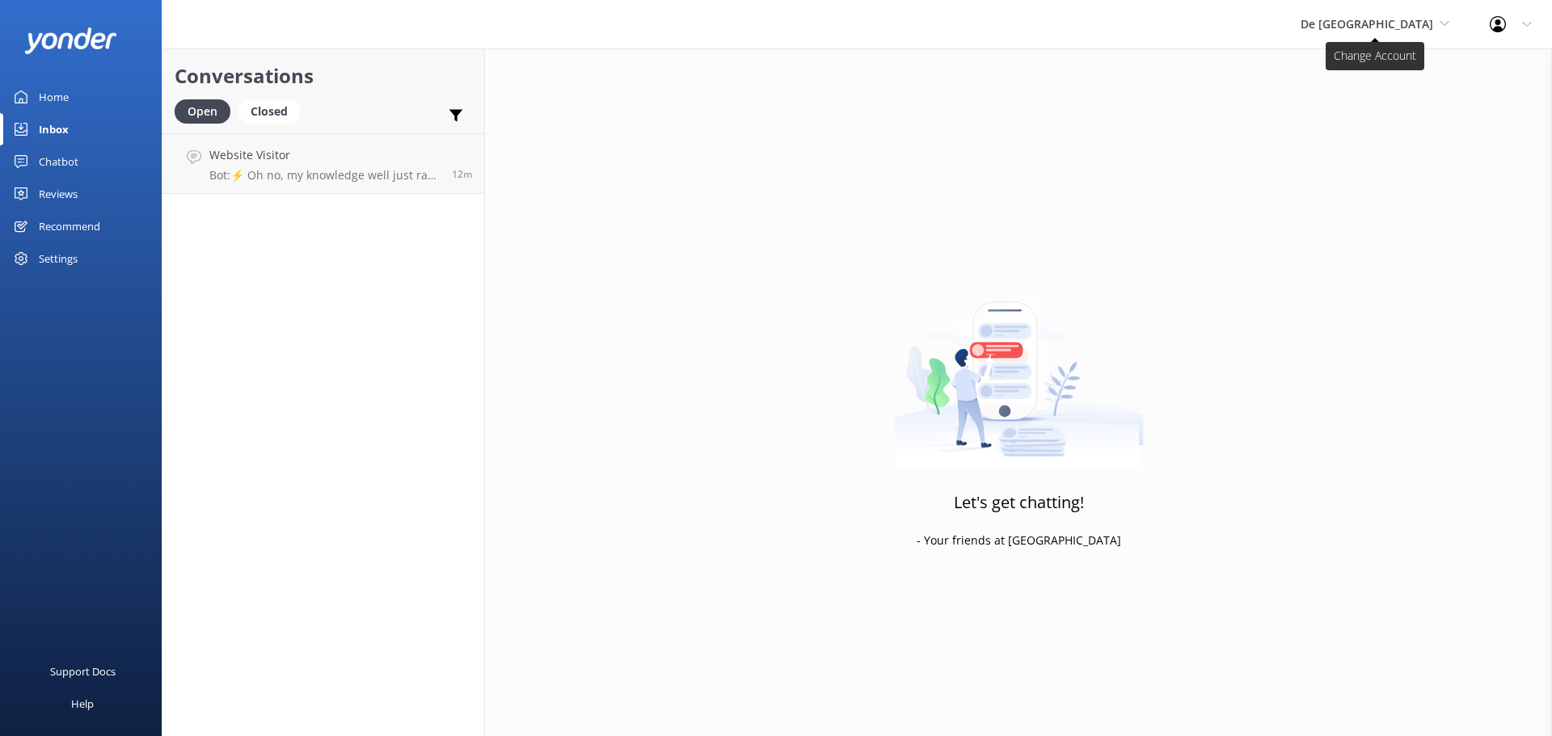
click at [1374, 16] on span "De [GEOGRAPHIC_DATA]" at bounding box center [1367, 23] width 133 height 15
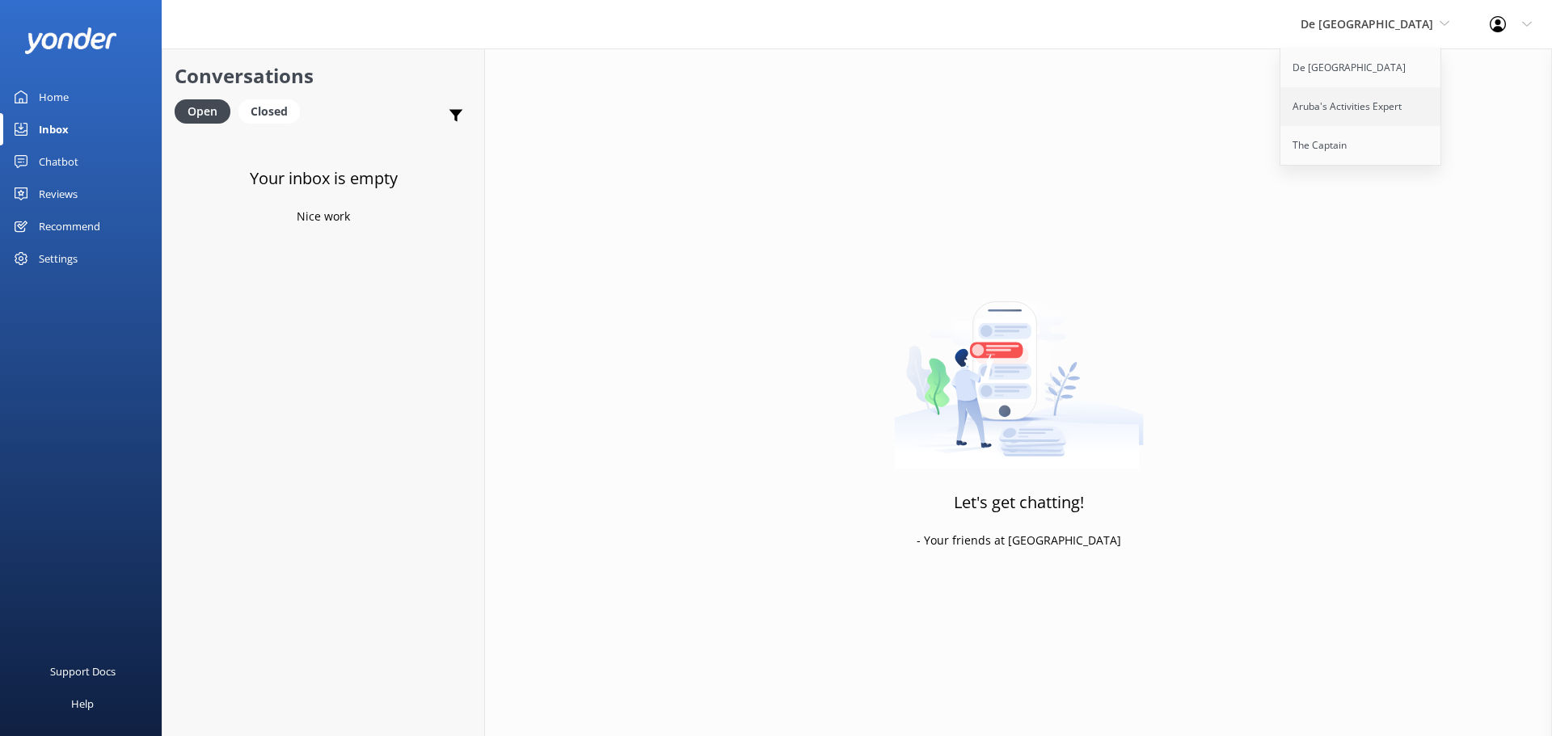
click at [1377, 97] on link "Aruba's Activities Expert" at bounding box center [1362, 106] width 162 height 39
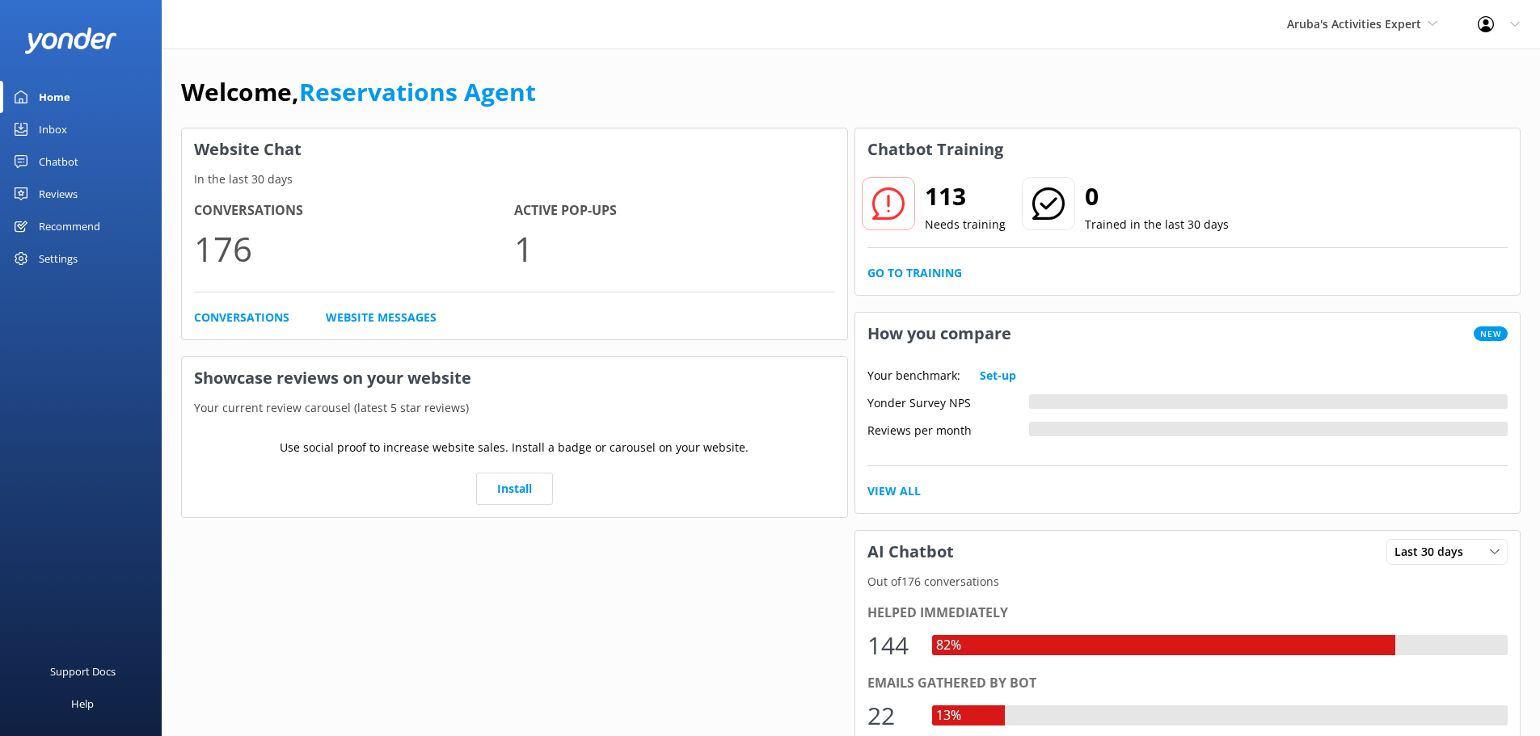
click at [66, 135] on div "Inbox" at bounding box center [53, 129] width 28 height 32
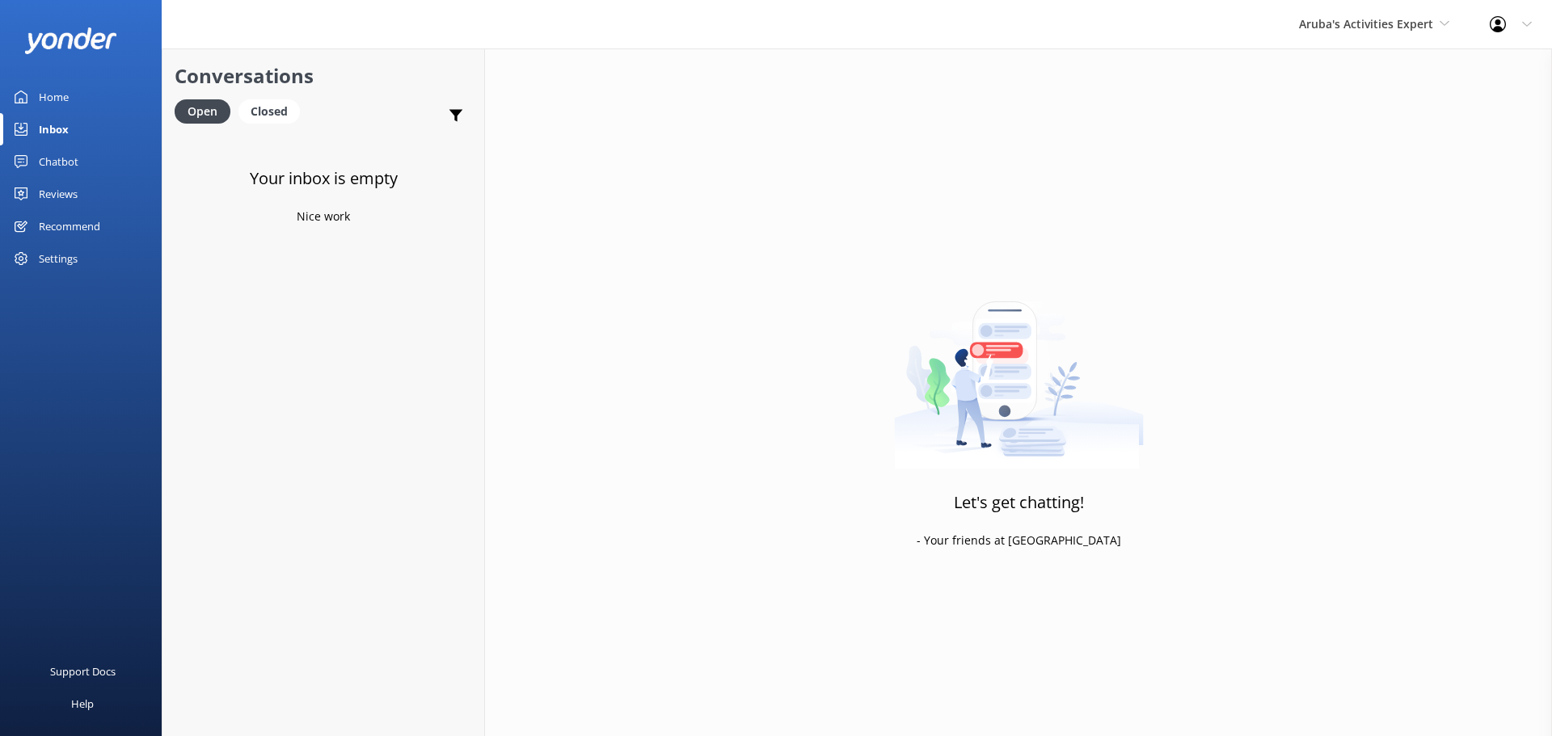
click at [1334, 36] on div "Aruba's Activities Expert [GEOGRAPHIC_DATA] [GEOGRAPHIC_DATA]'s Activities Expe…" at bounding box center [1374, 24] width 191 height 49
click at [1339, 133] on link "The Captain" at bounding box center [1360, 145] width 162 height 39
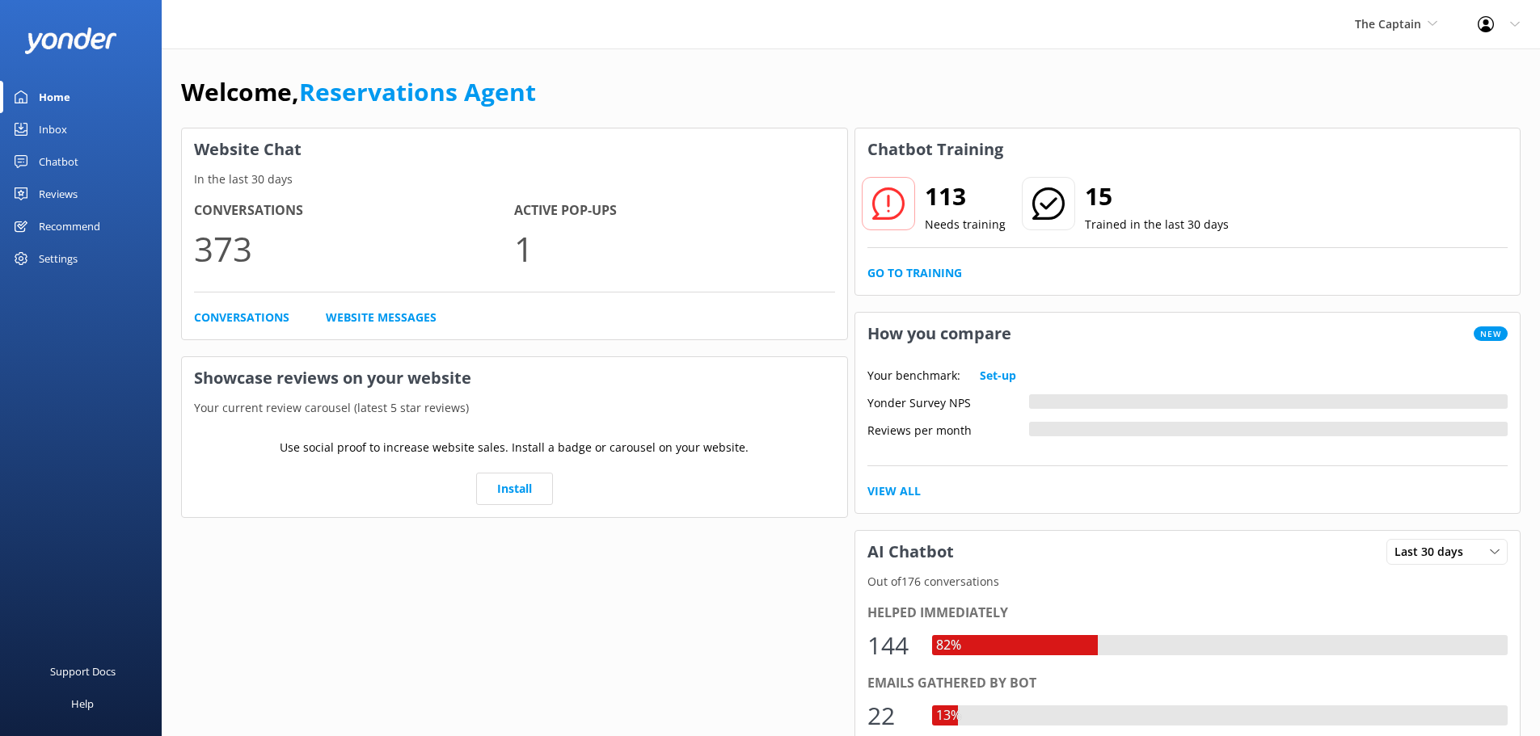
click at [74, 130] on link "Inbox" at bounding box center [81, 129] width 162 height 32
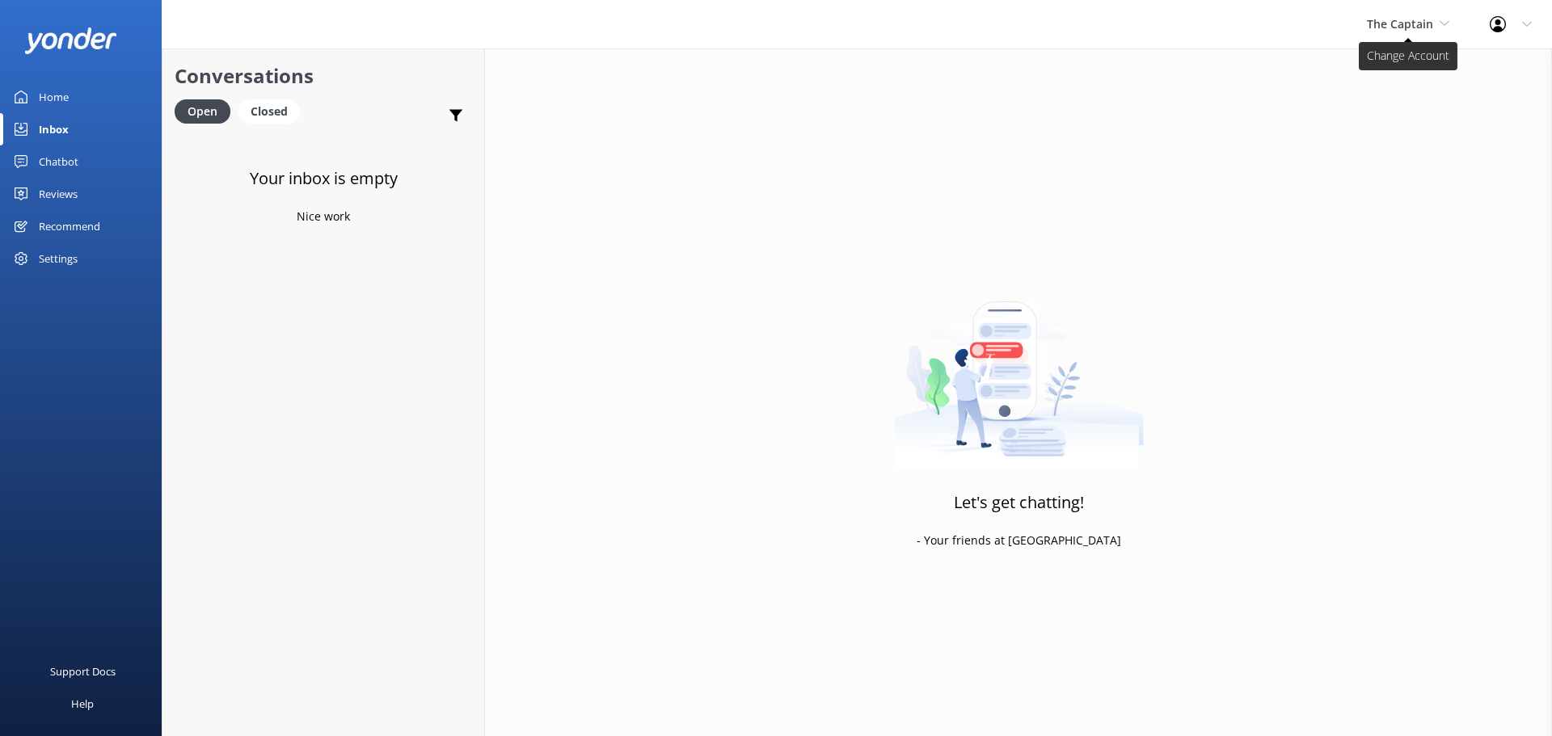
click at [1413, 19] on span "The Captain" at bounding box center [1400, 23] width 66 height 15
click at [1391, 53] on link "De [GEOGRAPHIC_DATA]" at bounding box center [1428, 68] width 162 height 39
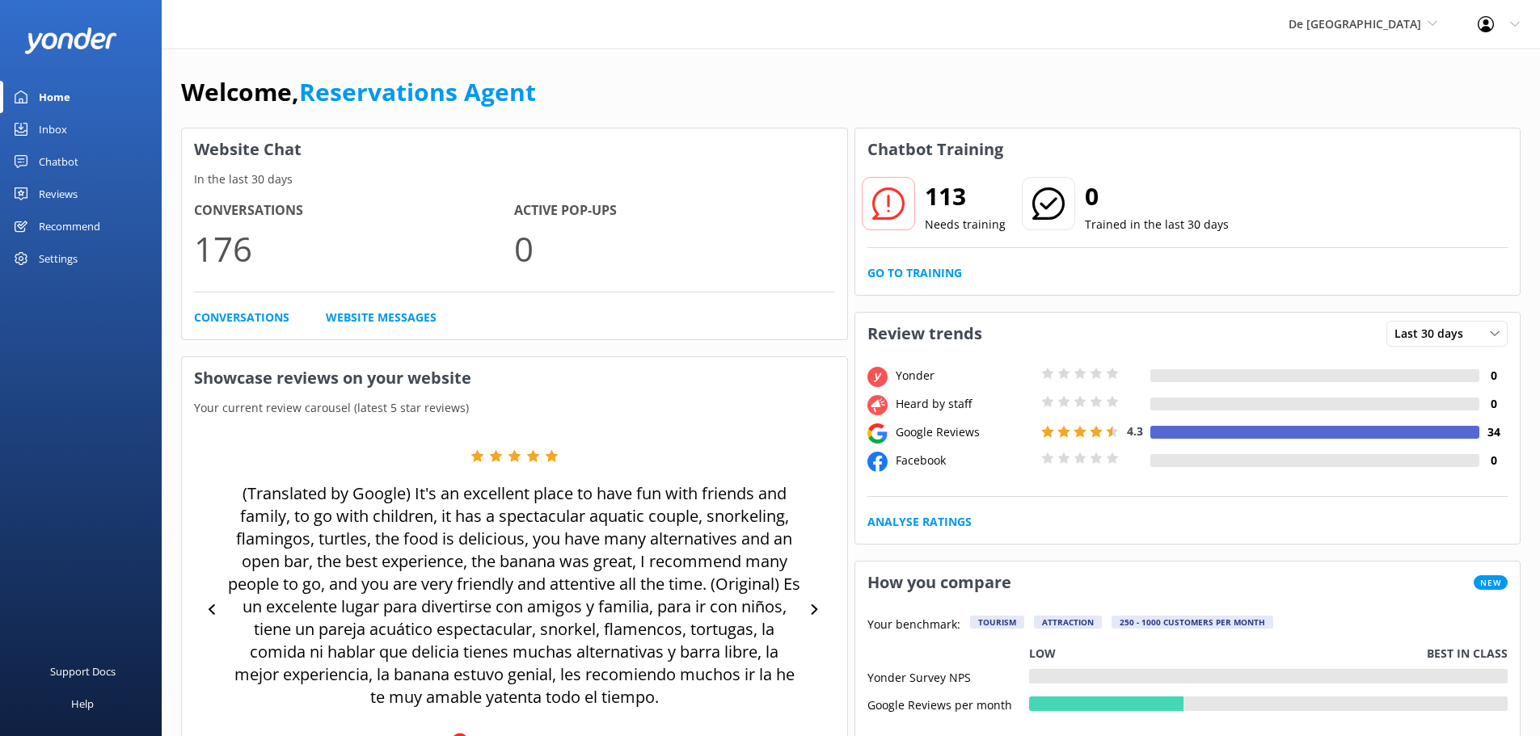
click at [82, 126] on link "Inbox" at bounding box center [81, 129] width 162 height 32
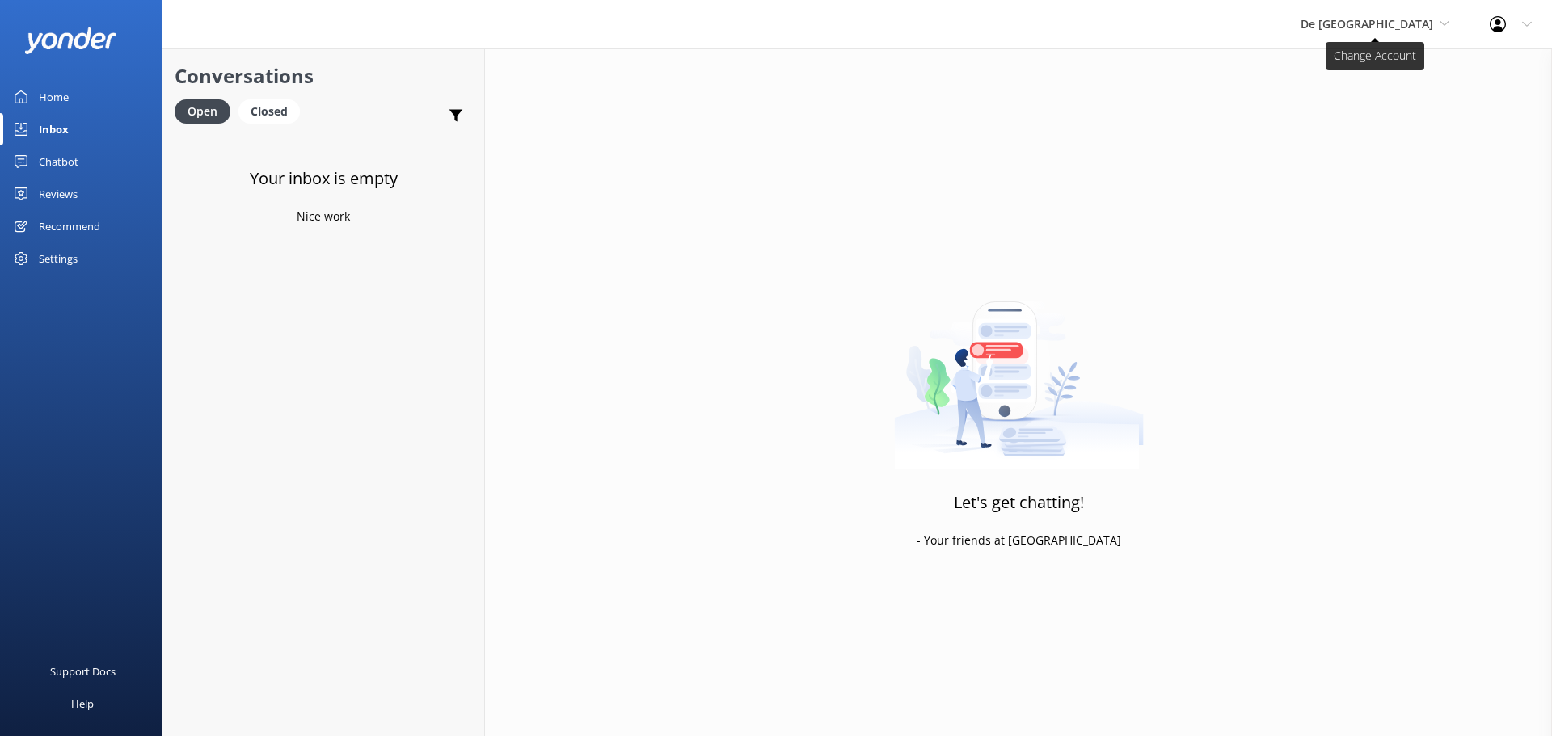
click at [1401, 29] on span "De [GEOGRAPHIC_DATA]" at bounding box center [1367, 23] width 133 height 15
click at [1396, 102] on link "Aruba's Activities Expert" at bounding box center [1362, 106] width 162 height 39
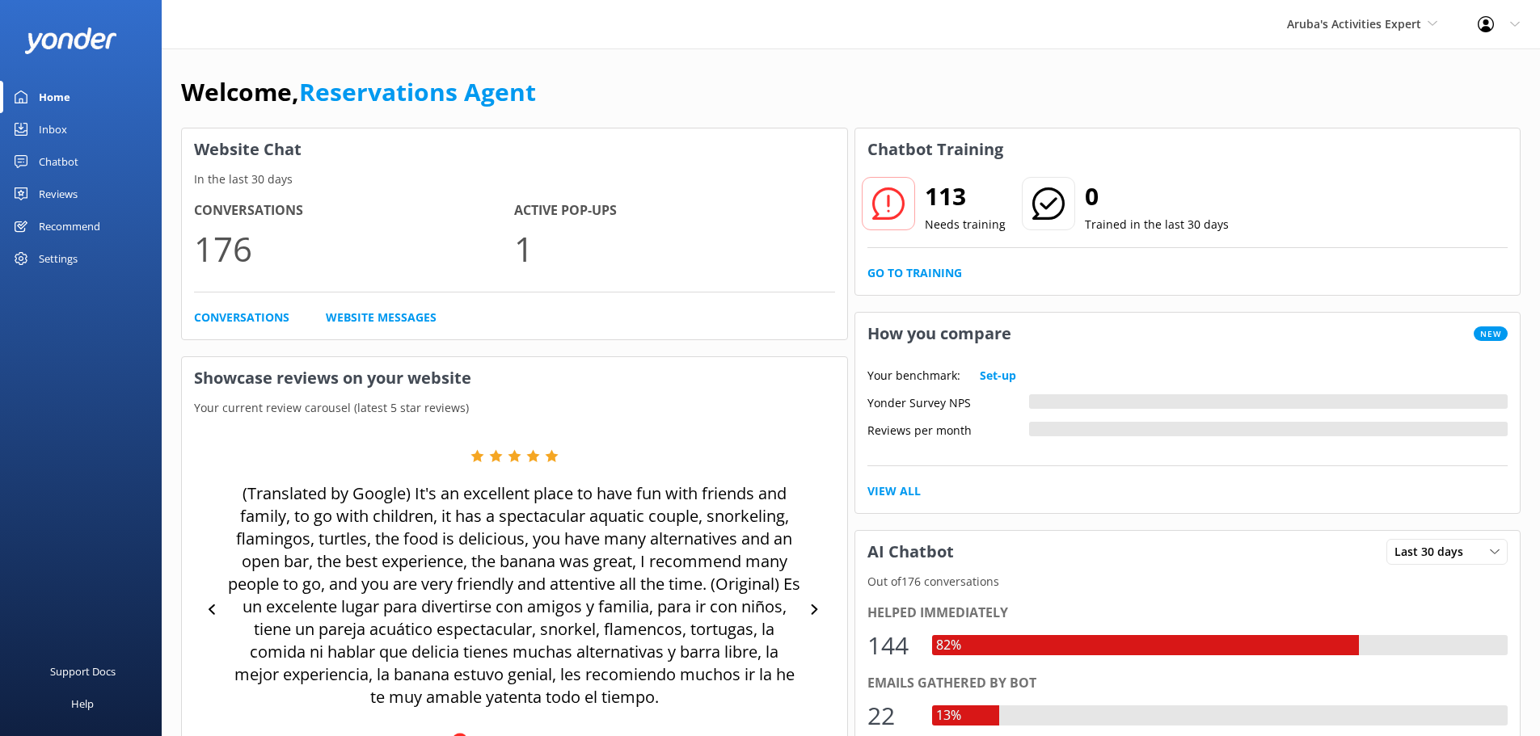
click at [70, 130] on link "Inbox" at bounding box center [81, 129] width 162 height 32
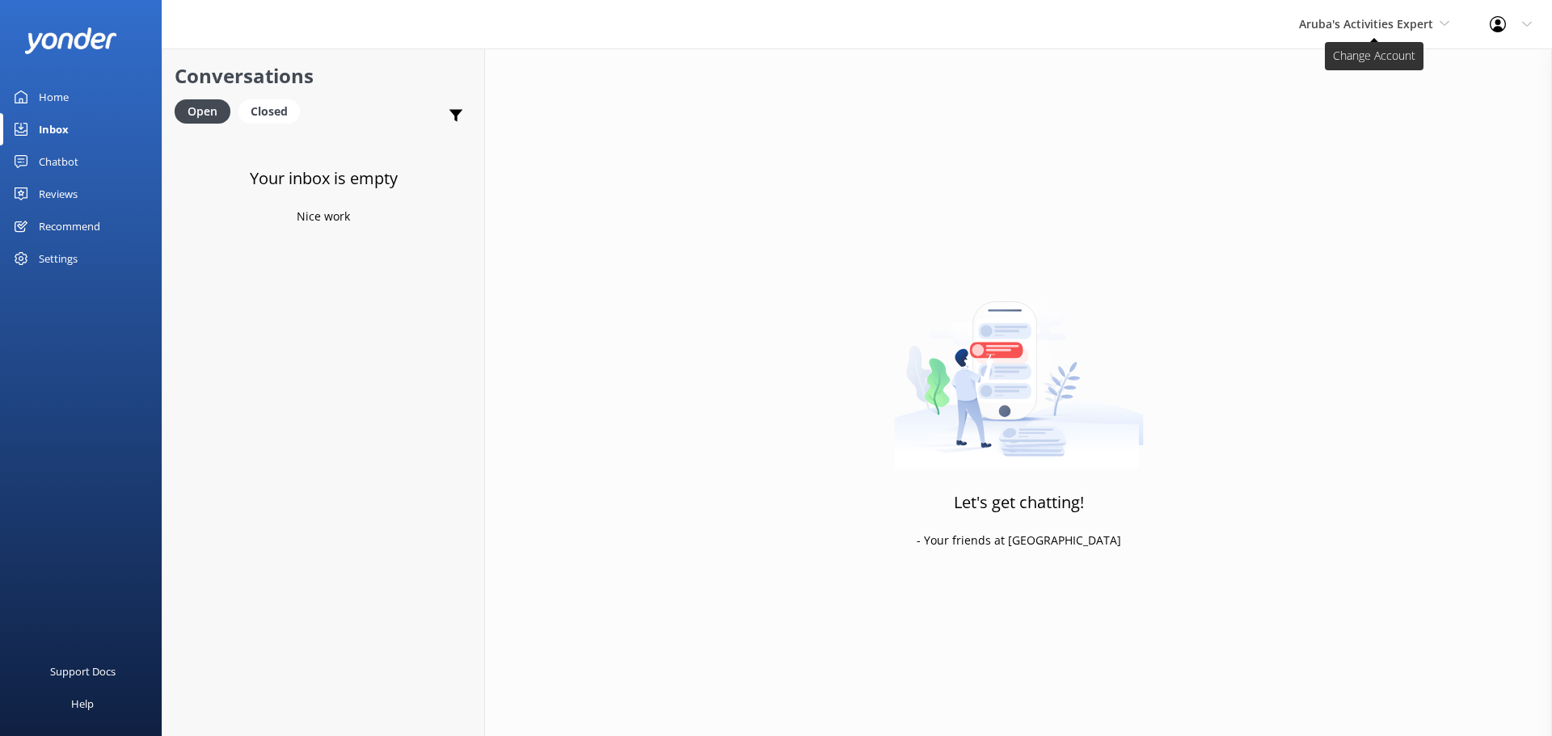
click at [1327, 33] on span "Aruba's Activities Expert" at bounding box center [1374, 24] width 150 height 18
click at [1335, 134] on link "The Captain" at bounding box center [1360, 145] width 162 height 39
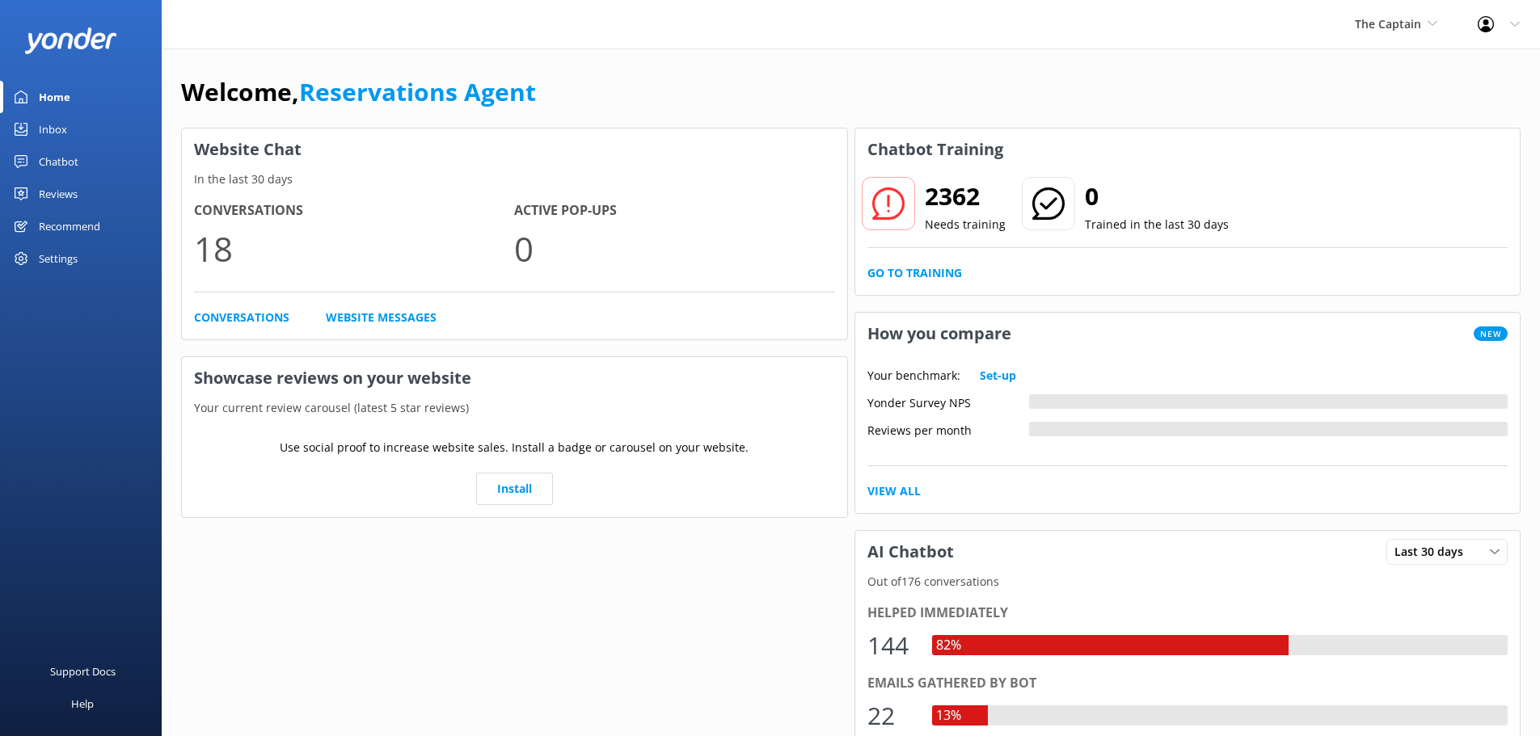
click at [61, 135] on div "Inbox" at bounding box center [53, 129] width 28 height 32
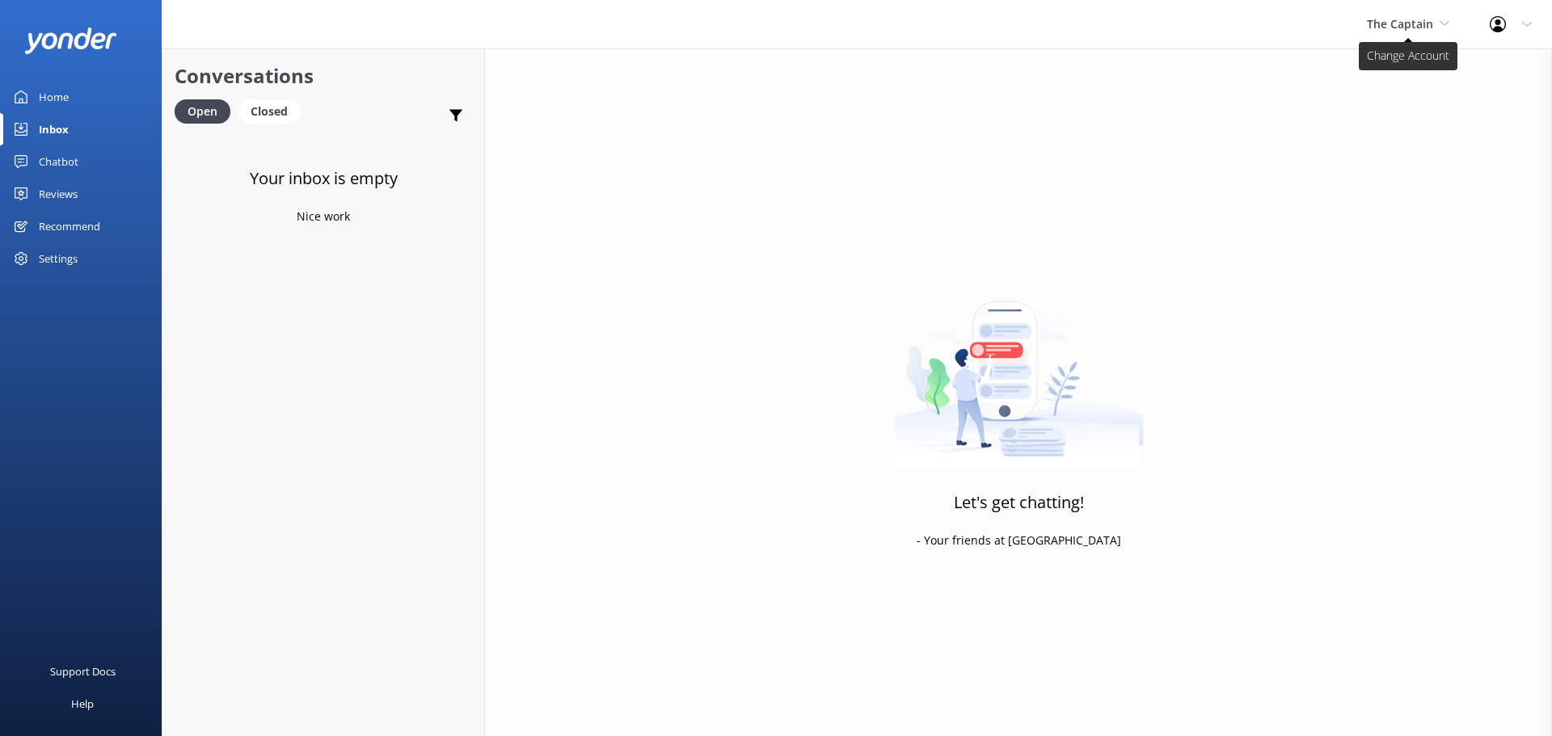
click at [1403, 20] on span "The Captain" at bounding box center [1400, 23] width 66 height 15
click at [1402, 70] on link "De [GEOGRAPHIC_DATA]" at bounding box center [1428, 68] width 162 height 39
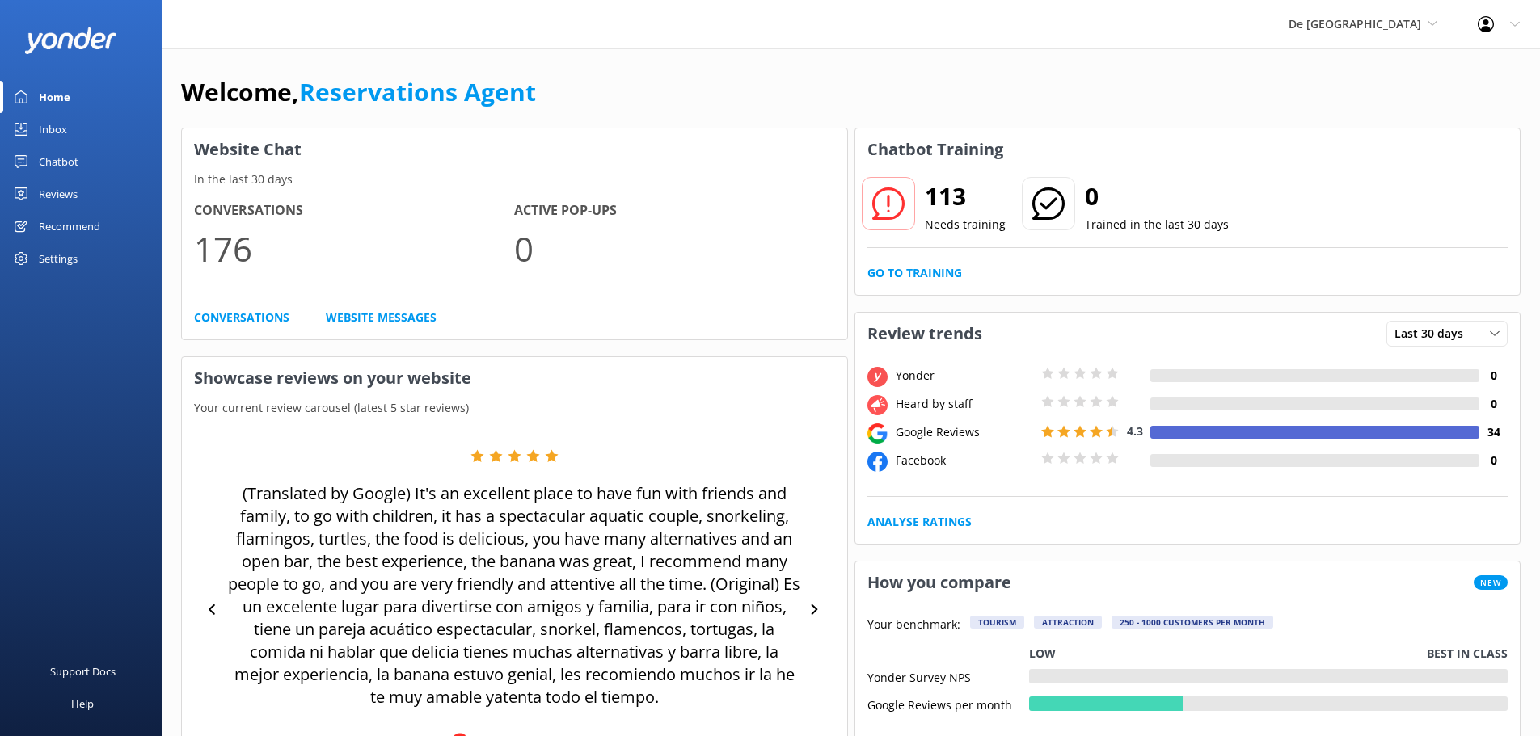
click at [77, 135] on link "Inbox" at bounding box center [81, 129] width 162 height 32
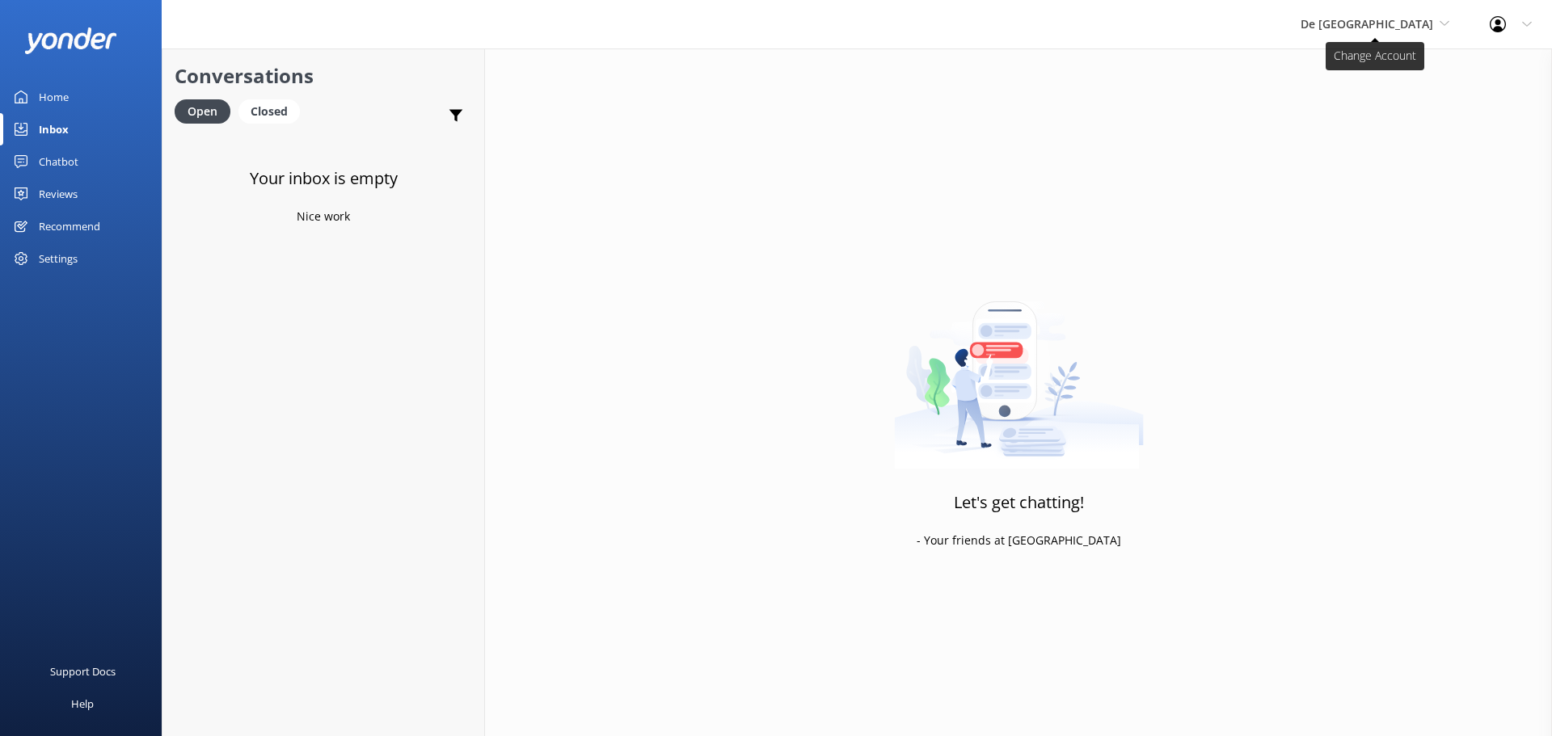
click at [1416, 18] on span "De [GEOGRAPHIC_DATA]" at bounding box center [1367, 23] width 133 height 15
click at [1391, 93] on link "Aruba's Activities Expert" at bounding box center [1362, 106] width 162 height 39
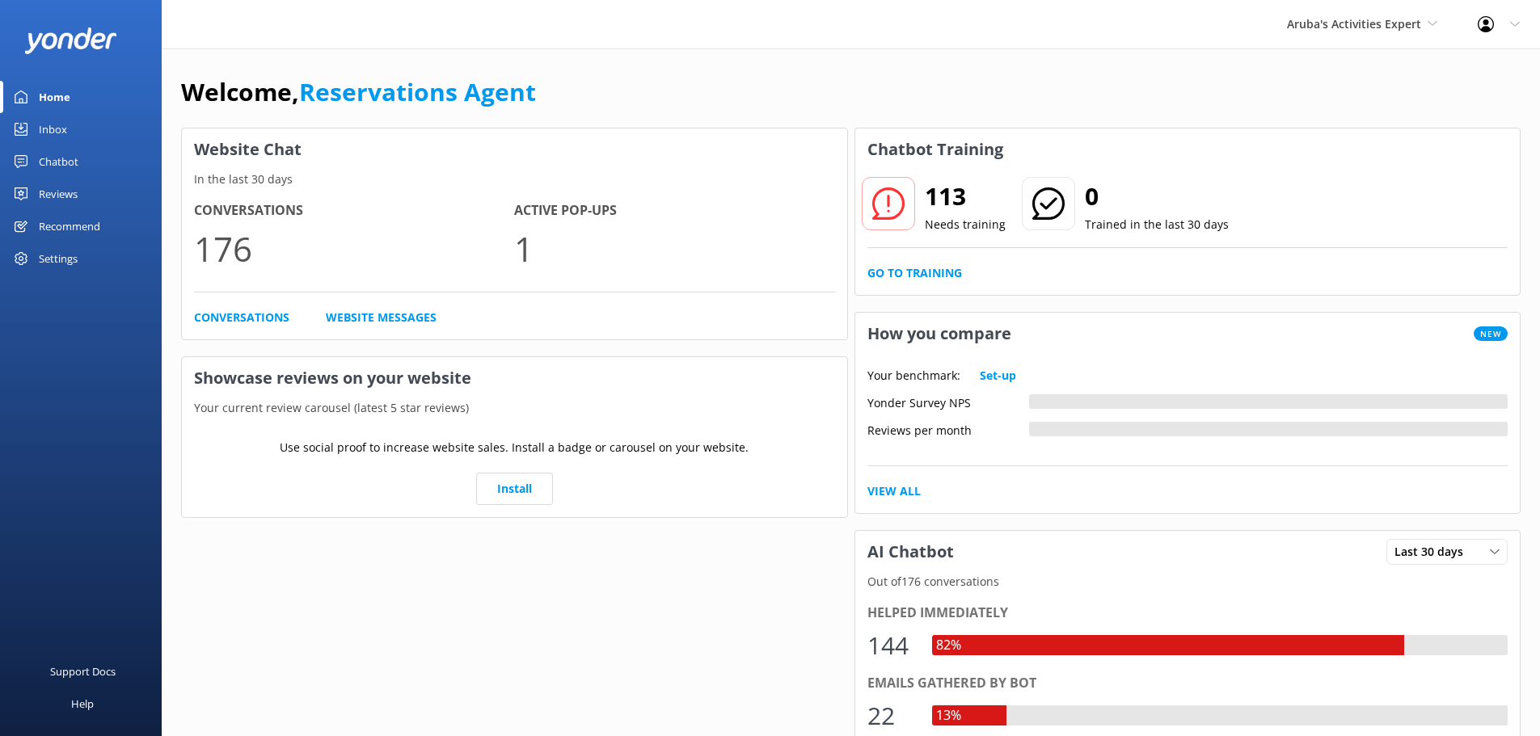
click at [82, 134] on link "Inbox" at bounding box center [81, 129] width 162 height 32
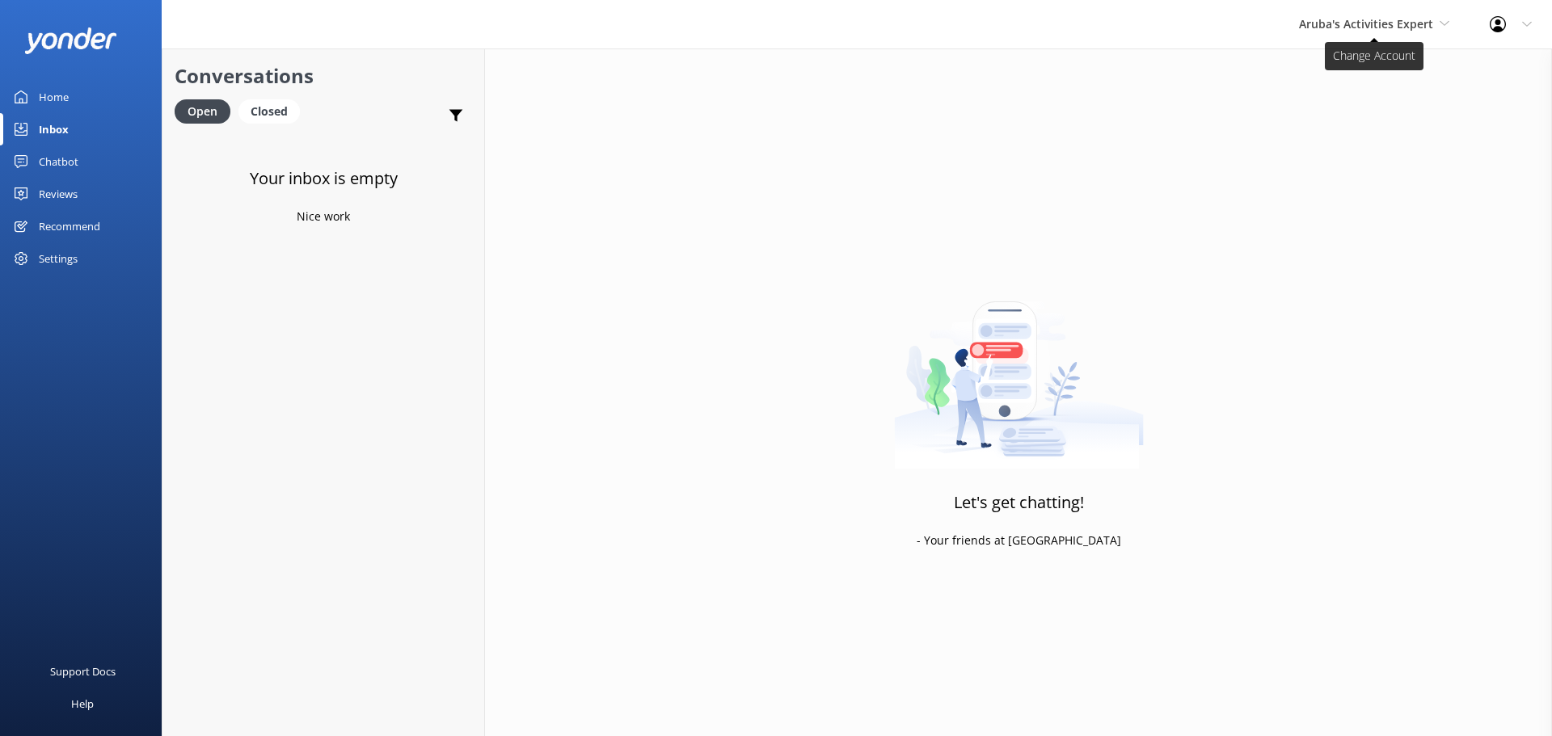
click at [1391, 31] on span "Aruba's Activities Expert" at bounding box center [1366, 23] width 134 height 15
click at [1369, 136] on link "The Captain" at bounding box center [1360, 145] width 162 height 39
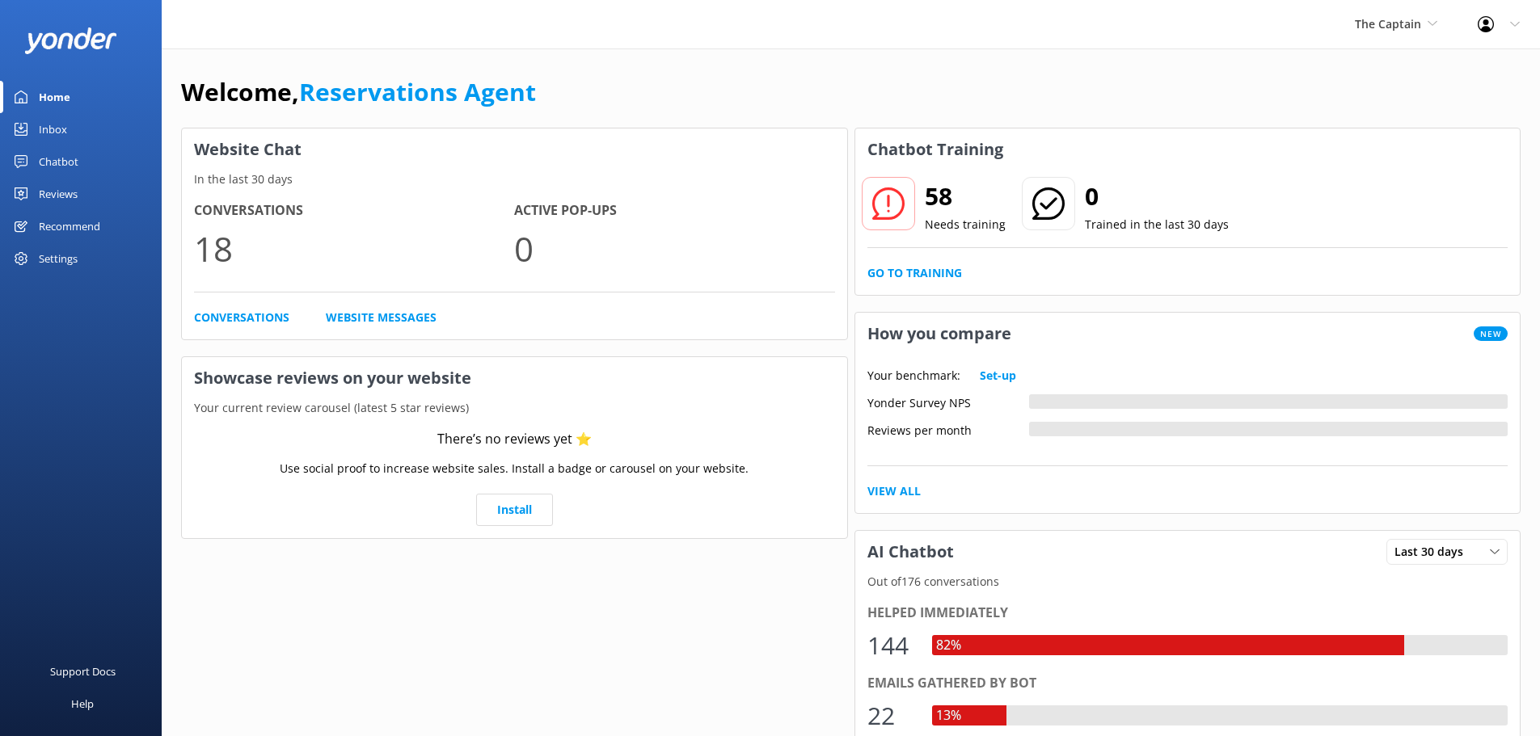
click at [67, 116] on link "Inbox" at bounding box center [81, 129] width 162 height 32
